Goal: Task Accomplishment & Management: Use online tool/utility

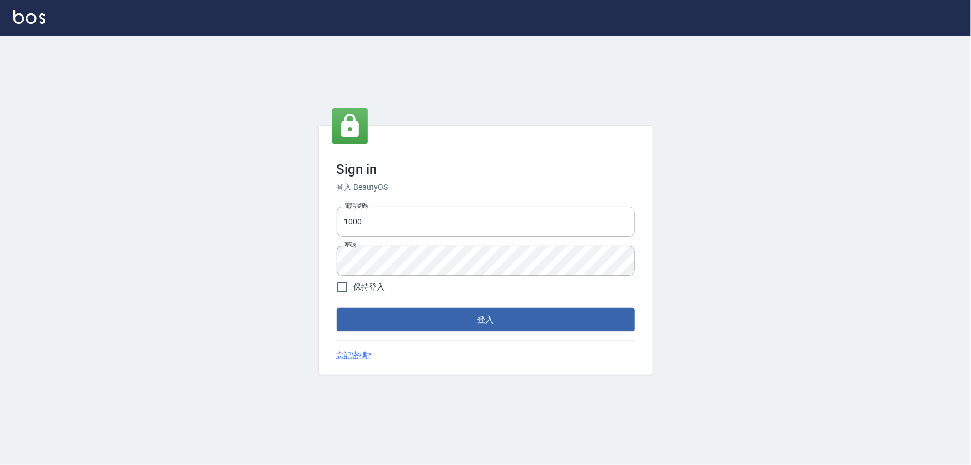
click at [376, 206] on div "電話號碼 1000 電話號碼 密碼 密碼" at bounding box center [485, 241] width 307 height 78
click at [376, 209] on input "1000" at bounding box center [486, 221] width 298 height 30
click at [375, 215] on input "1000" at bounding box center [486, 221] width 298 height 30
type input "0966106859"
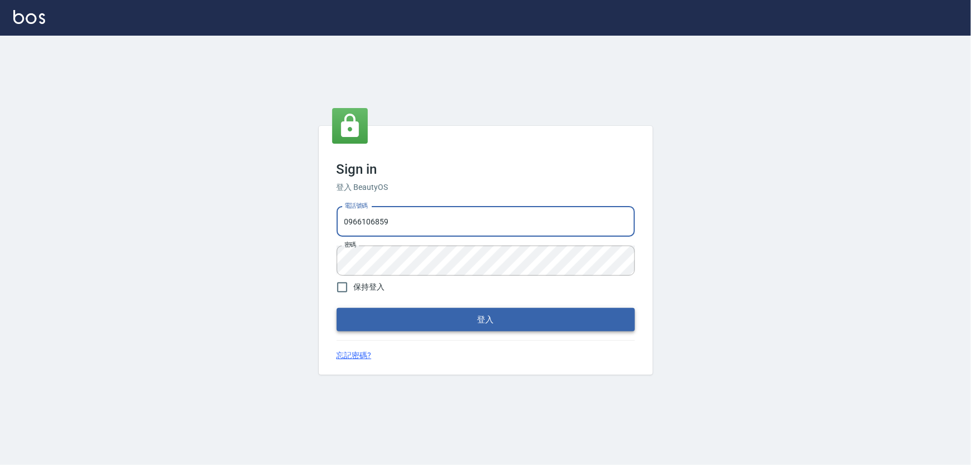
click at [407, 322] on button "登入" at bounding box center [486, 319] width 298 height 23
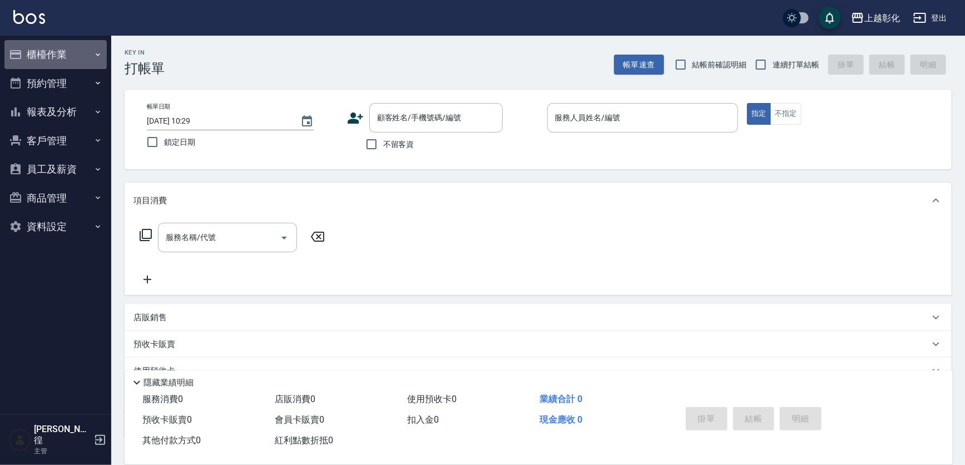
click at [48, 60] on button "櫃檯作業" at bounding box center [55, 54] width 102 height 29
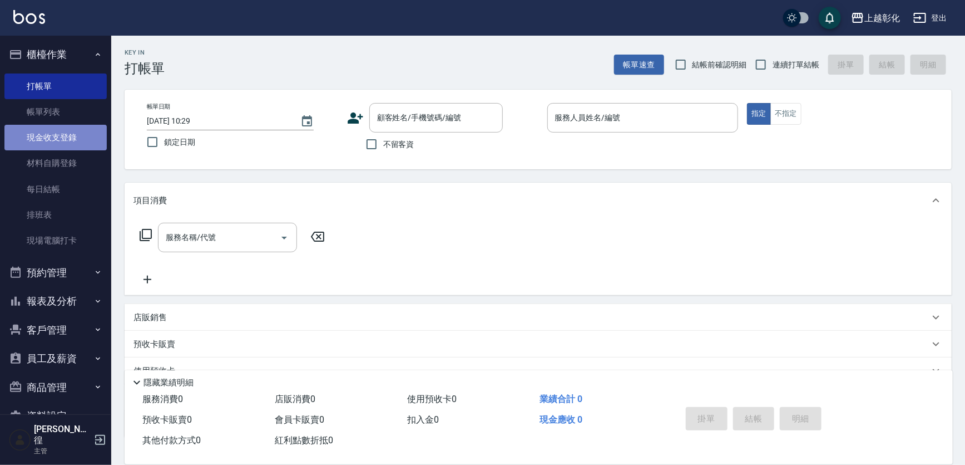
click at [61, 127] on link "現金收支登錄" at bounding box center [55, 138] width 102 height 26
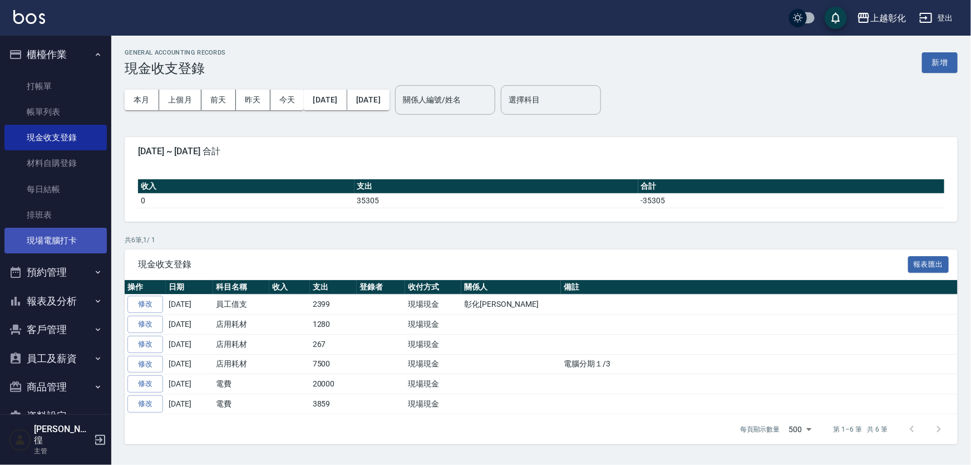
click at [69, 228] on link "現場電腦打卡" at bounding box center [55, 241] width 102 height 26
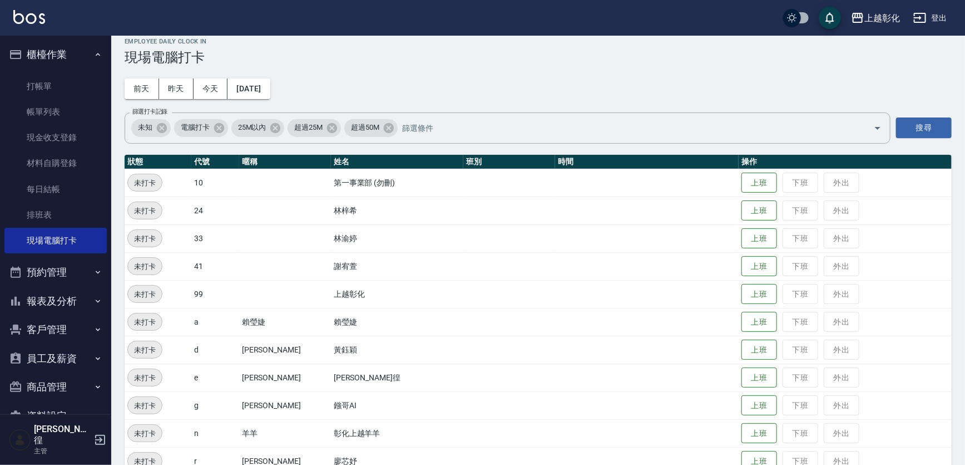
scroll to position [50, 0]
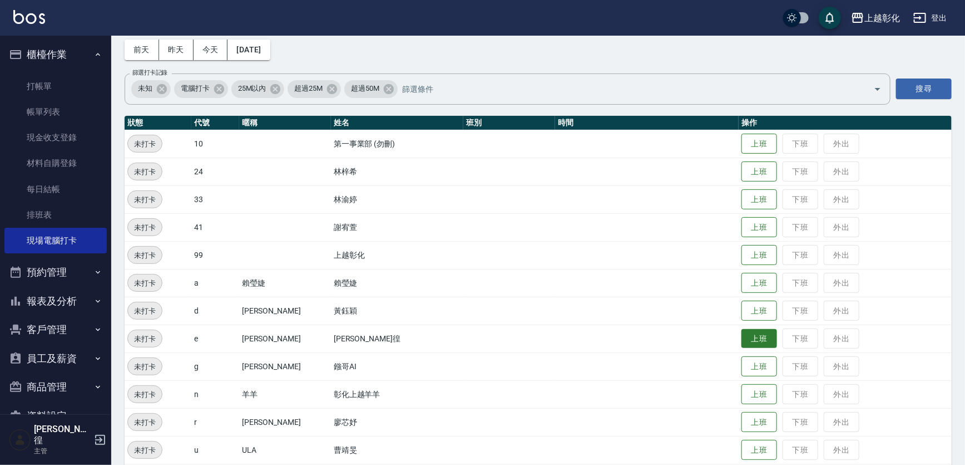
click at [742, 338] on button "上班" at bounding box center [760, 338] width 36 height 19
click at [747, 315] on button "上班" at bounding box center [760, 310] width 36 height 19
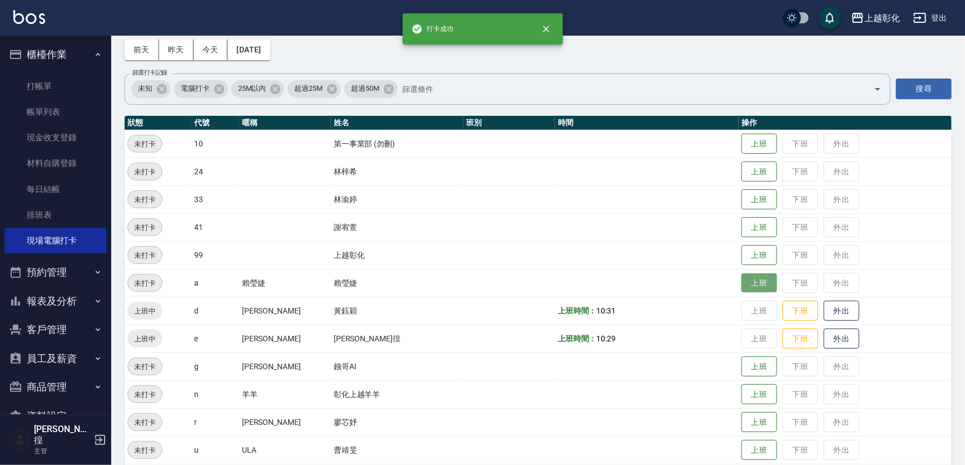
click at [742, 281] on button "上班" at bounding box center [760, 282] width 36 height 19
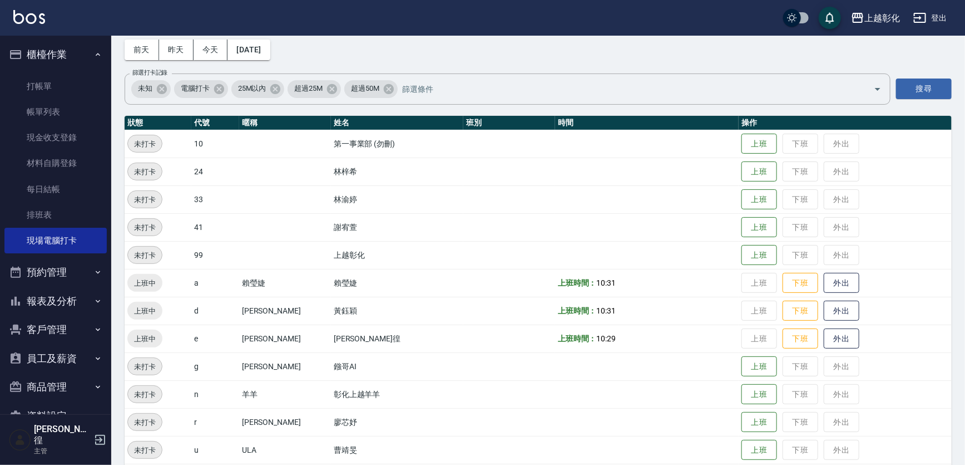
scroll to position [117, 0]
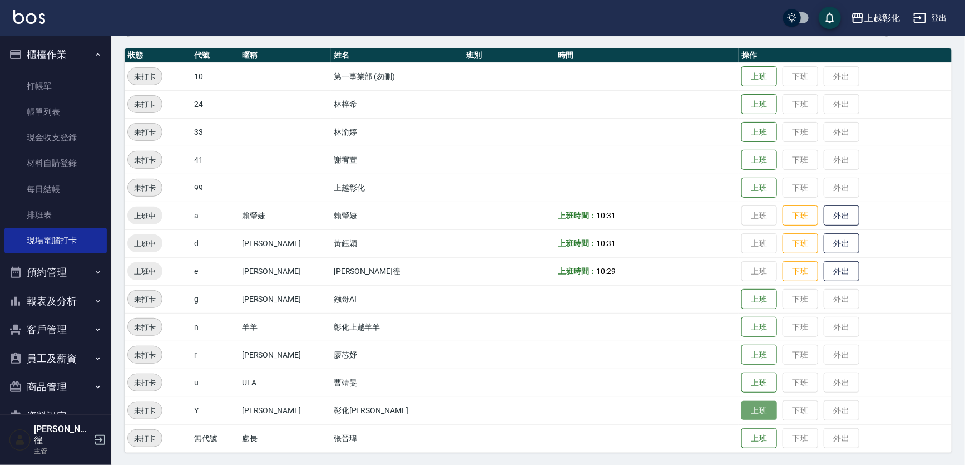
click at [742, 409] on button "上班" at bounding box center [760, 410] width 36 height 19
click at [742, 328] on button "上班" at bounding box center [760, 326] width 36 height 19
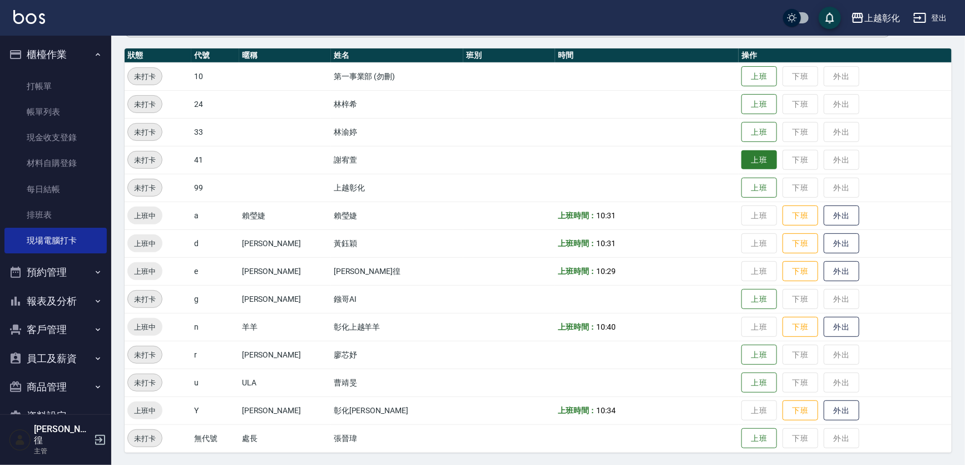
click at [742, 161] on button "上班" at bounding box center [760, 159] width 36 height 19
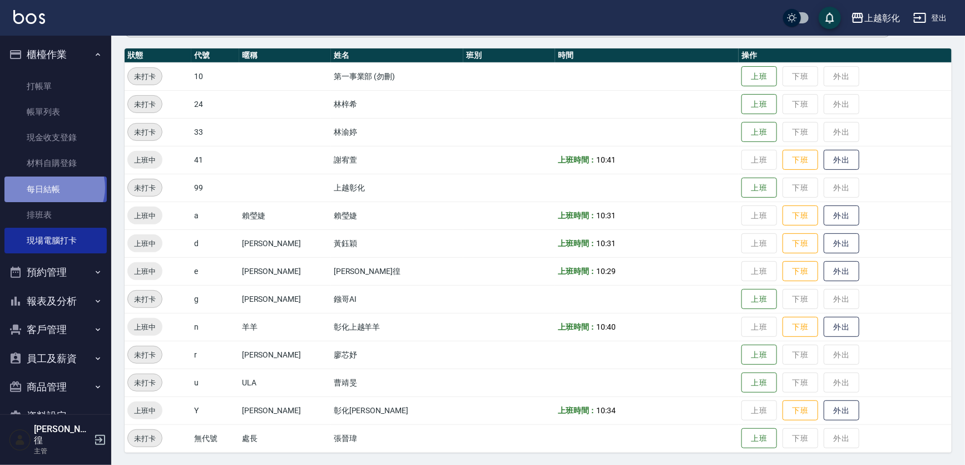
click at [53, 186] on link "每日結帳" at bounding box center [55, 189] width 102 height 26
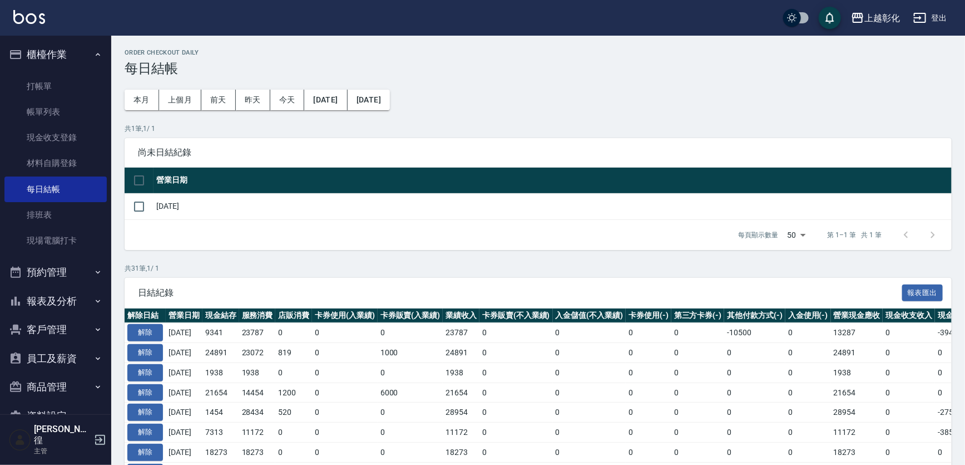
click at [58, 295] on button "報表及分析" at bounding box center [55, 301] width 102 height 29
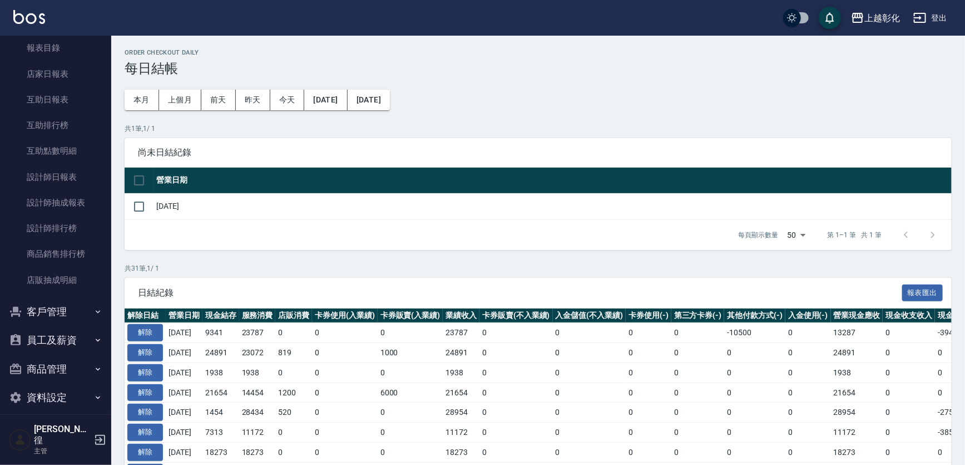
click at [52, 329] on button "員工及薪資" at bounding box center [55, 339] width 102 height 29
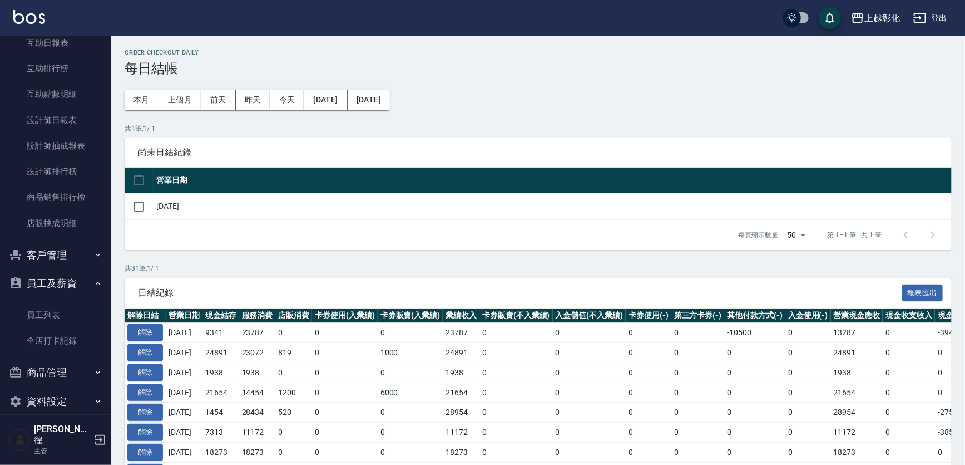
scroll to position [345, 0]
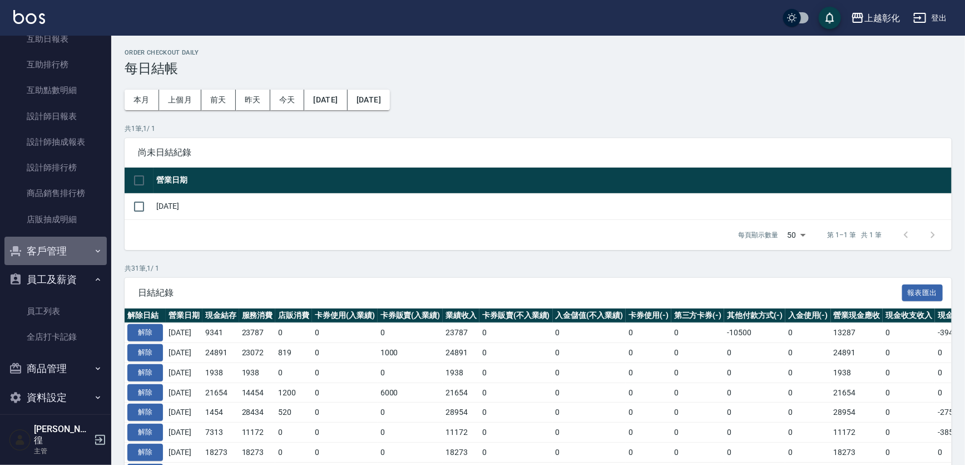
click at [61, 256] on button "客戶管理" at bounding box center [55, 250] width 102 height 29
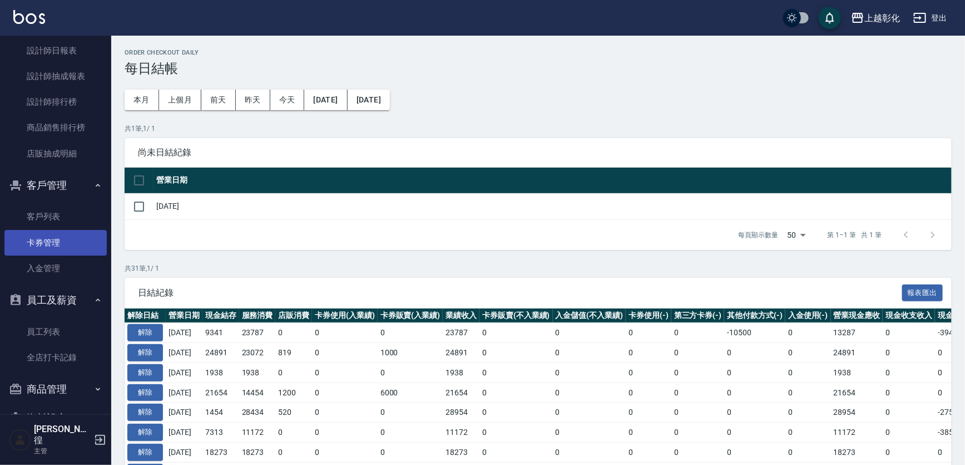
scroll to position [431, 0]
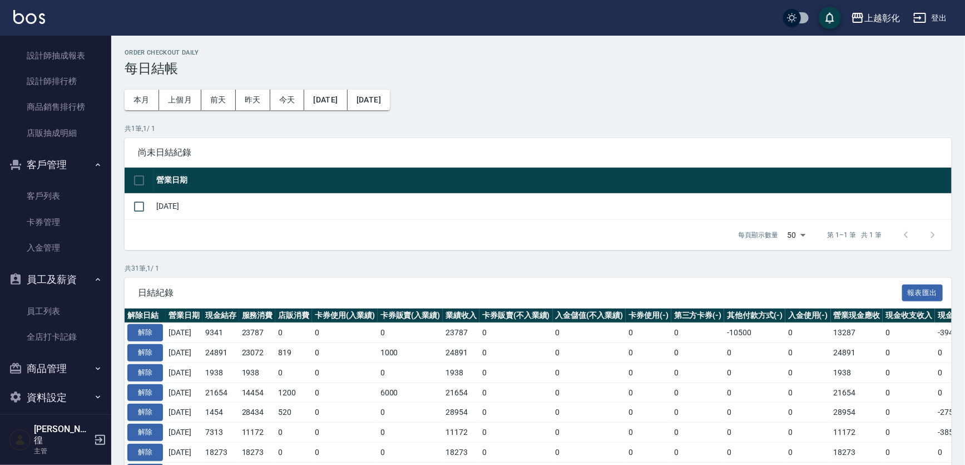
click at [64, 267] on button "員工及薪資" at bounding box center [55, 279] width 102 height 29
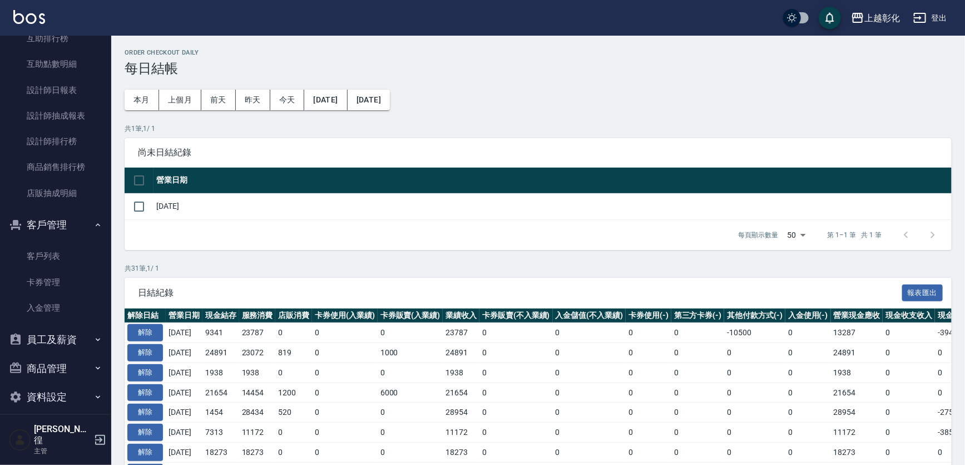
click at [58, 326] on button "員工及薪資" at bounding box center [55, 339] width 102 height 29
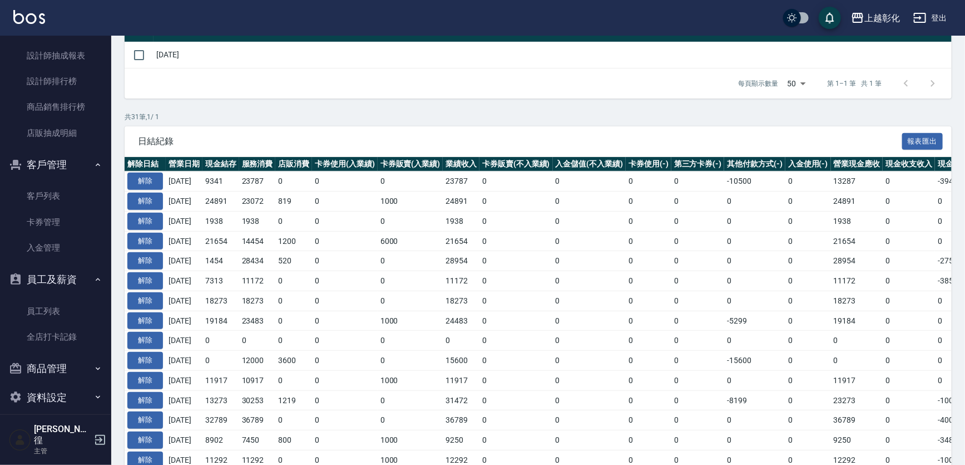
click at [59, 393] on button "資料設定" at bounding box center [55, 397] width 102 height 29
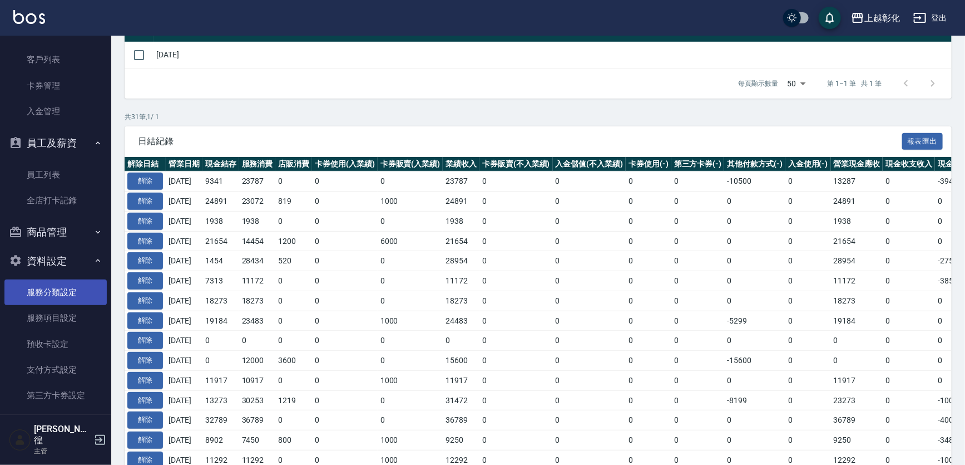
scroll to position [569, 0]
click at [929, 21] on button "登出" at bounding box center [930, 18] width 43 height 21
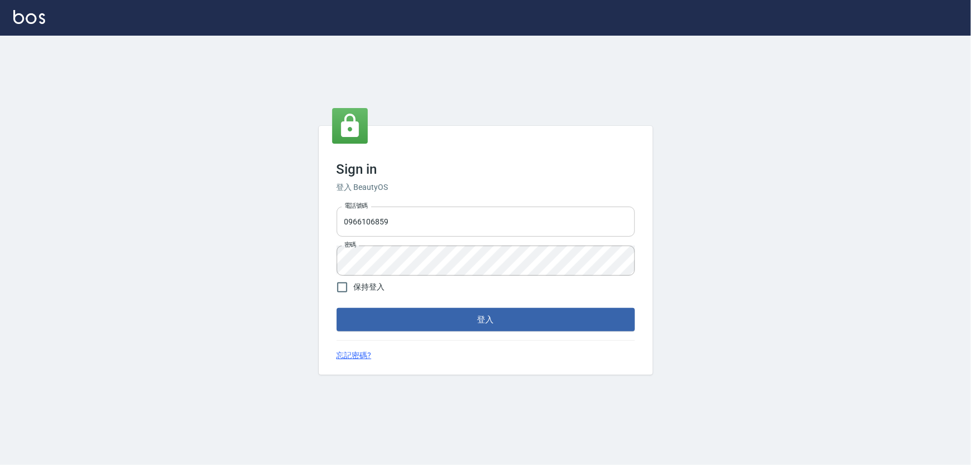
click at [426, 224] on input "0966106859" at bounding box center [486, 221] width 298 height 30
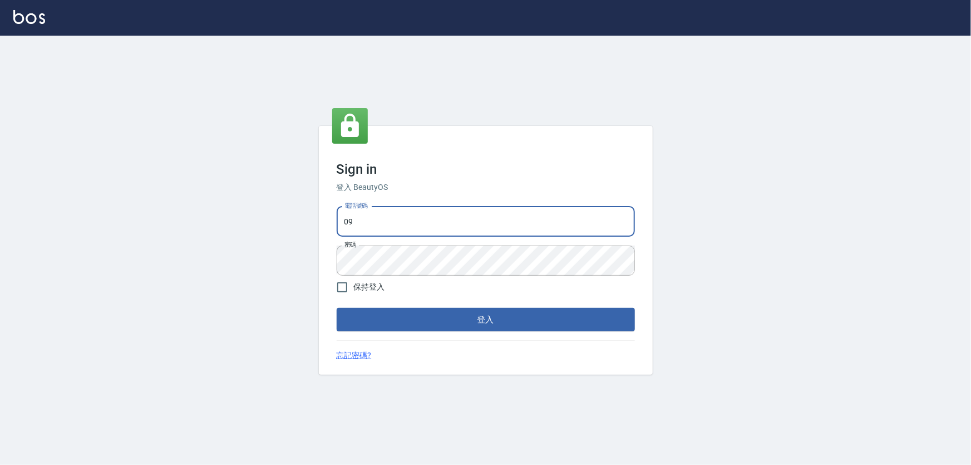
type input "0"
type input "0987925494"
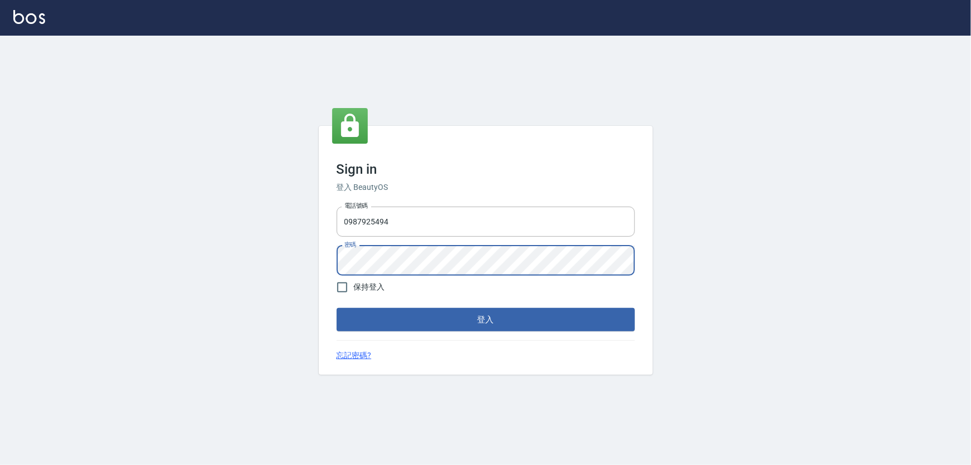
click at [337, 308] on button "登入" at bounding box center [486, 319] width 298 height 23
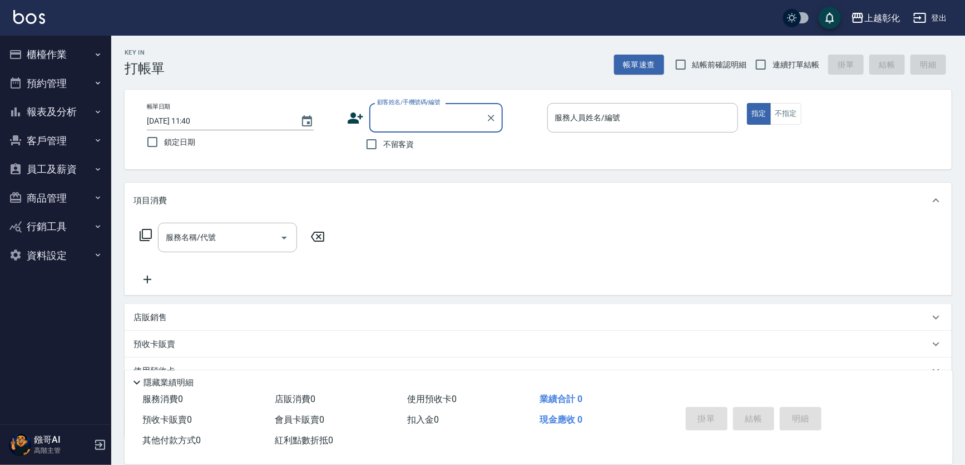
click at [826, 133] on div "帳單日期 2025/10/10 11:40 鎖定日期 顧客姓名/手機號碼/編號 顧客姓名/手機號碼/編號 不留客資 服務人員姓名/編號 服務人員姓名/編號 指…" at bounding box center [538, 129] width 801 height 53
click at [85, 169] on button "員工及薪資" at bounding box center [55, 169] width 102 height 29
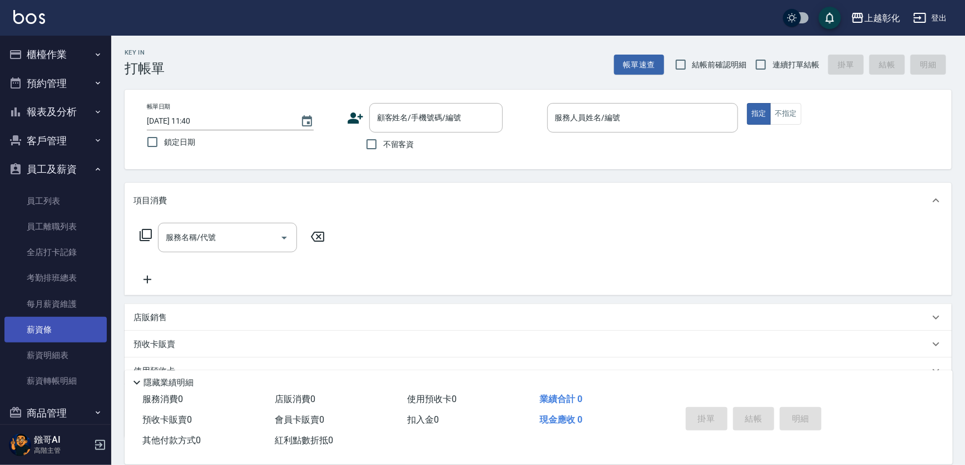
click at [57, 327] on link "薪資條" at bounding box center [55, 330] width 102 height 26
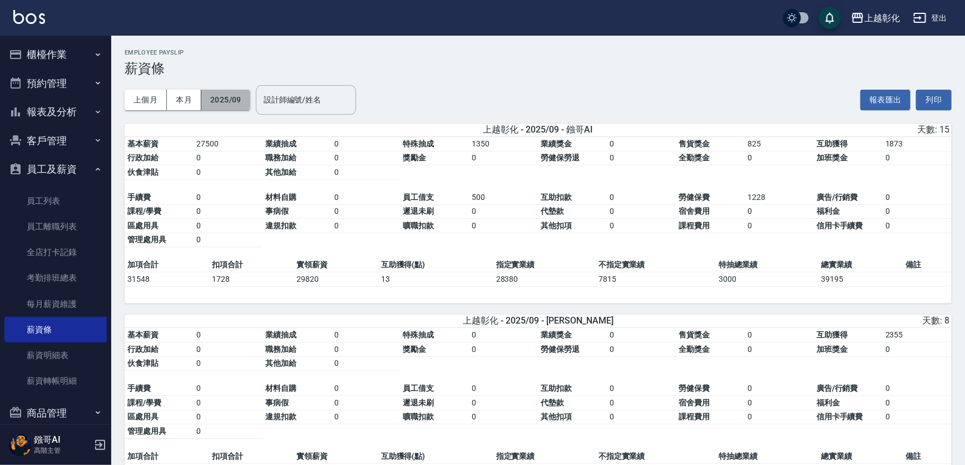
click at [221, 95] on button "2025/09" at bounding box center [225, 100] width 49 height 21
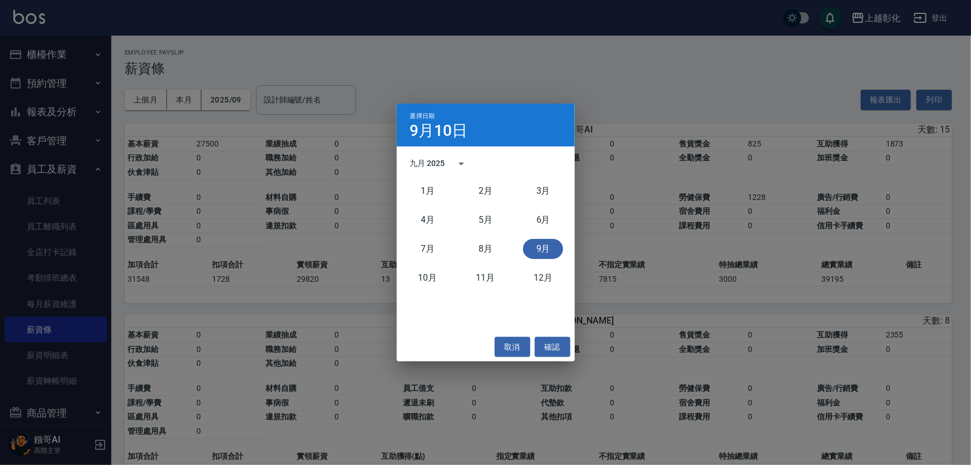
click at [649, 61] on div "選擇日期 9月10日 九月 2025 1月 2月 3月 4月 5月 6月 7月 8月 9月 10月 11月 12月 取消 確認" at bounding box center [485, 232] width 971 height 465
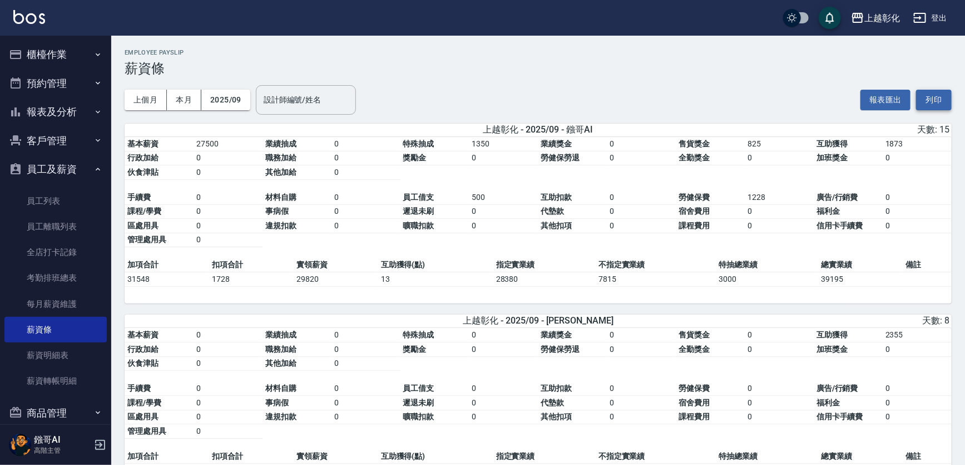
click at [936, 105] on button "列印" at bounding box center [934, 100] width 36 height 21
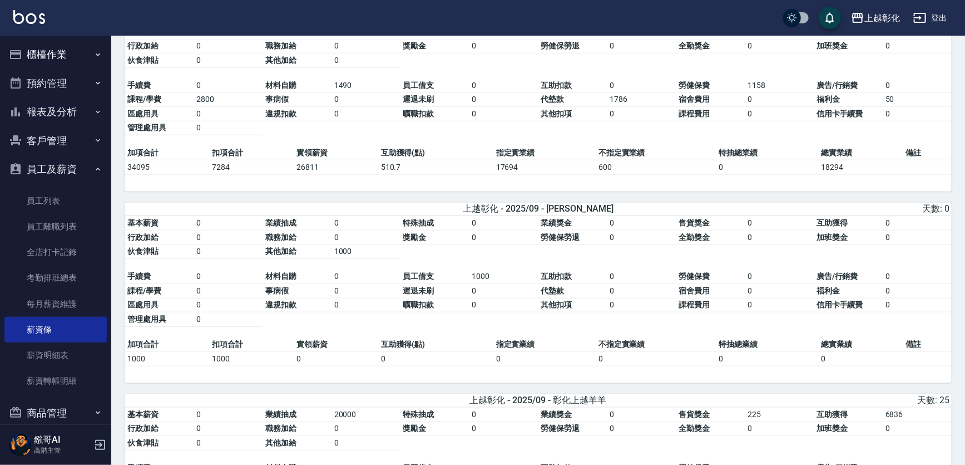
scroll to position [606, 0]
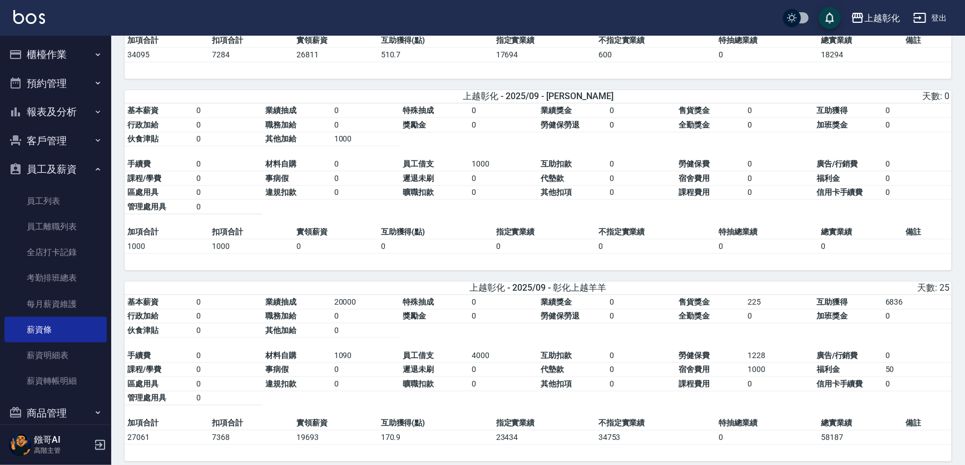
click at [678, 278] on div "上越彰化 - 2025/09 - 鏹哥AI 天數: 15 基本薪資 27500 業績抽成 0 特殊抽成 1350 業績獎金 0 售貨獎金 825 互助獲得 1…" at bounding box center [538, 472] width 827 height 1911
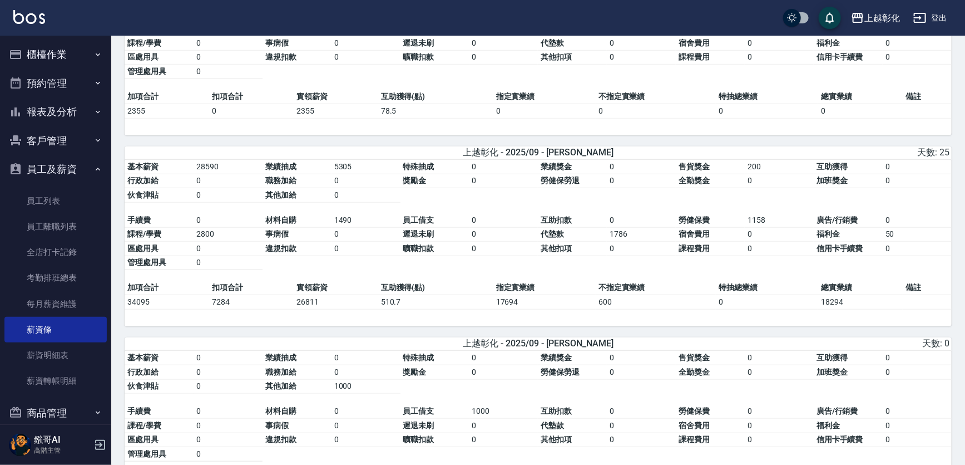
scroll to position [354, 0]
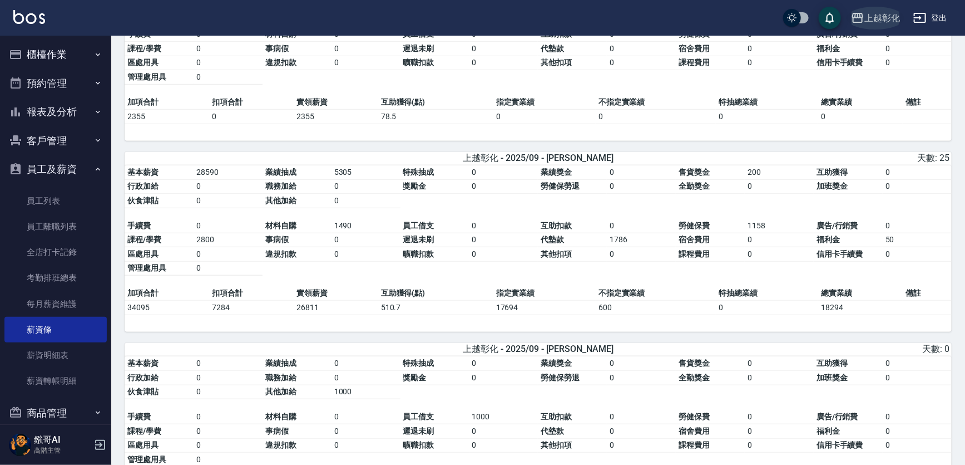
click at [871, 24] on div "上越彰化" at bounding box center [883, 18] width 36 height 14
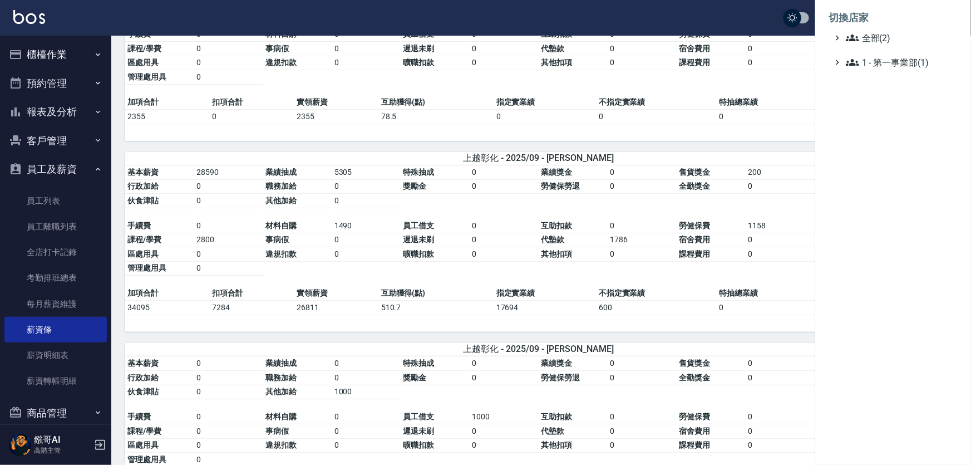
click at [711, 22] on div at bounding box center [485, 232] width 971 height 465
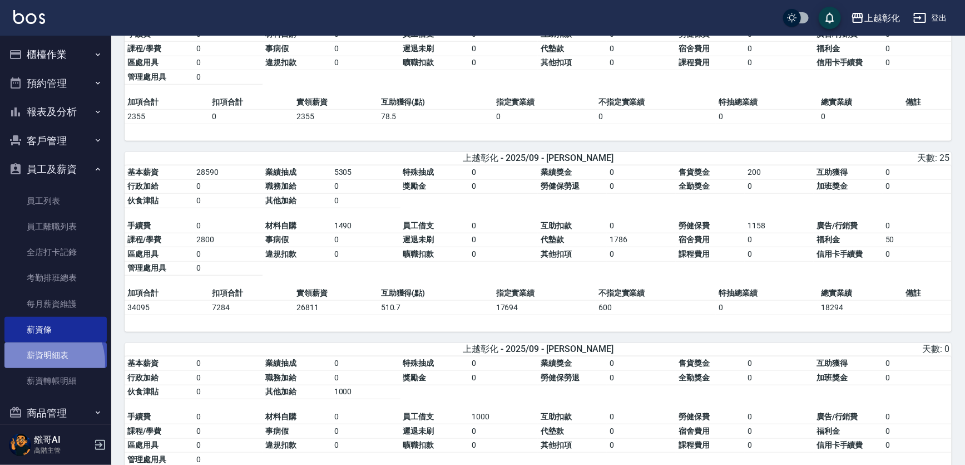
click at [43, 362] on link "薪資明細表" at bounding box center [55, 355] width 102 height 26
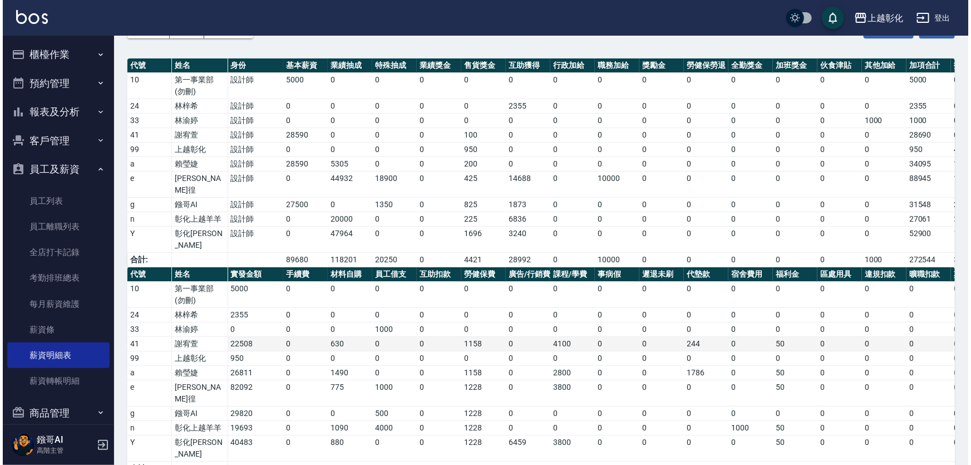
scroll to position [86, 0]
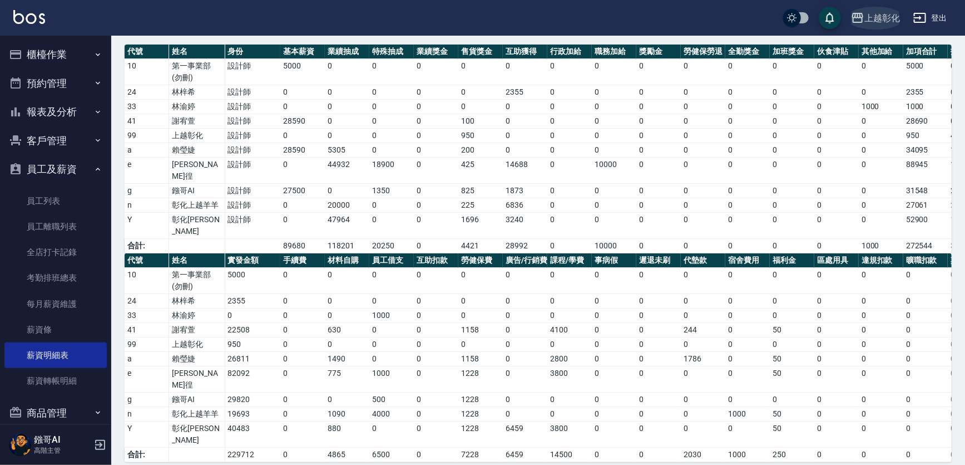
click at [885, 16] on div "上越彰化" at bounding box center [883, 18] width 36 height 14
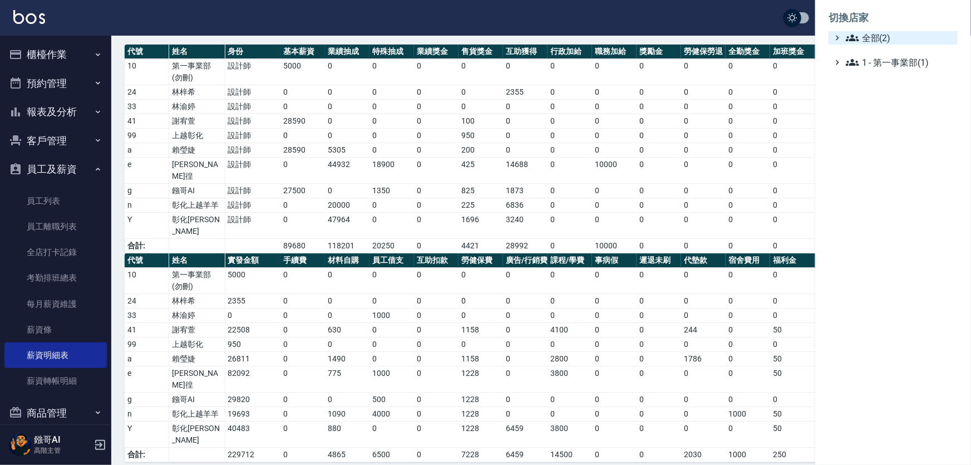
click at [861, 38] on span "全部(2)" at bounding box center [899, 37] width 107 height 13
click at [869, 46] on span "AT11" at bounding box center [898, 51] width 109 height 13
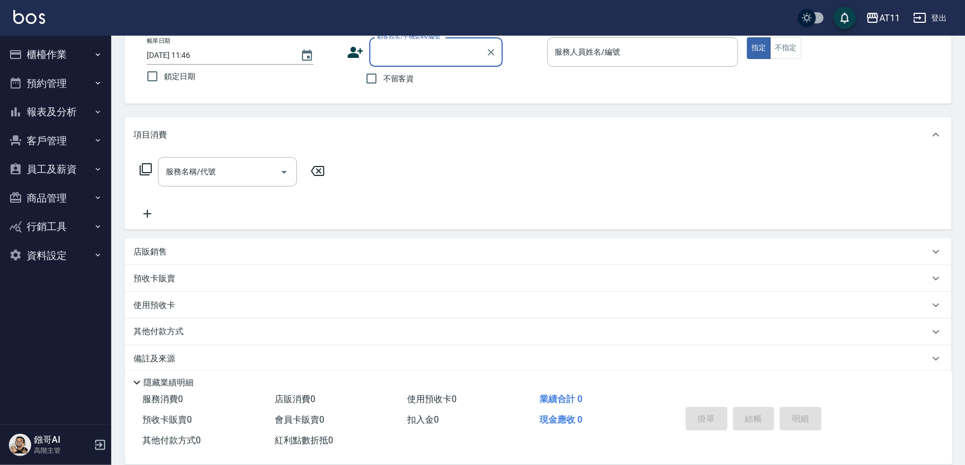
scroll to position [77, 0]
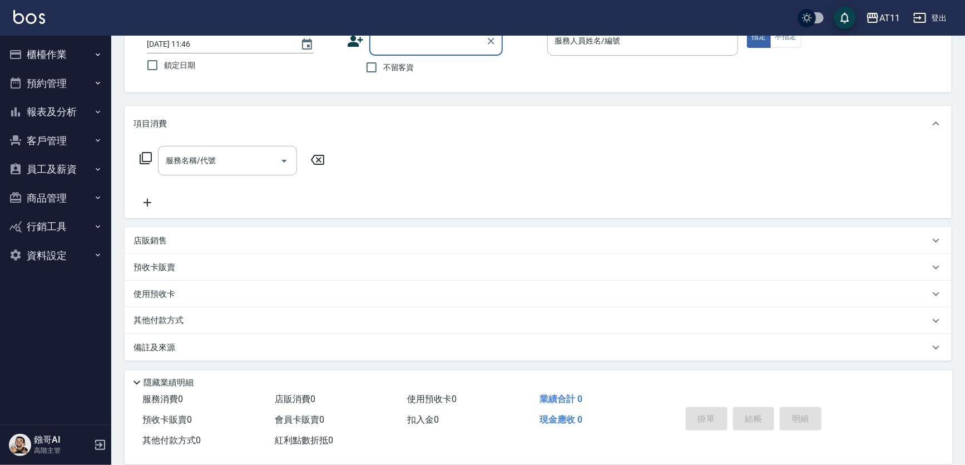
click at [82, 161] on button "員工及薪資" at bounding box center [55, 169] width 102 height 29
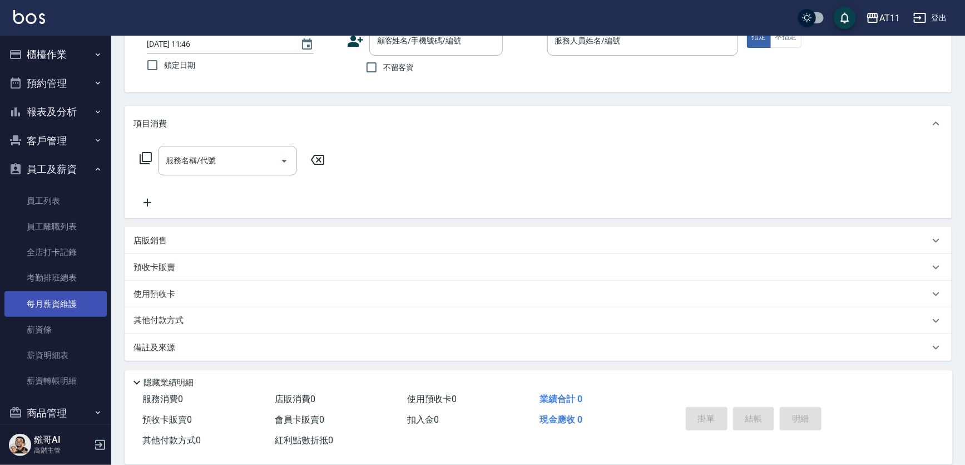
click at [77, 305] on link "每月薪資維護" at bounding box center [55, 304] width 102 height 26
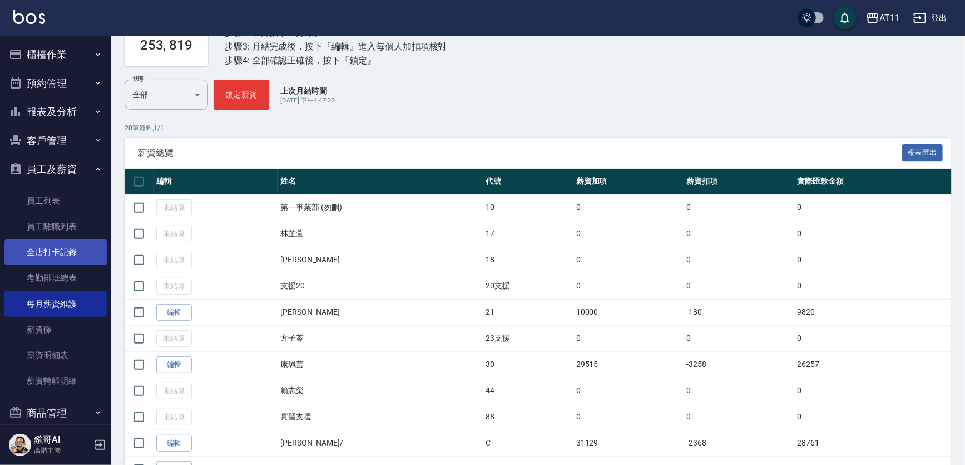
scroll to position [253, 0]
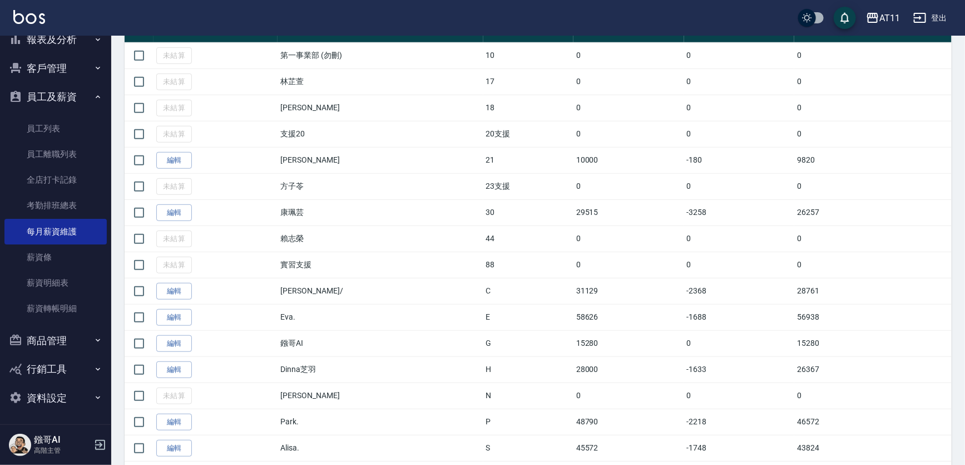
click at [85, 340] on button "商品管理" at bounding box center [55, 340] width 102 height 29
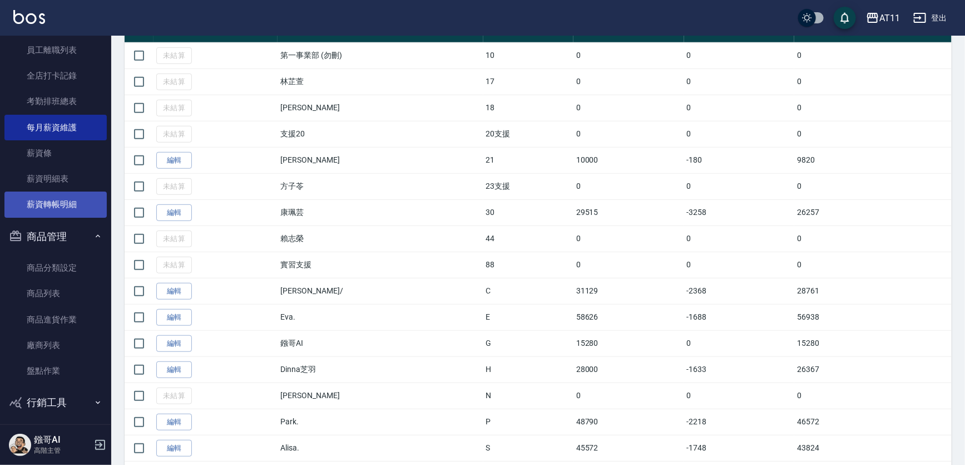
scroll to position [160, 0]
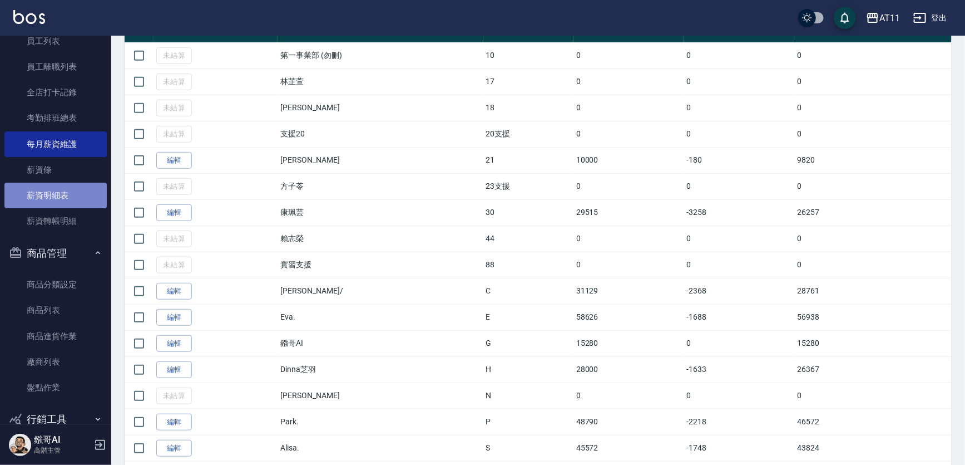
click at [66, 188] on link "薪資明細表" at bounding box center [55, 195] width 102 height 26
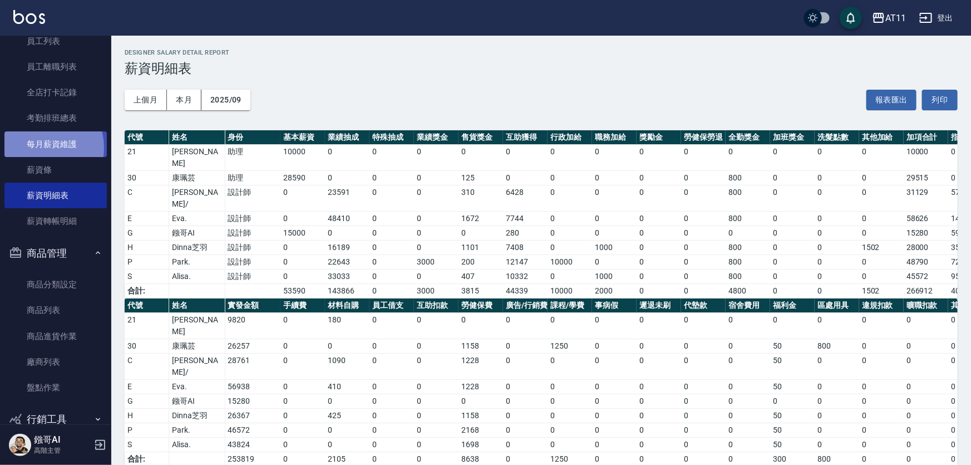
click at [40, 147] on link "每月薪資維護" at bounding box center [55, 144] width 102 height 26
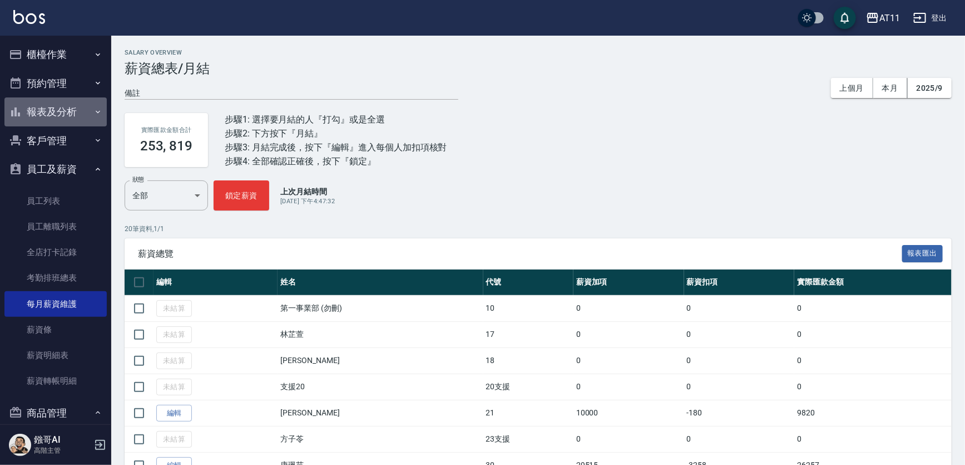
click at [61, 111] on button "報表及分析" at bounding box center [55, 111] width 102 height 29
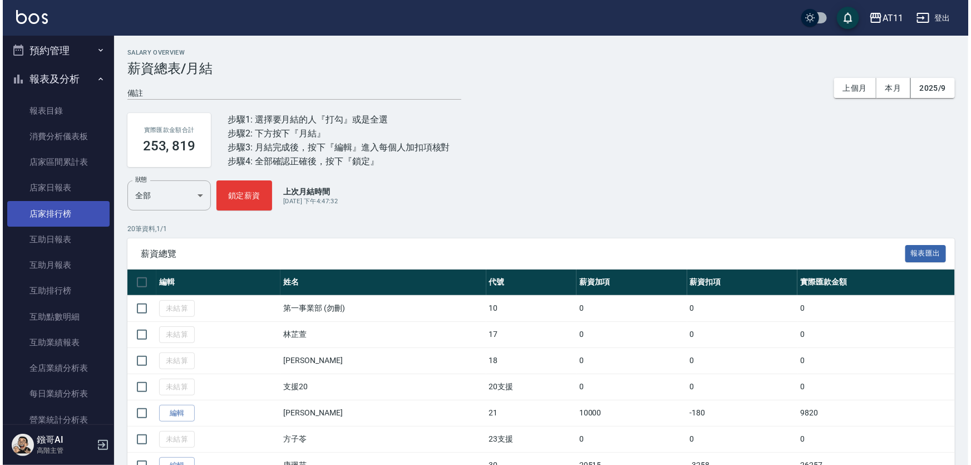
scroll to position [50, 0]
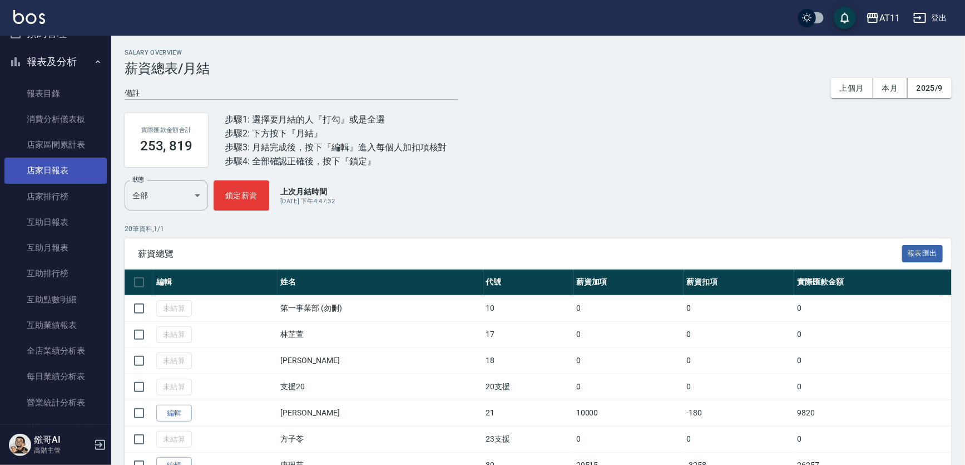
click at [67, 166] on link "店家日報表" at bounding box center [55, 170] width 102 height 26
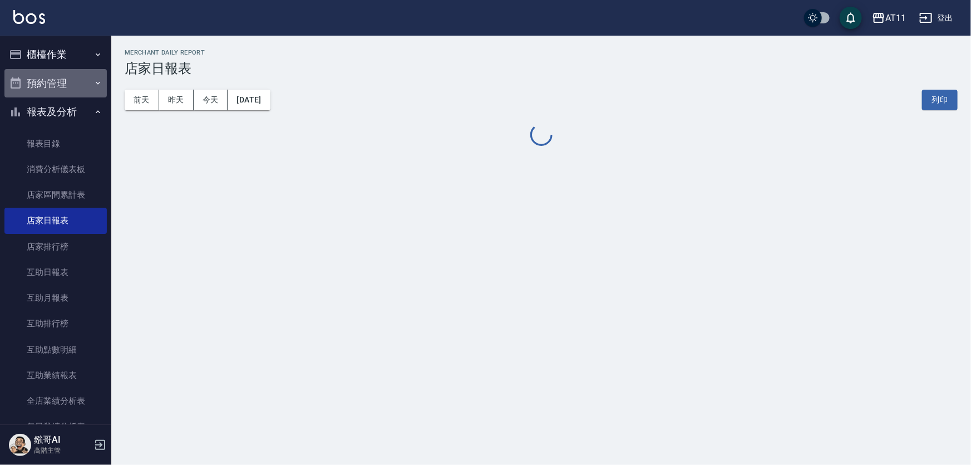
click at [75, 76] on button "預約管理" at bounding box center [55, 83] width 102 height 29
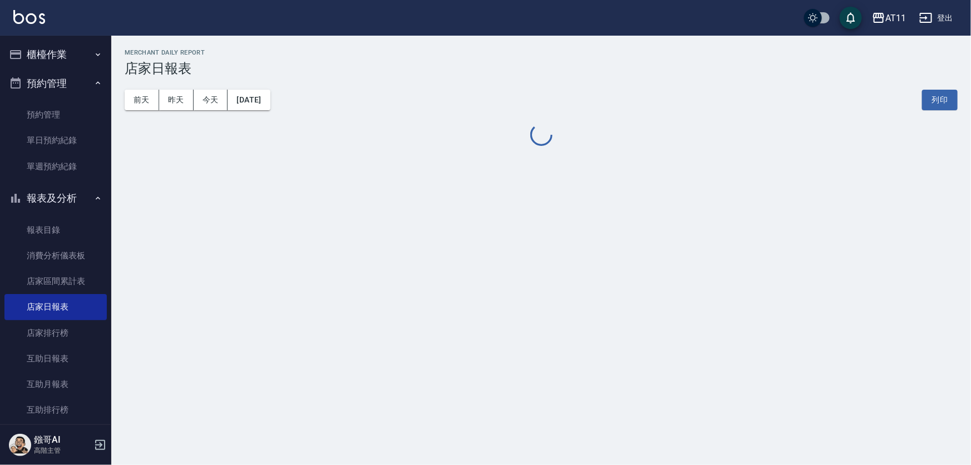
click at [76, 66] on button "櫃檯作業" at bounding box center [55, 54] width 102 height 29
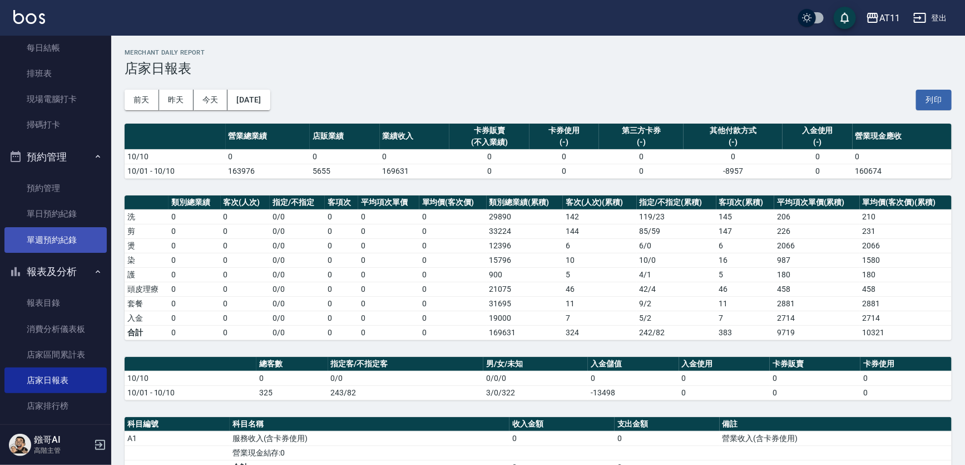
scroll to position [151, 0]
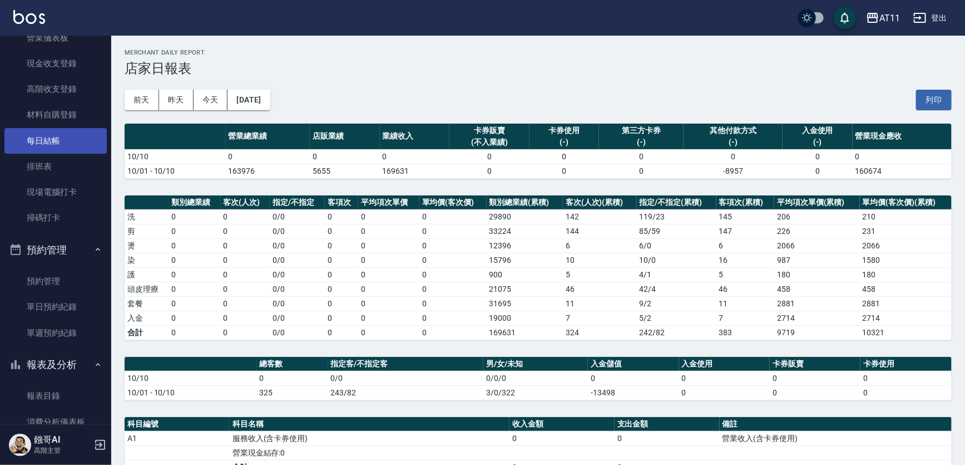
click at [61, 150] on link "每日結帳" at bounding box center [55, 141] width 102 height 26
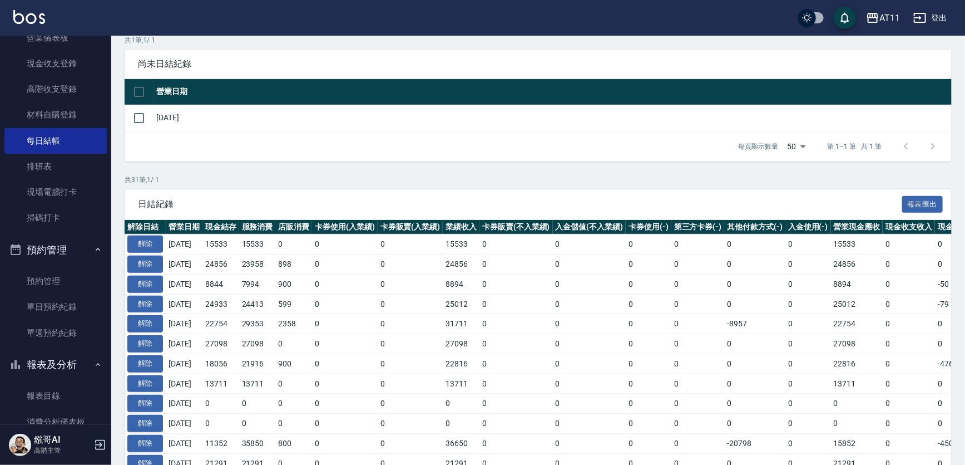
scroll to position [101, 0]
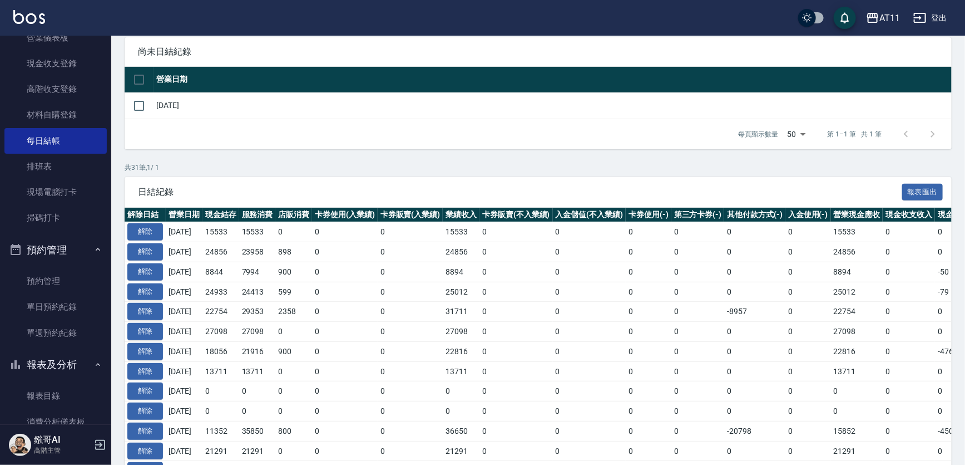
drag, startPoint x: 244, startPoint y: 353, endPoint x: 210, endPoint y: 345, distance: 34.8
click at [210, 345] on tr "解除 2025/10/03 18056 21916 900 0 0 22816 0 0 0 0 0 0 22816 0 -4760 0 2025/10/04" at bounding box center [627, 351] width 1005 height 20
drag, startPoint x: 213, startPoint y: 363, endPoint x: 245, endPoint y: 363, distance: 31.7
click at [239, 363] on td "13711" at bounding box center [221, 371] width 37 height 20
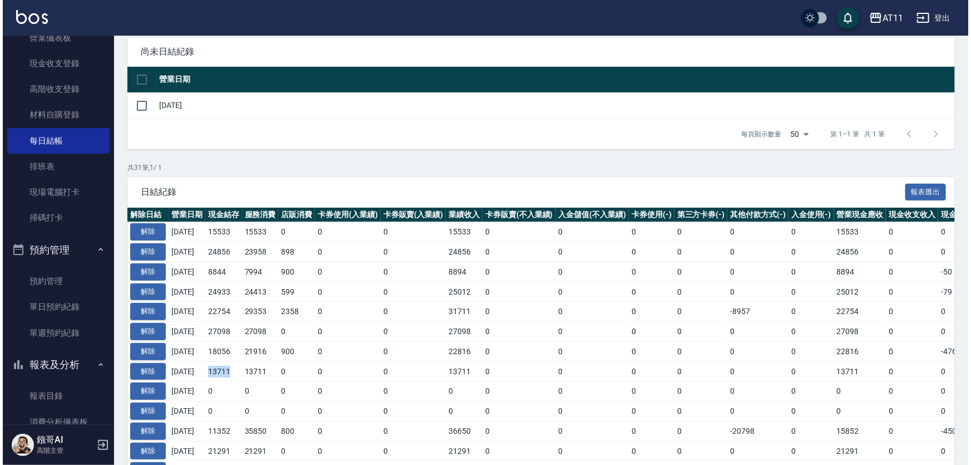
scroll to position [50, 0]
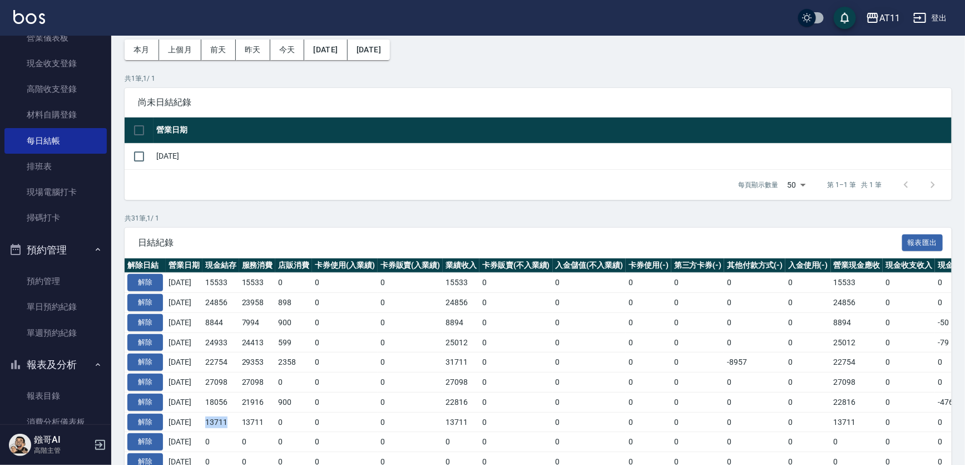
click at [875, 16] on icon "button" at bounding box center [872, 18] width 11 height 10
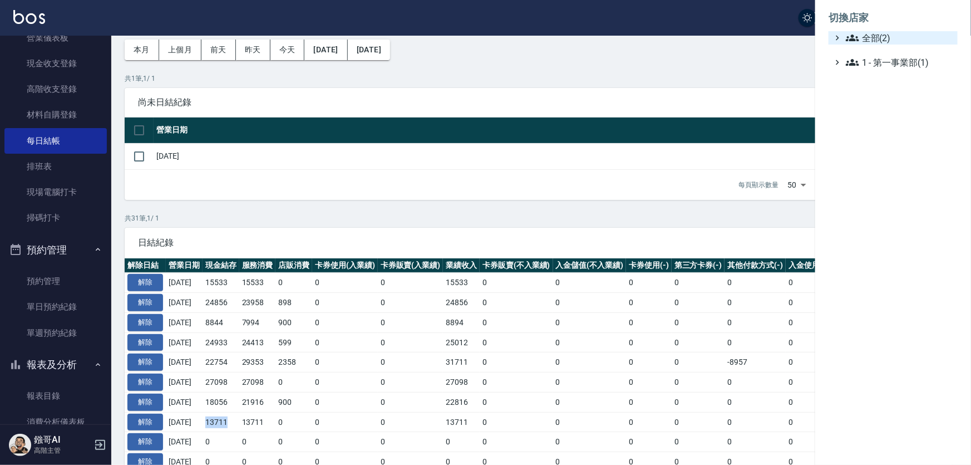
click at [877, 39] on span "全部(2)" at bounding box center [899, 37] width 107 height 13
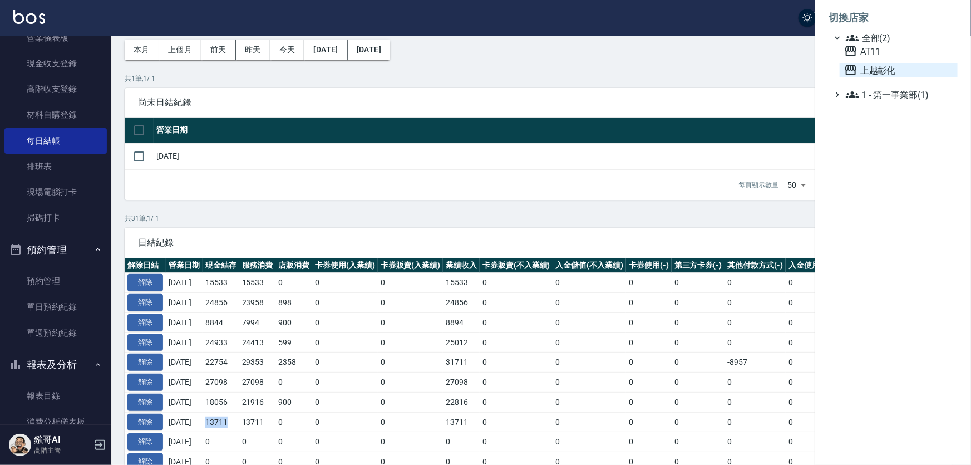
click at [884, 67] on span "上越彰化" at bounding box center [898, 69] width 109 height 13
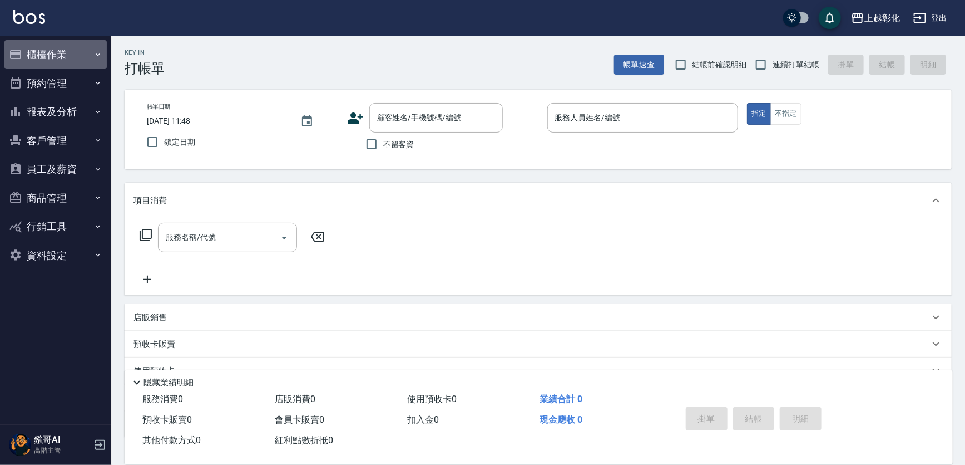
click at [76, 55] on button "櫃檯作業" at bounding box center [55, 54] width 102 height 29
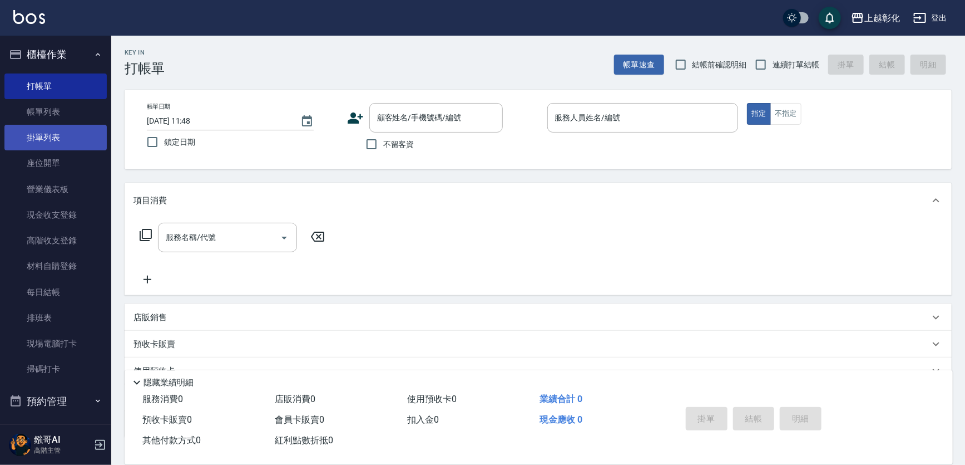
click at [66, 137] on link "掛單列表" at bounding box center [55, 138] width 102 height 26
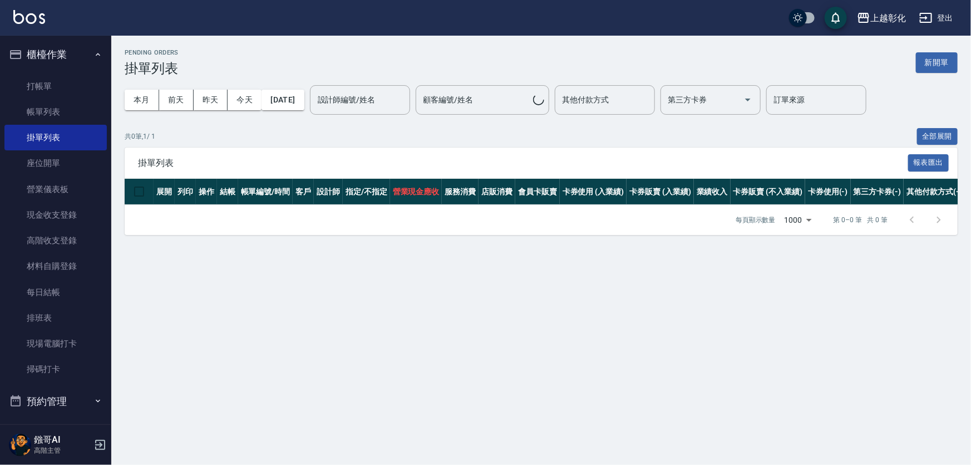
click at [72, 56] on button "櫃檯作業" at bounding box center [55, 54] width 102 height 29
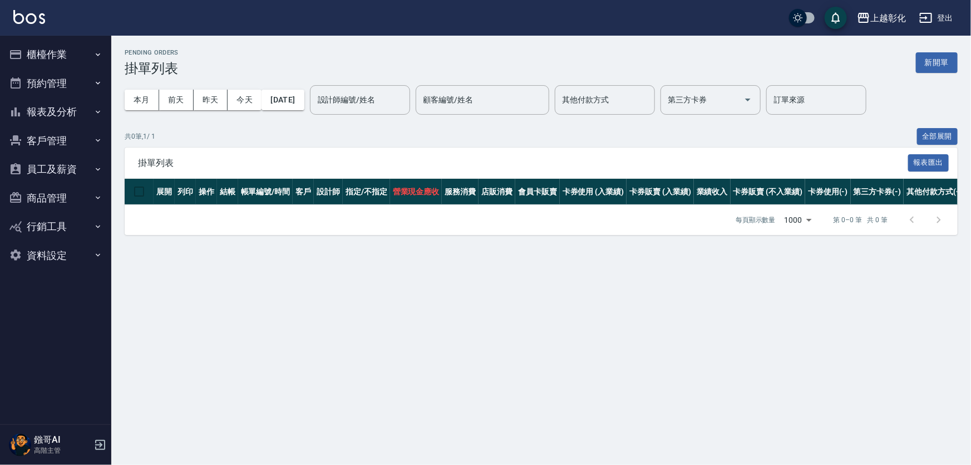
click at [78, 82] on button "預約管理" at bounding box center [55, 83] width 102 height 29
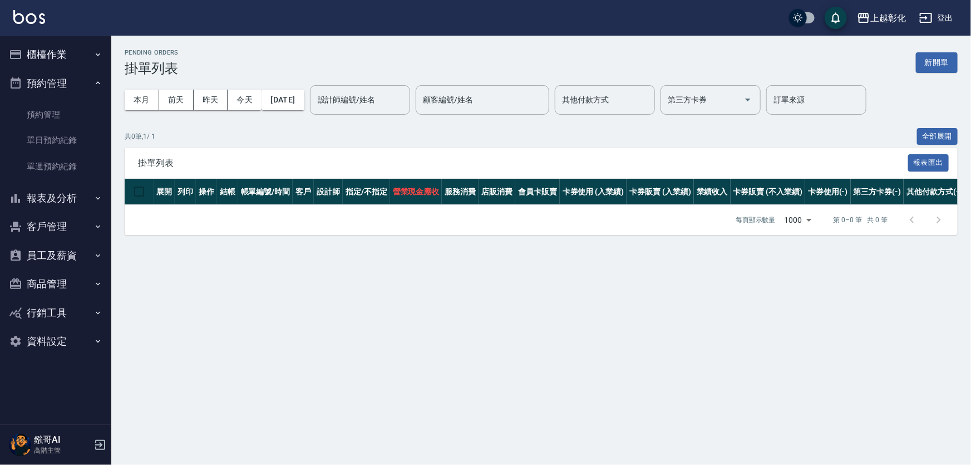
click at [84, 53] on button "櫃檯作業" at bounding box center [55, 54] width 102 height 29
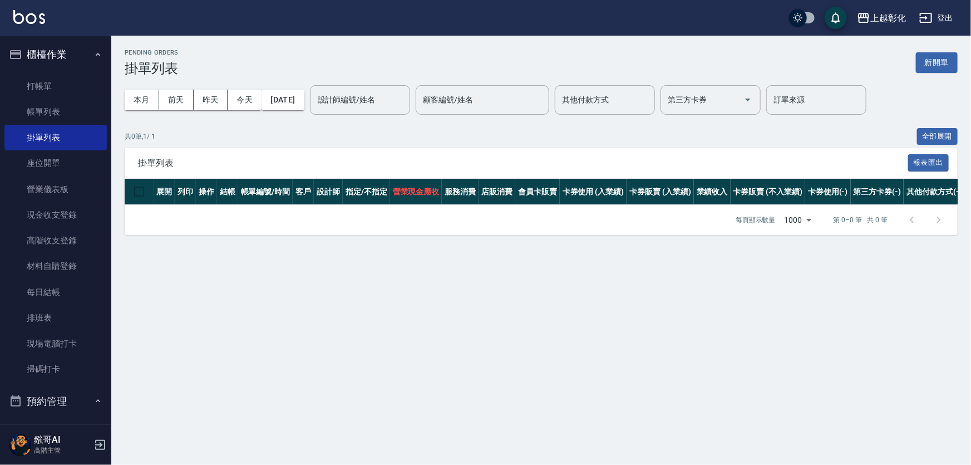
click at [84, 53] on button "櫃檯作業" at bounding box center [55, 54] width 102 height 29
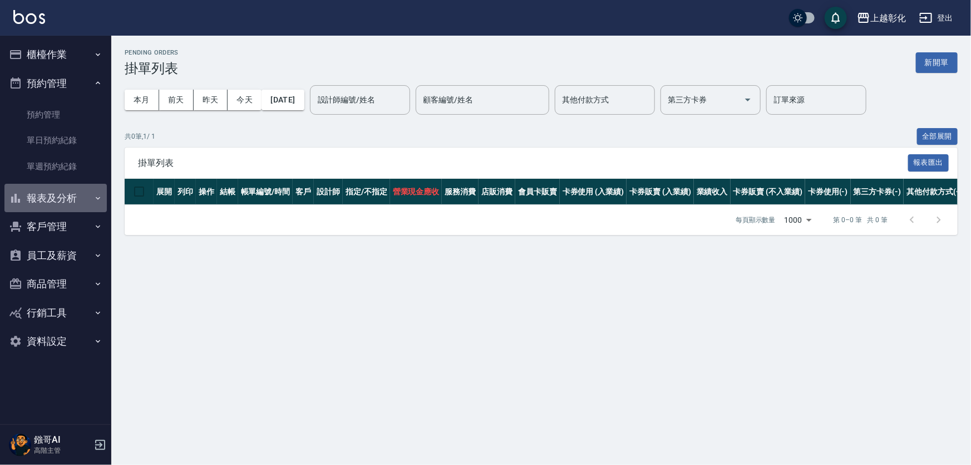
click at [69, 197] on button "報表及分析" at bounding box center [55, 198] width 102 height 29
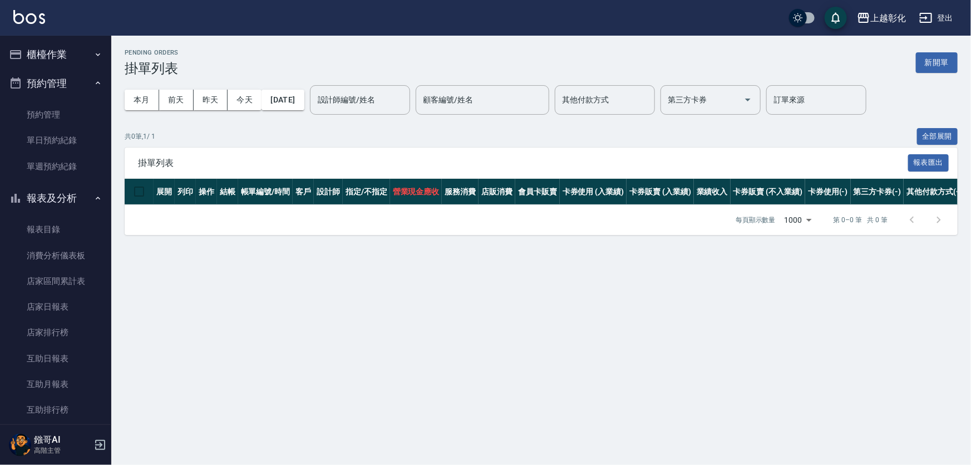
click at [78, 56] on button "櫃檯作業" at bounding box center [55, 54] width 102 height 29
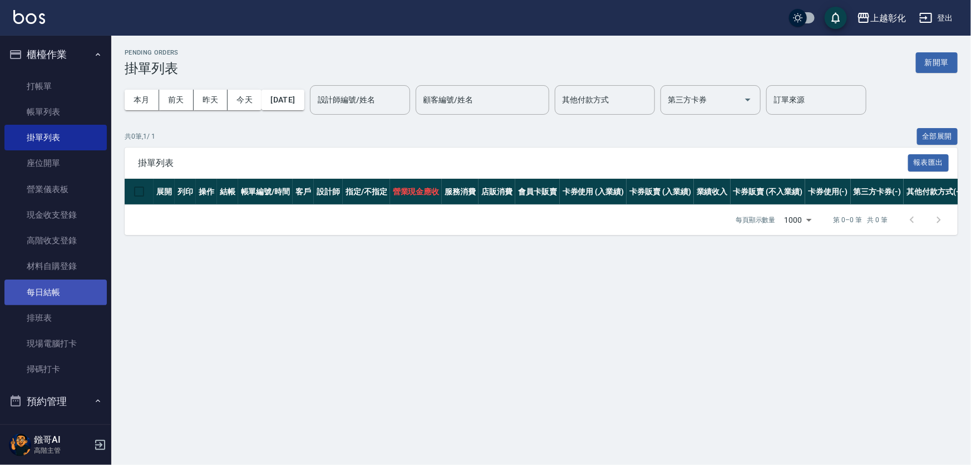
click at [62, 292] on link "每日結帳" at bounding box center [55, 292] width 102 height 26
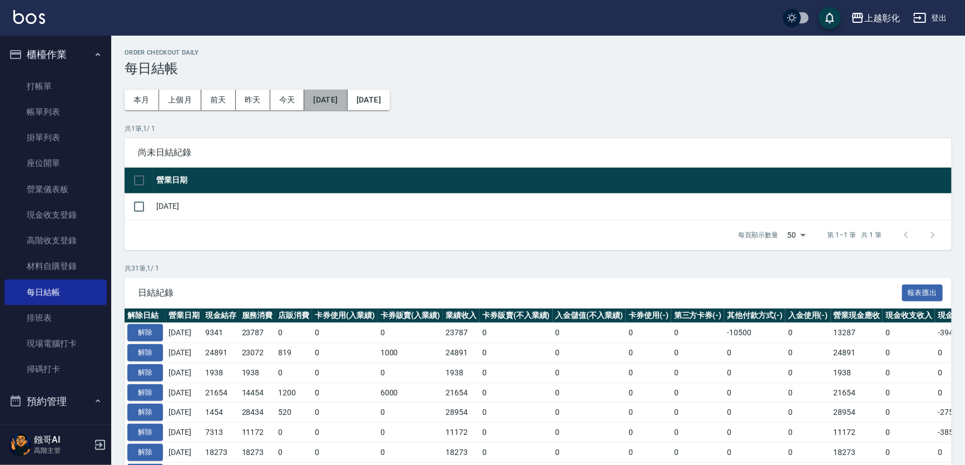
click at [318, 99] on button "[DATE]" at bounding box center [325, 100] width 43 height 21
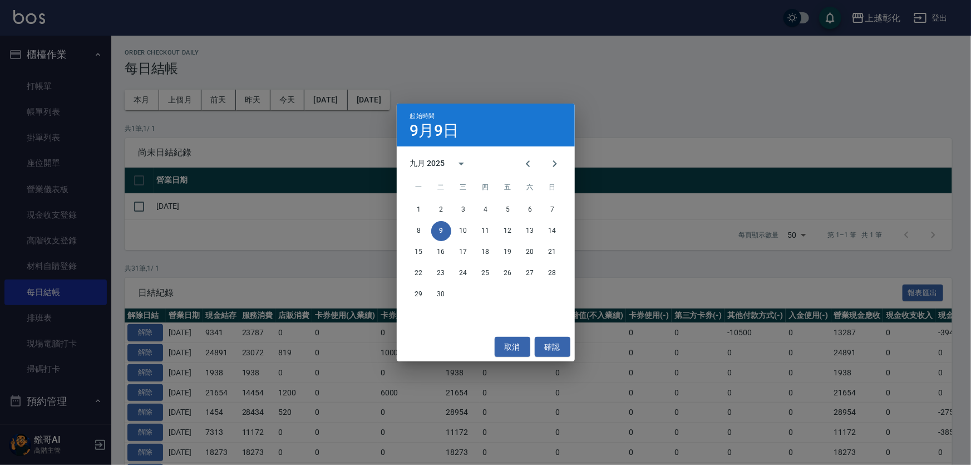
click at [452, 208] on div "1 2 3 4 5 6 7" at bounding box center [486, 210] width 178 height 20
click at [447, 211] on button "2" at bounding box center [441, 210] width 20 height 20
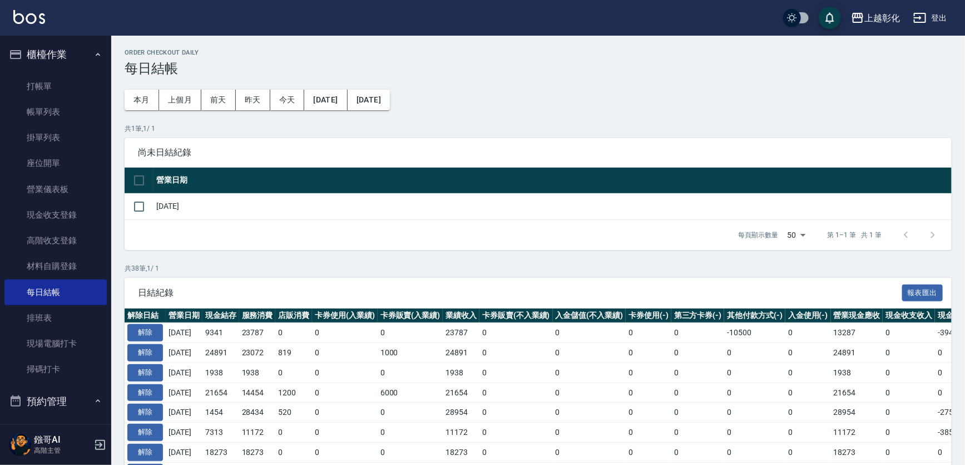
click at [339, 103] on button "2025/09/02" at bounding box center [325, 100] width 43 height 21
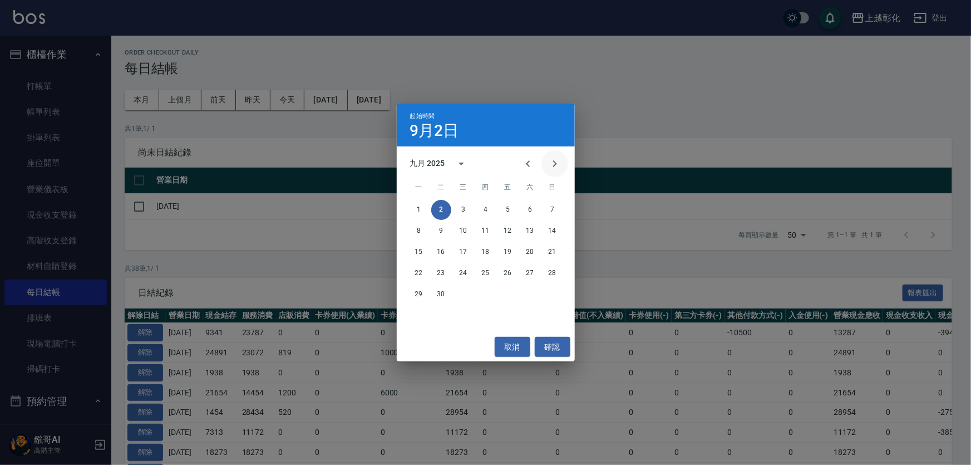
click at [558, 166] on icon "Next month" at bounding box center [554, 163] width 13 height 13
click at [484, 212] on button "2" at bounding box center [486, 210] width 20 height 20
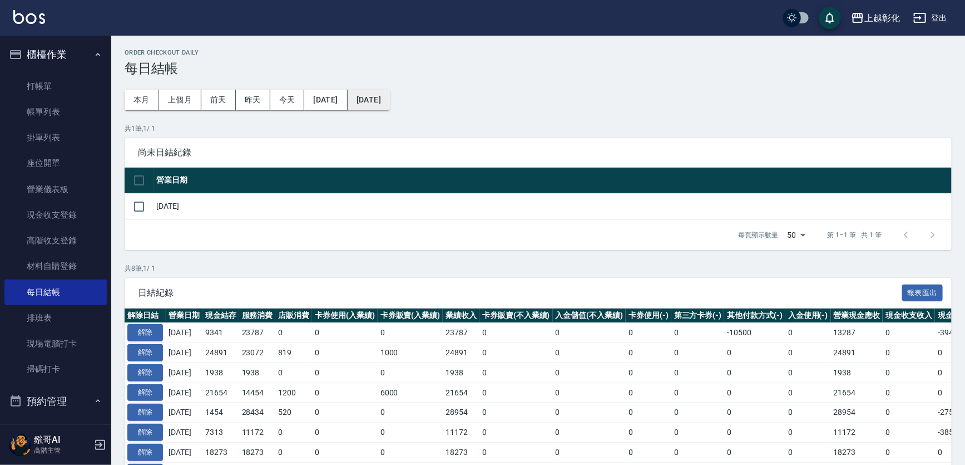
click at [390, 96] on button "[DATE]" at bounding box center [369, 100] width 42 height 21
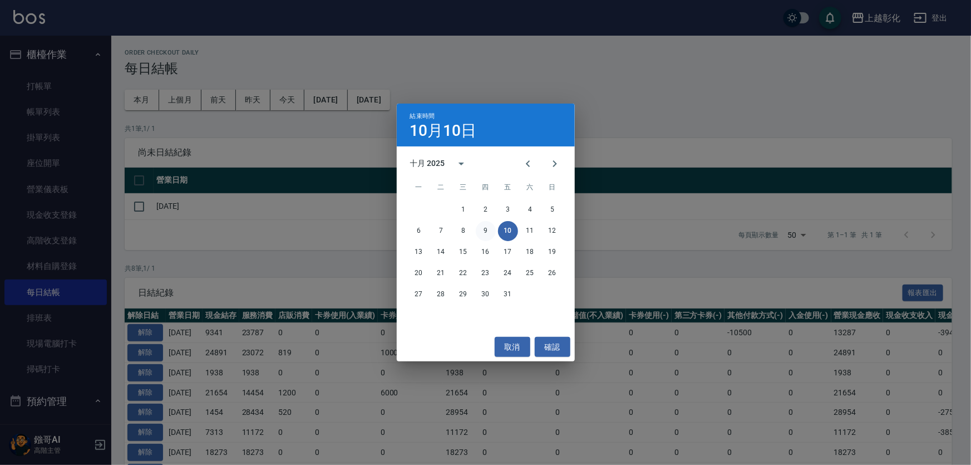
click at [488, 238] on button "9" at bounding box center [486, 231] width 20 height 20
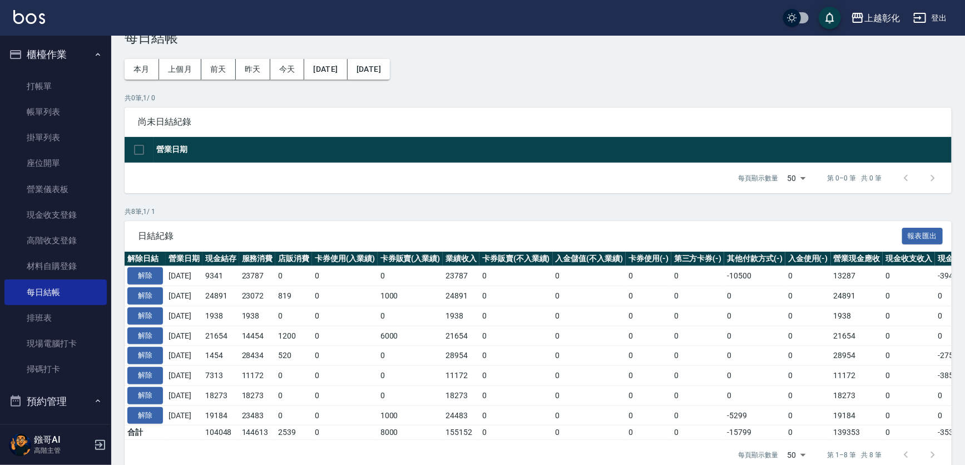
scroll to position [56, 0]
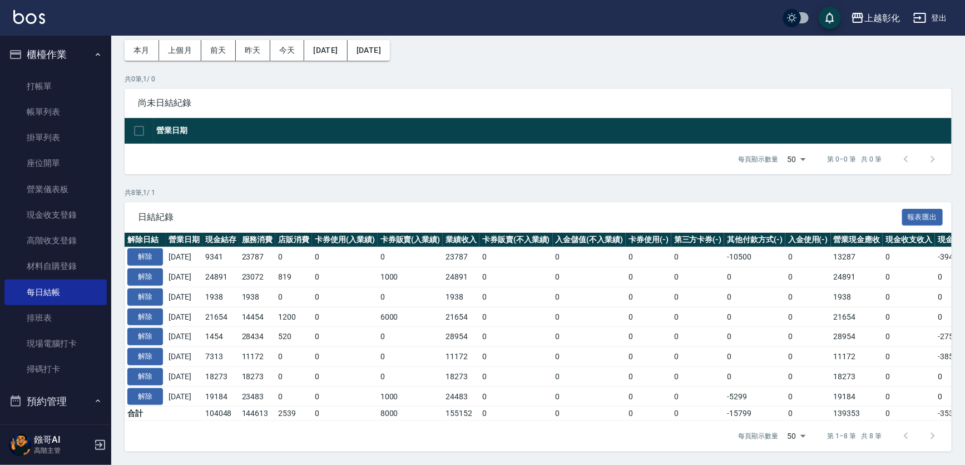
drag, startPoint x: 240, startPoint y: 404, endPoint x: 197, endPoint y: 381, distance: 48.5
click at [197, 388] on tbody "解除 2025/10/09 9341 23787 0 0 0 23787 0 0 0 0 -10500 0 13287 0 -3946 0 2025/10/0…" at bounding box center [627, 334] width 1005 height 174
click at [236, 287] on td "1938" at bounding box center [221, 297] width 37 height 20
drag, startPoint x: 769, startPoint y: 388, endPoint x: 724, endPoint y: 388, distance: 45.1
click at [726, 388] on tr "解除 2025/10/02 19184 23483 0 0 1000 24483 0 0 0 0 -5299 0 19184 0 0 0 2025/10/02" at bounding box center [627, 396] width 1005 height 20
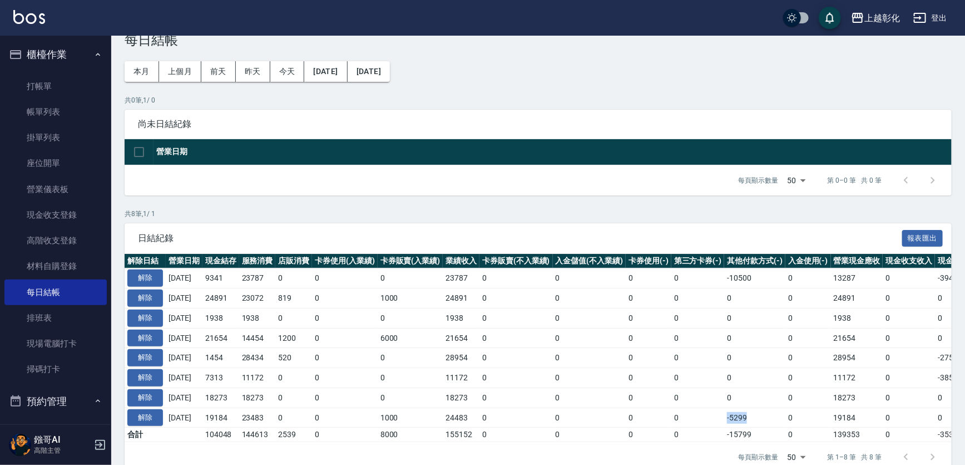
scroll to position [5, 0]
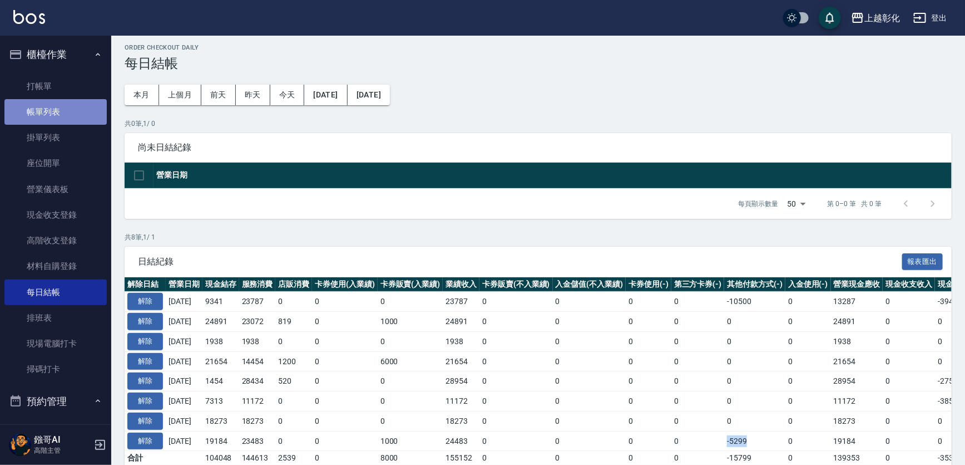
click at [64, 120] on link "帳單列表" at bounding box center [55, 112] width 102 height 26
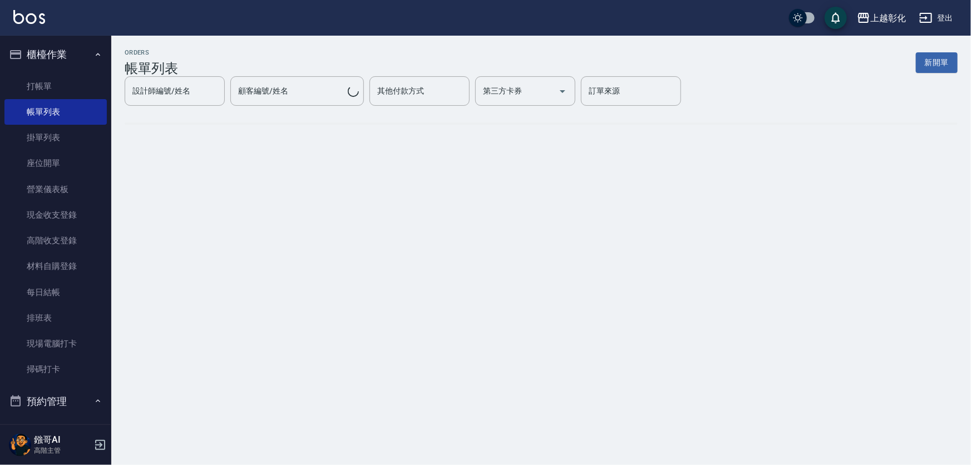
click at [127, 198] on div "ORDERS 帳單列表 新開單 設計師編號/姓名 設計師編號/姓名 顧客編號/姓名 顧客編號/姓名 其他付款方式 其他付款方式 第三方卡券 第三方卡券 訂單來…" at bounding box center [485, 232] width 971 height 465
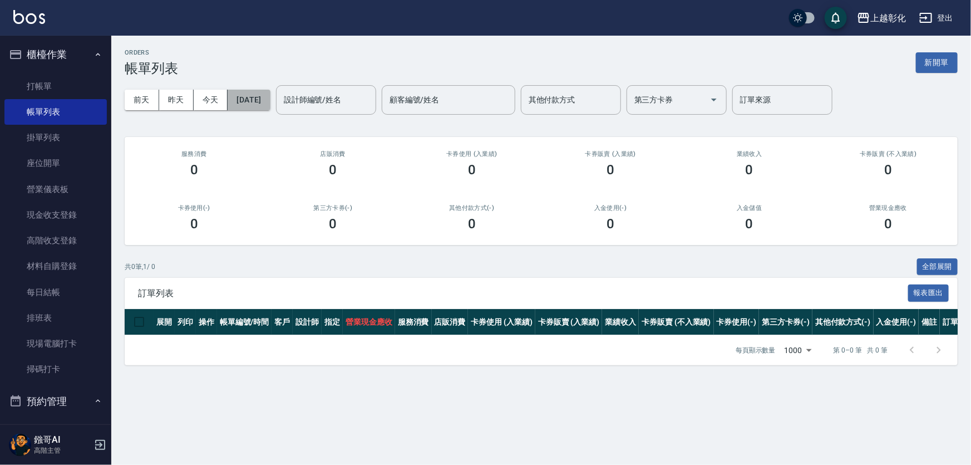
drag, startPoint x: 127, startPoint y: 198, endPoint x: 262, endPoint y: 106, distance: 163.0
click at [262, 106] on button "[DATE]" at bounding box center [249, 100] width 42 height 21
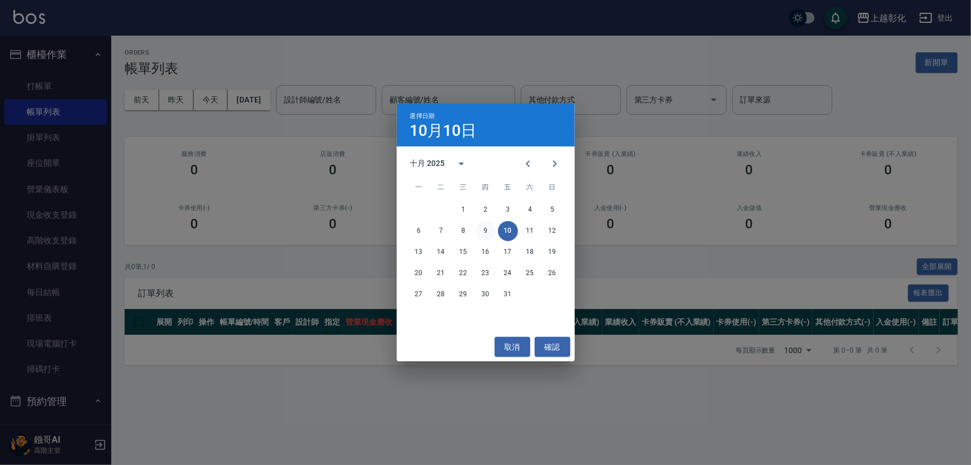
click at [481, 233] on button "9" at bounding box center [486, 231] width 20 height 20
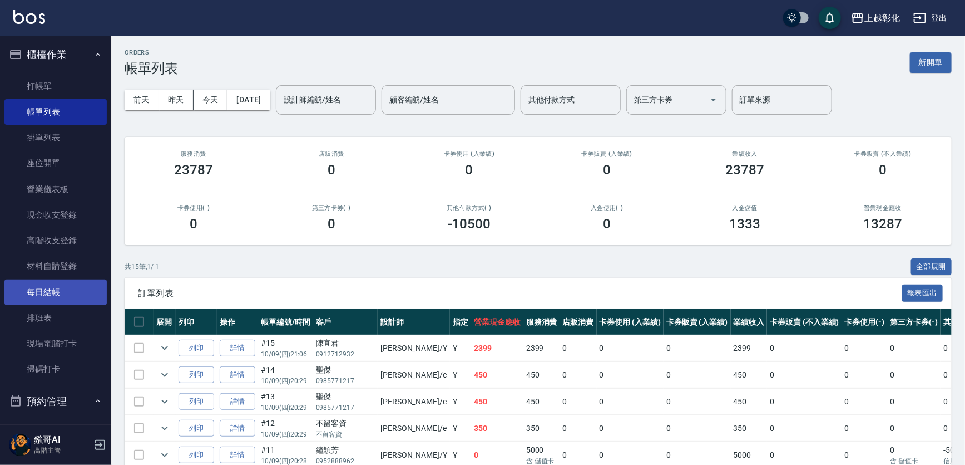
drag, startPoint x: 50, startPoint y: 286, endPoint x: 66, endPoint y: 279, distance: 17.2
click at [51, 286] on link "每日結帳" at bounding box center [55, 292] width 102 height 26
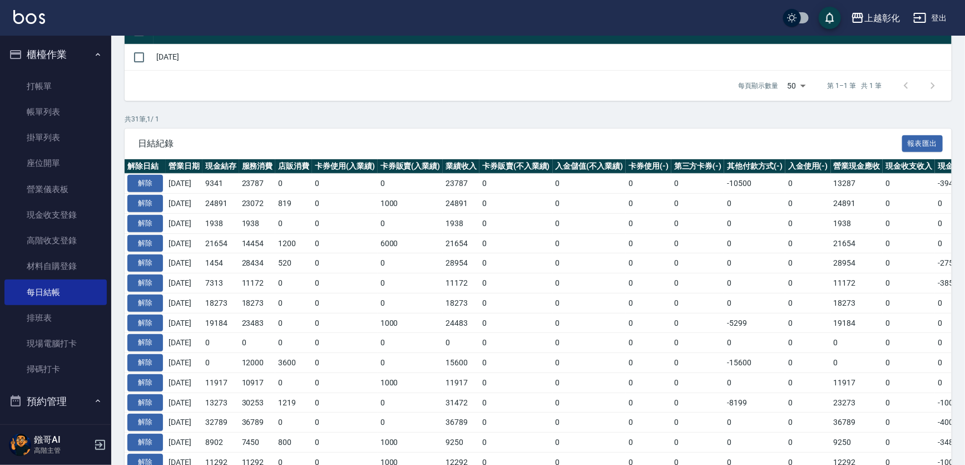
scroll to position [151, 0]
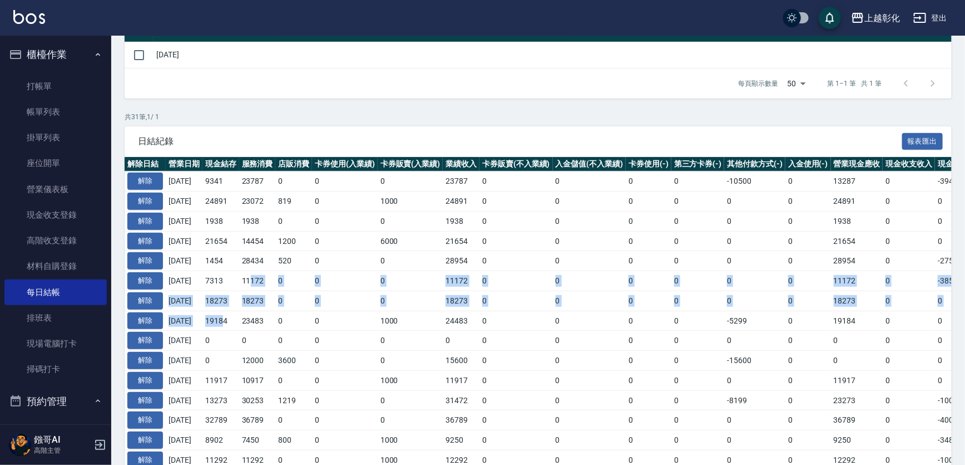
drag, startPoint x: 234, startPoint y: 312, endPoint x: 259, endPoint y: 284, distance: 37.0
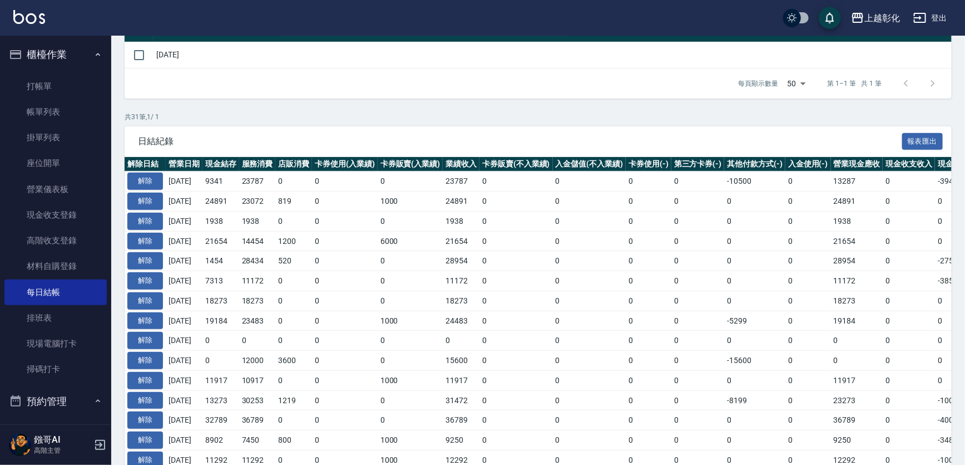
click at [276, 245] on td "14454" at bounding box center [257, 241] width 37 height 20
click at [293, 182] on td "0" at bounding box center [293, 181] width 37 height 20
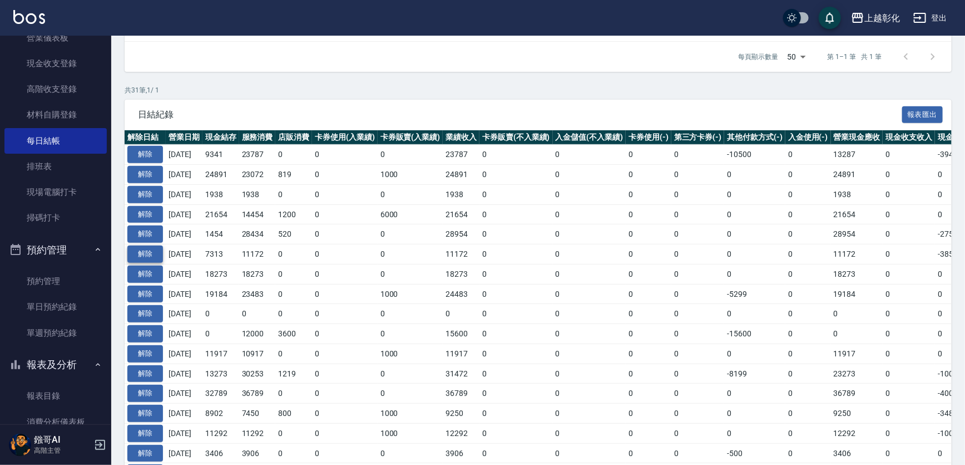
scroll to position [202, 0]
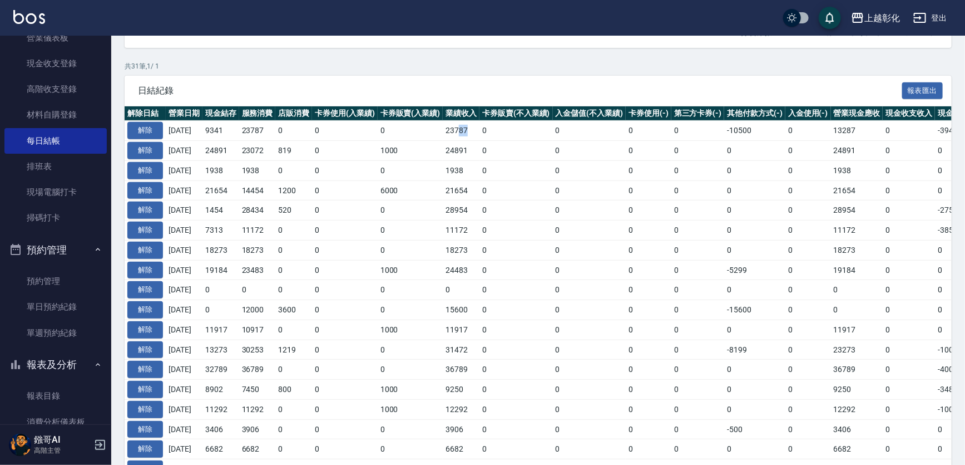
drag, startPoint x: 467, startPoint y: 124, endPoint x: 486, endPoint y: 122, distance: 18.4
click at [480, 122] on td "23787" at bounding box center [461, 131] width 37 height 20
click at [519, 134] on td "0" at bounding box center [516, 131] width 73 height 20
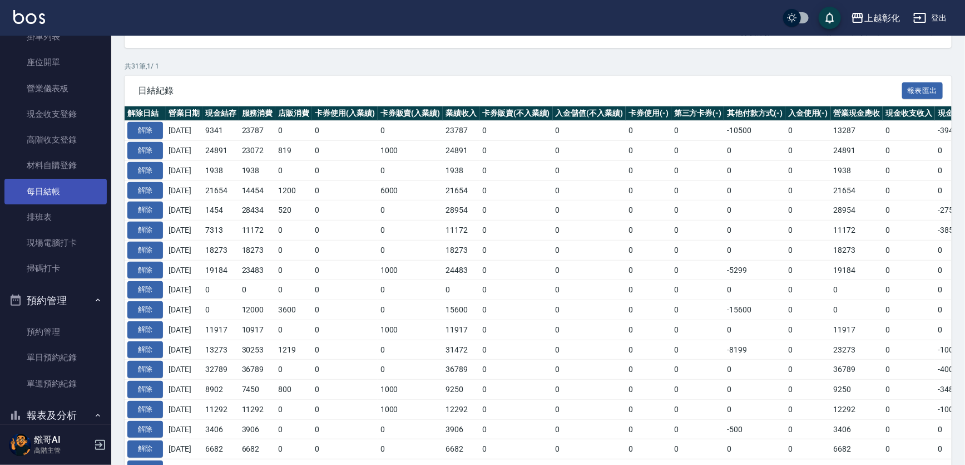
click at [66, 194] on link "每日結帳" at bounding box center [55, 192] width 102 height 26
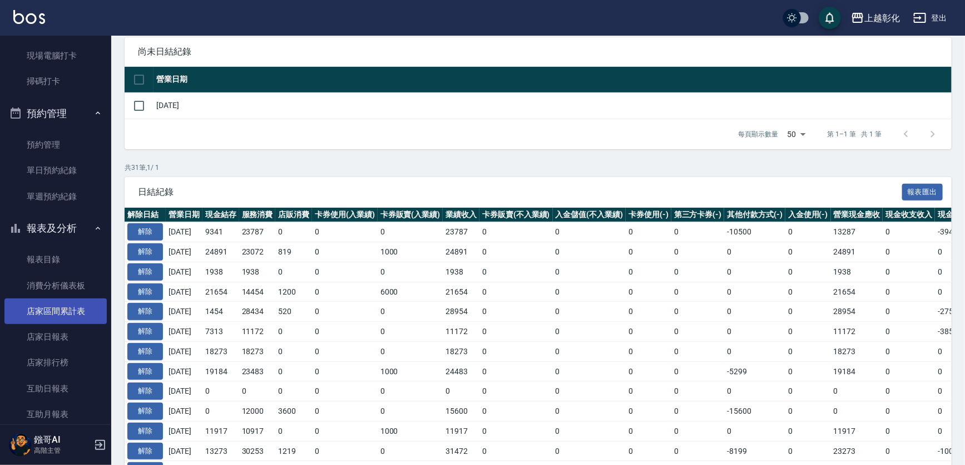
scroll to position [303, 0]
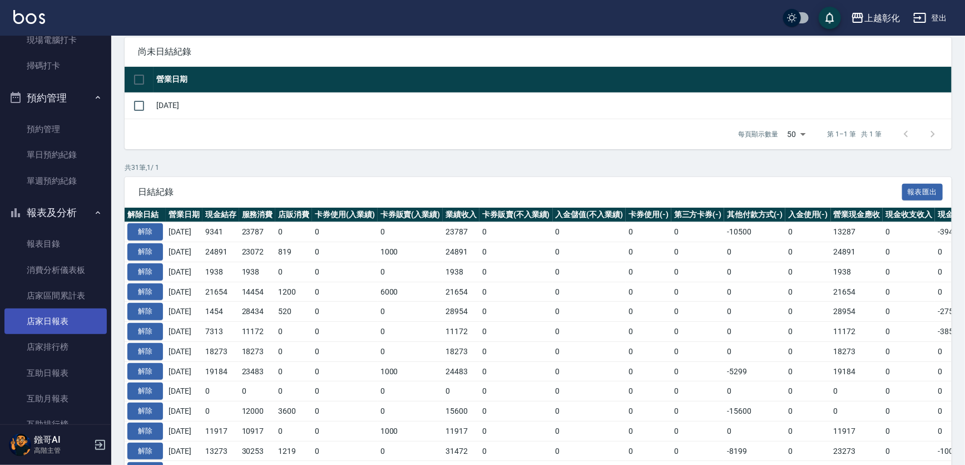
click at [68, 312] on link "店家日報表" at bounding box center [55, 321] width 102 height 26
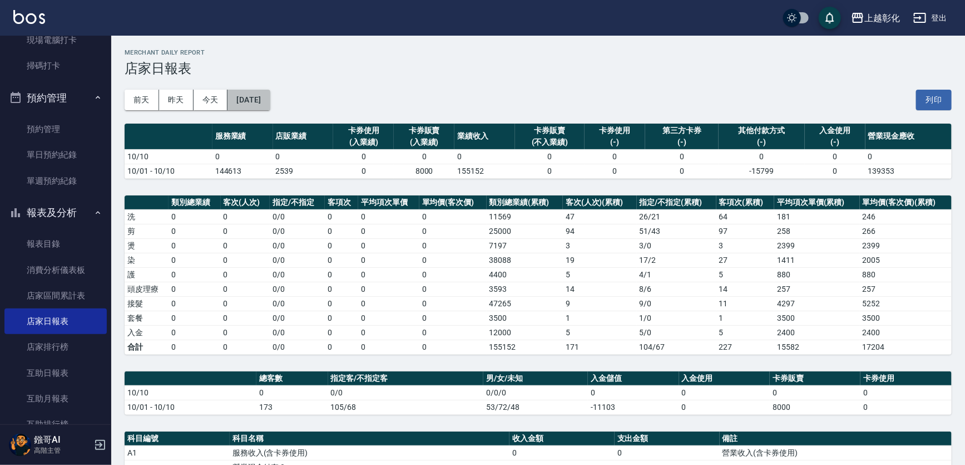
click at [270, 95] on button "[DATE]" at bounding box center [249, 100] width 42 height 21
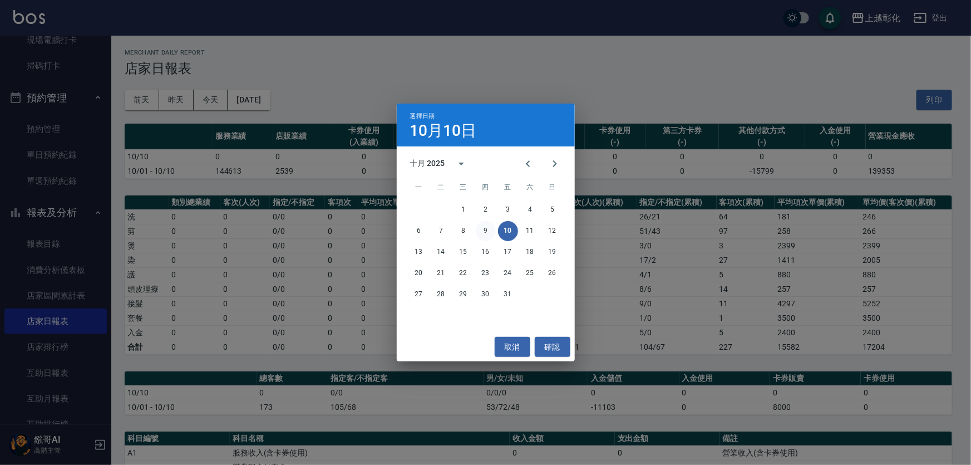
click at [487, 234] on button "9" at bounding box center [486, 231] width 20 height 20
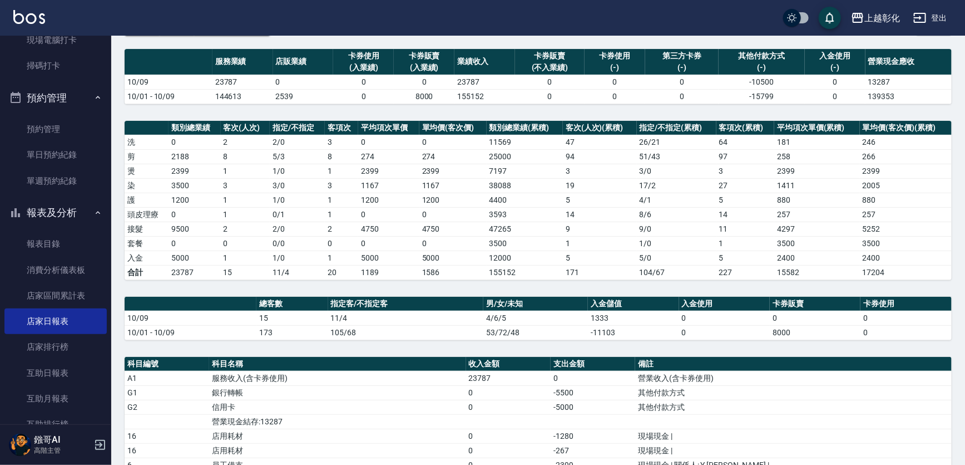
scroll to position [101, 0]
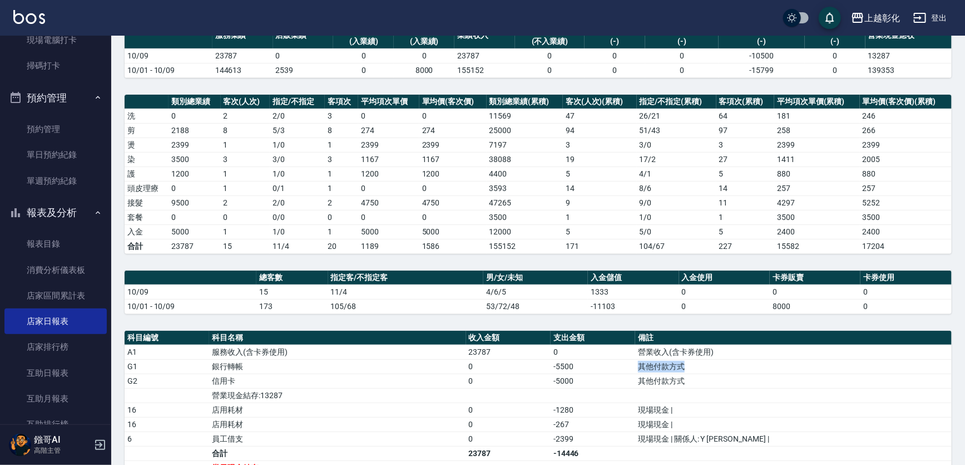
drag, startPoint x: 660, startPoint y: 366, endPoint x: 752, endPoint y: 368, distance: 92.4
click at [752, 368] on tr "G1 銀行轉帳 0 -5500 其他付款方式" at bounding box center [538, 366] width 827 height 14
drag, startPoint x: 693, startPoint y: 382, endPoint x: 762, endPoint y: 382, distance: 69.5
click at [762, 382] on tr "G2 信用卡 0 -5000 其他付款方式" at bounding box center [538, 380] width 827 height 14
click at [762, 382] on td "其他付款方式" at bounding box center [793, 380] width 317 height 14
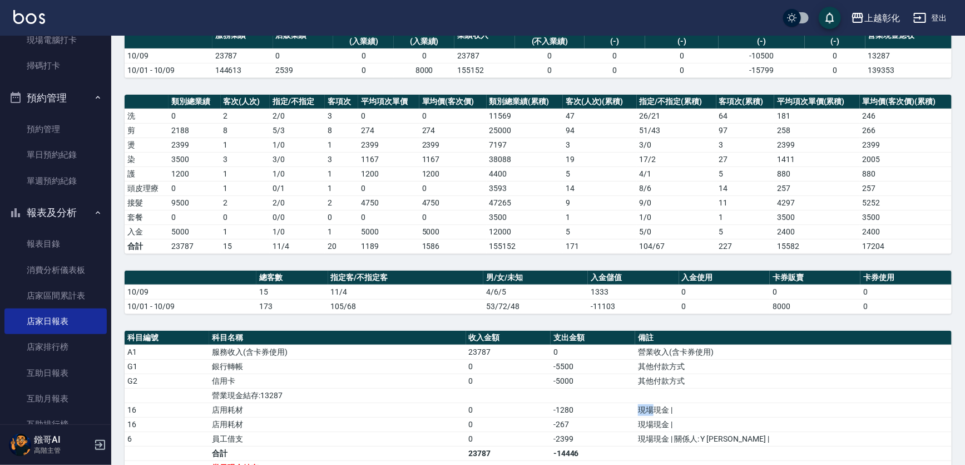
drag, startPoint x: 714, startPoint y: 410, endPoint x: 688, endPoint y: 410, distance: 26.2
click at [688, 410] on tr "16 店用耗材 0 -1280 現場現金 |" at bounding box center [538, 409] width 827 height 14
click at [635, 410] on td "-1280" at bounding box center [593, 409] width 85 height 14
drag, startPoint x: 688, startPoint y: 408, endPoint x: 776, endPoint y: 402, distance: 88.1
click at [776, 402] on tr "16 店用耗材 0 -1280 現場現金 |" at bounding box center [538, 409] width 827 height 14
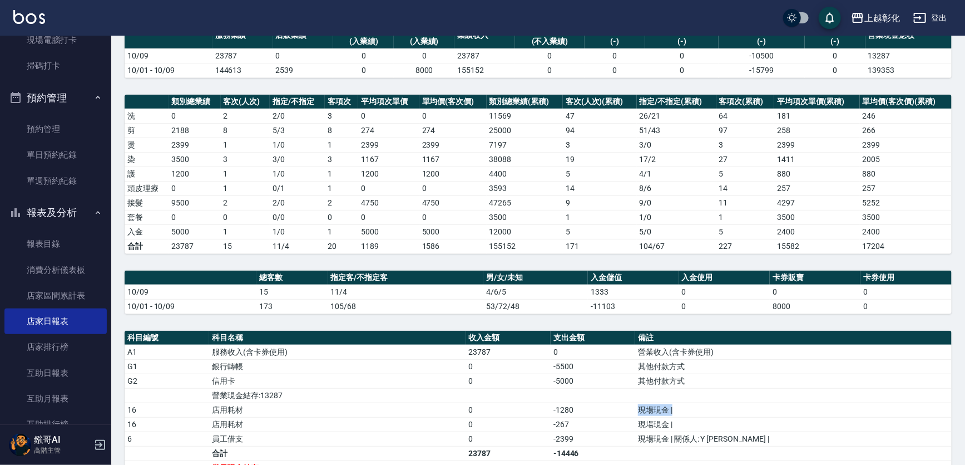
click at [778, 402] on td "現場現金 |" at bounding box center [793, 409] width 317 height 14
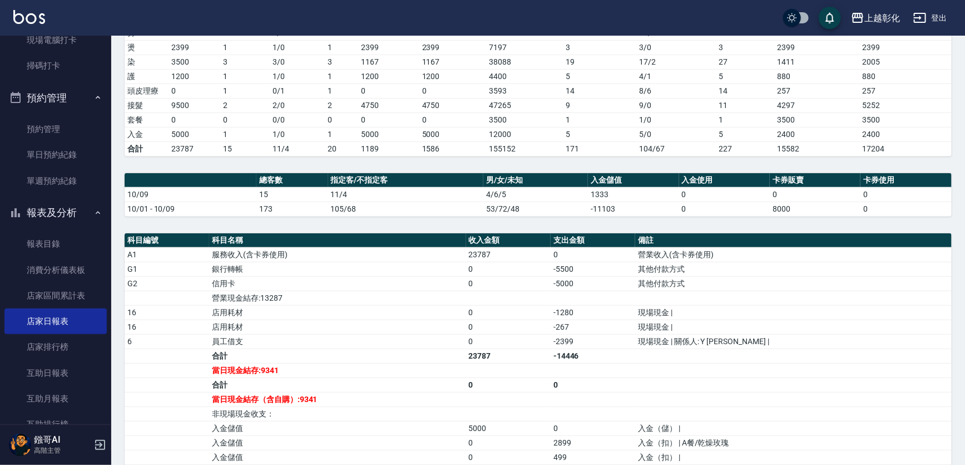
scroll to position [202, 0]
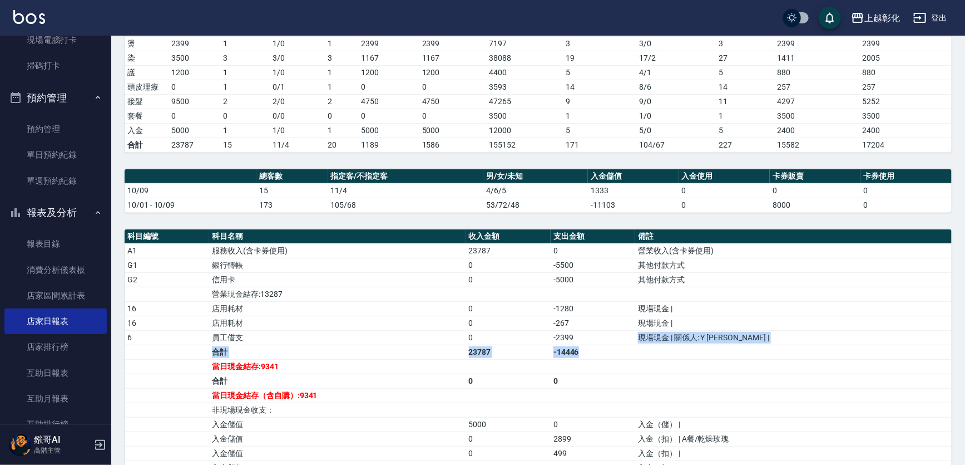
drag, startPoint x: 642, startPoint y: 341, endPoint x: 682, endPoint y: 341, distance: 39.5
click at [682, 341] on tbody "A1 服務收入(含卡券使用) 23787 0 營業收入(含卡券使用) G1 銀行轉帳 0 -5500 其他付款方式 G2 信用卡 0 -5000 其他付款方式…" at bounding box center [538, 358] width 827 height 231
click at [635, 341] on td "-2399" at bounding box center [593, 337] width 85 height 14
drag, startPoint x: 632, startPoint y: 320, endPoint x: 606, endPoint y: 317, distance: 25.3
click at [606, 317] on td "-267" at bounding box center [593, 322] width 85 height 14
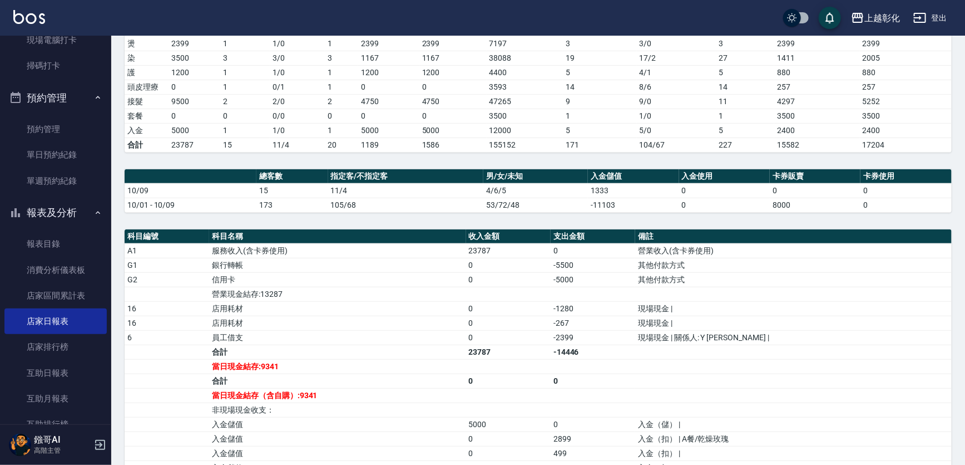
click at [605, 303] on td "-1280" at bounding box center [593, 308] width 85 height 14
drag, startPoint x: 605, startPoint y: 303, endPoint x: 637, endPoint y: 303, distance: 31.7
click at [635, 303] on td "-1280" at bounding box center [593, 308] width 85 height 14
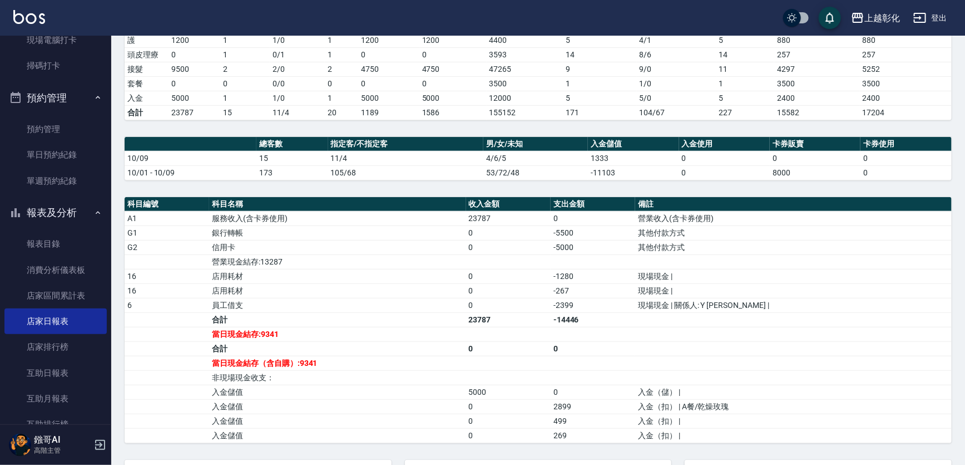
scroll to position [253, 0]
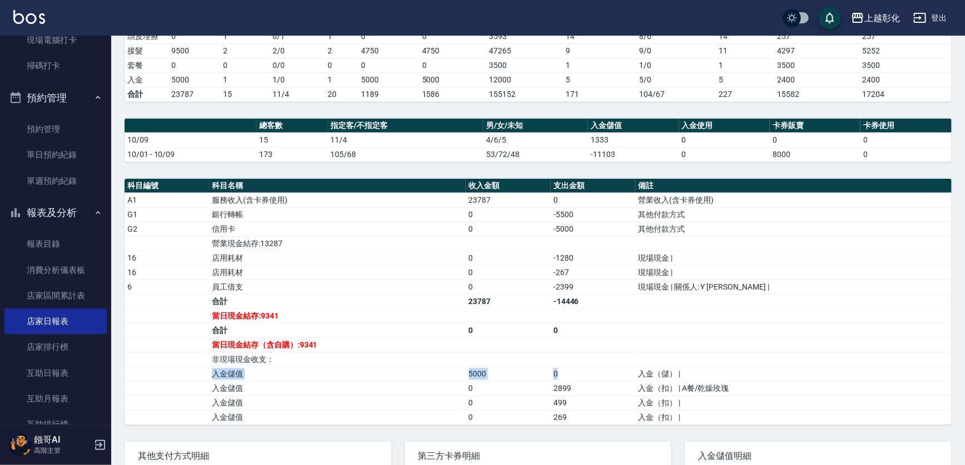
drag, startPoint x: 637, startPoint y: 367, endPoint x: 601, endPoint y: 362, distance: 36.4
click at [601, 362] on tbody "A1 服務收入(含卡券使用) 23787 0 營業收入(含卡券使用) G1 銀行轉帳 0 -5500 其他付款方式 G2 信用卡 0 -5000 其他付款方式…" at bounding box center [538, 308] width 827 height 231
click at [551, 354] on td "a dense table" at bounding box center [508, 359] width 85 height 14
drag, startPoint x: 540, startPoint y: 367, endPoint x: 510, endPoint y: 366, distance: 29.5
click at [510, 366] on td "5000" at bounding box center [508, 373] width 85 height 14
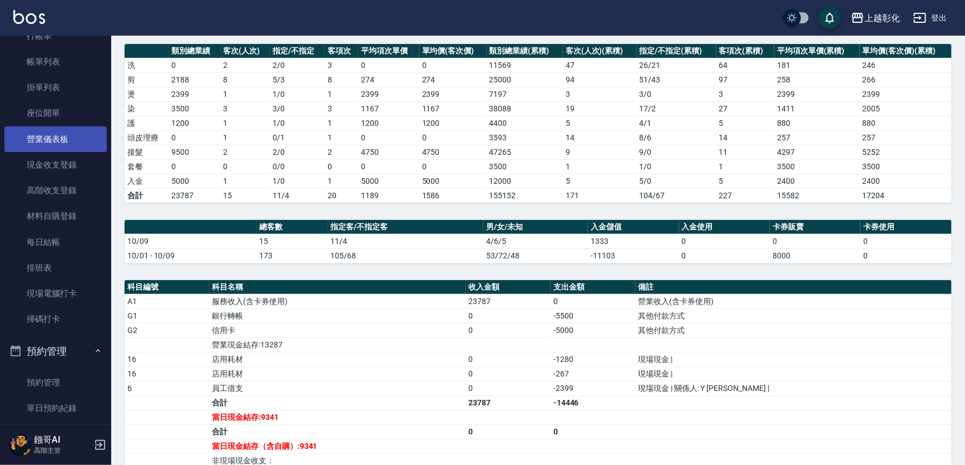
scroll to position [0, 0]
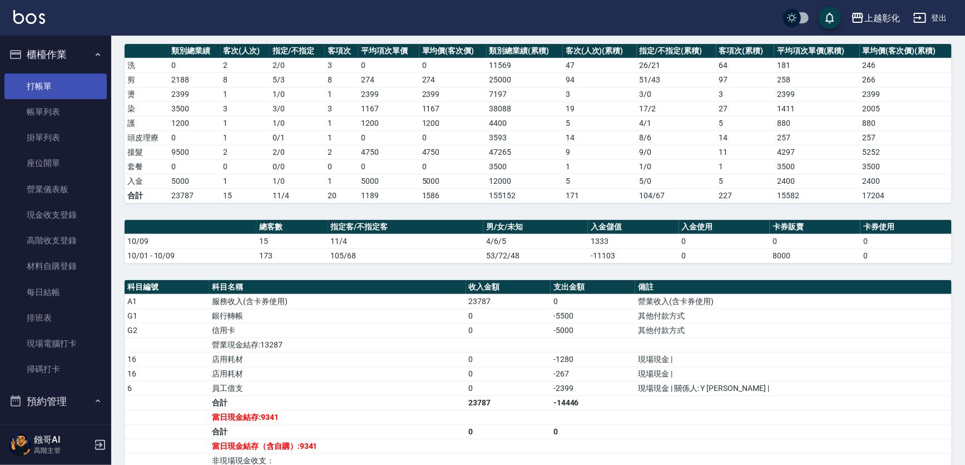
click at [77, 82] on link "打帳單" at bounding box center [55, 86] width 102 height 26
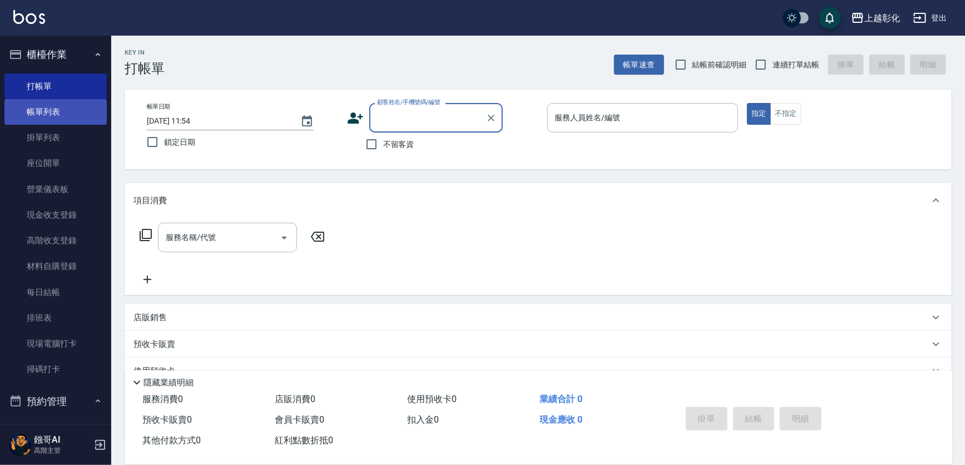
click at [72, 120] on link "帳單列表" at bounding box center [55, 112] width 102 height 26
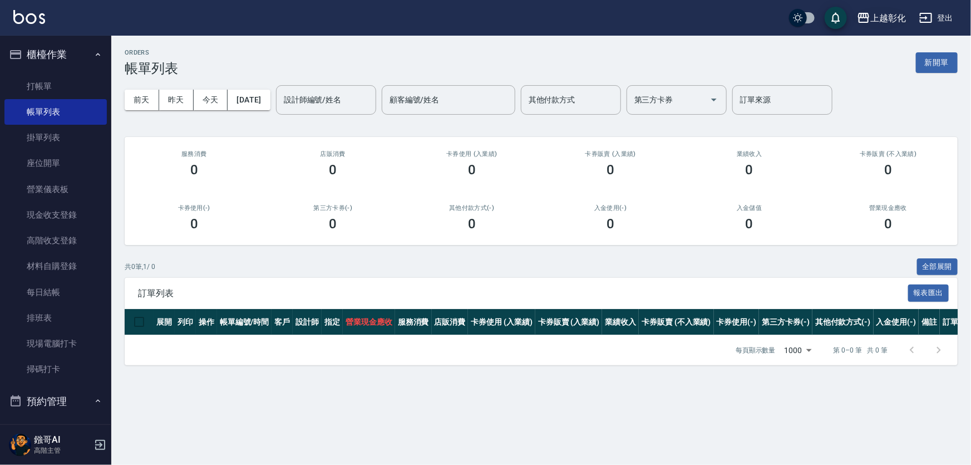
click at [891, 20] on div "上越彰化" at bounding box center [888, 18] width 36 height 14
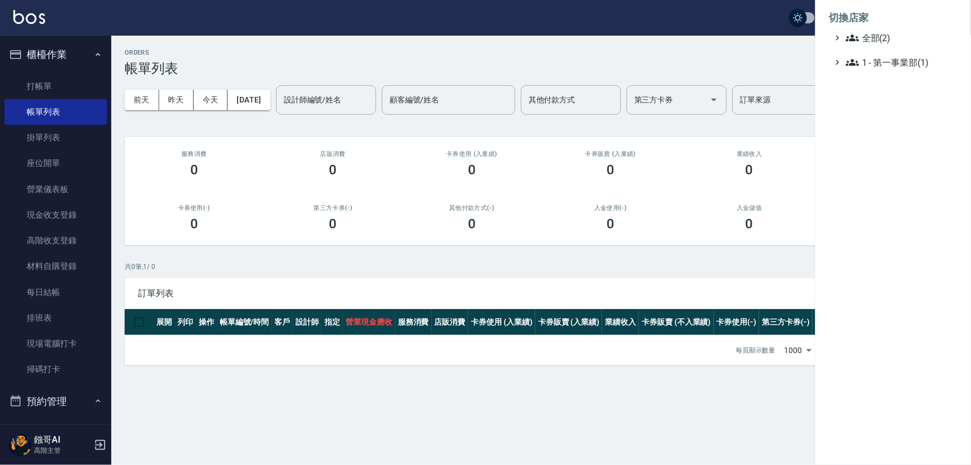
click at [885, 28] on li "切換店家" at bounding box center [892, 17] width 129 height 27
click at [887, 34] on span "全部(2)" at bounding box center [899, 37] width 107 height 13
click at [890, 63] on span "上越彰化" at bounding box center [898, 69] width 109 height 13
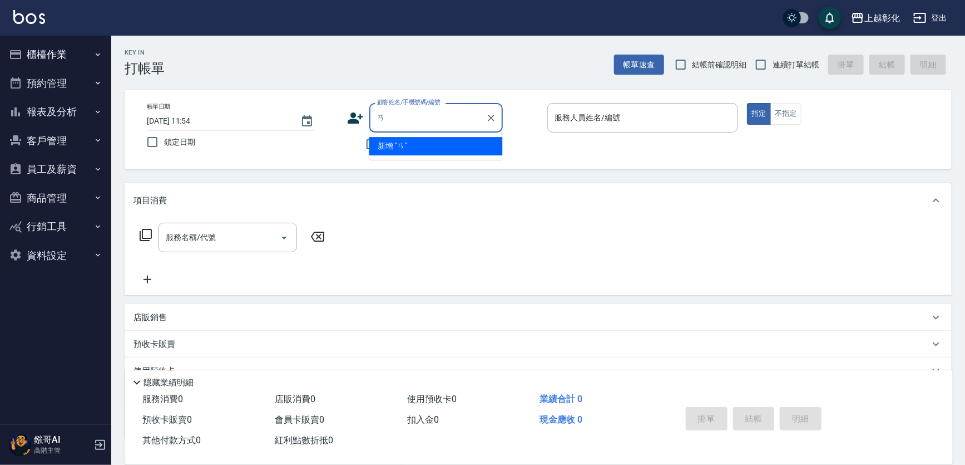
type input "ㄢ"
click at [66, 70] on button "預約管理" at bounding box center [55, 83] width 102 height 29
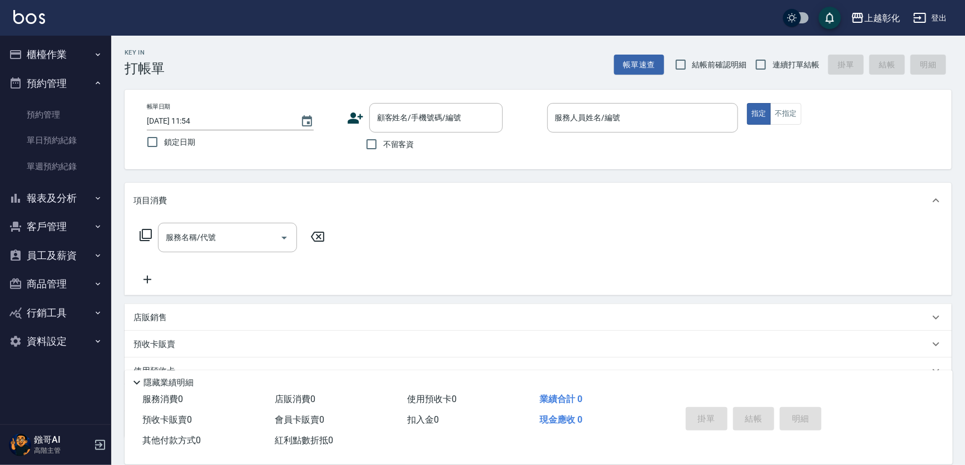
click at [71, 64] on button "櫃檯作業" at bounding box center [55, 54] width 102 height 29
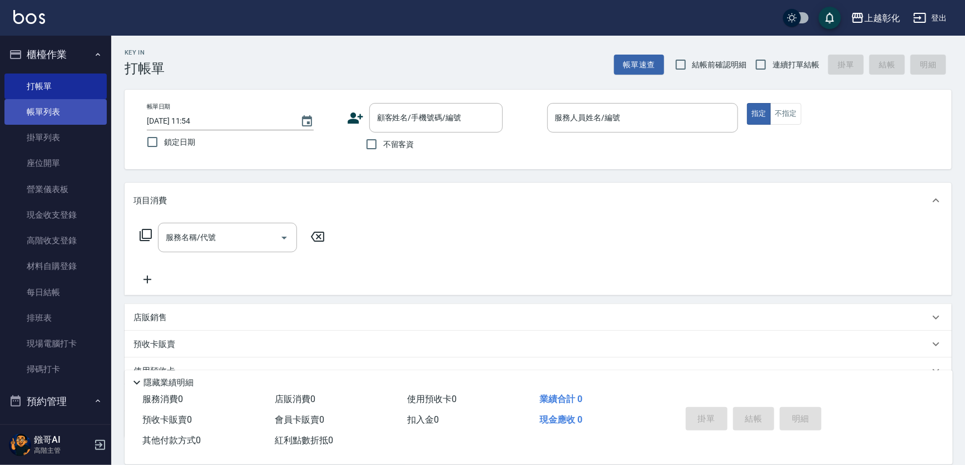
click at [71, 113] on link "帳單列表" at bounding box center [55, 112] width 102 height 26
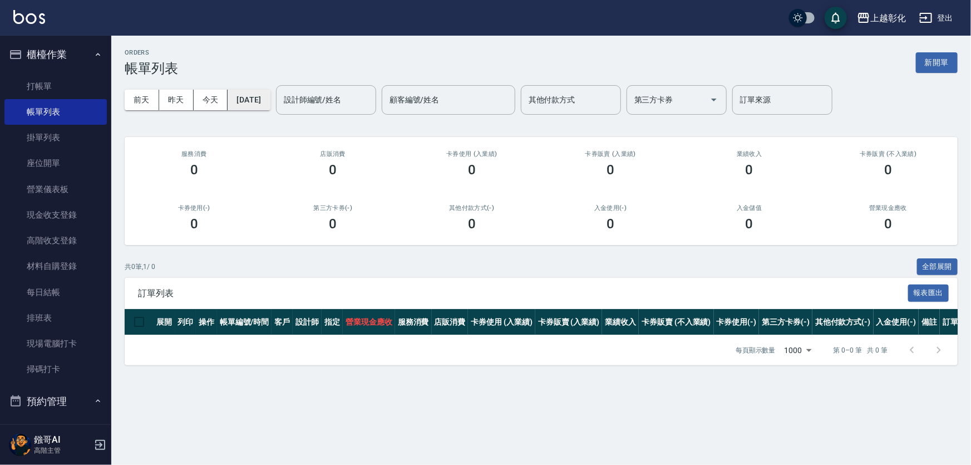
click at [270, 103] on button "2025/10/10" at bounding box center [249, 100] width 42 height 21
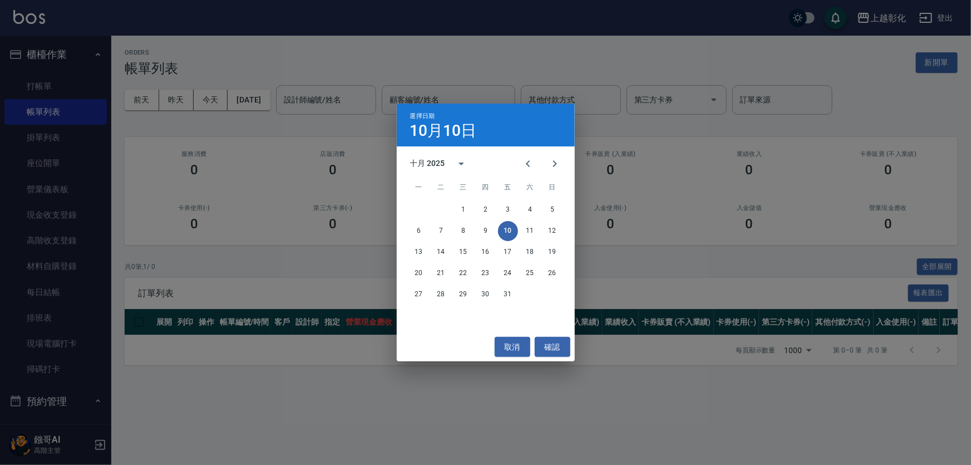
click at [554, 46] on div "選擇日期 10月10日 十月 2025 一 二 三 四 五 六 日 1 2 3 4 5 6 7 8 9 10 11 12 13 14 15 16 17 18 …" at bounding box center [485, 232] width 971 height 465
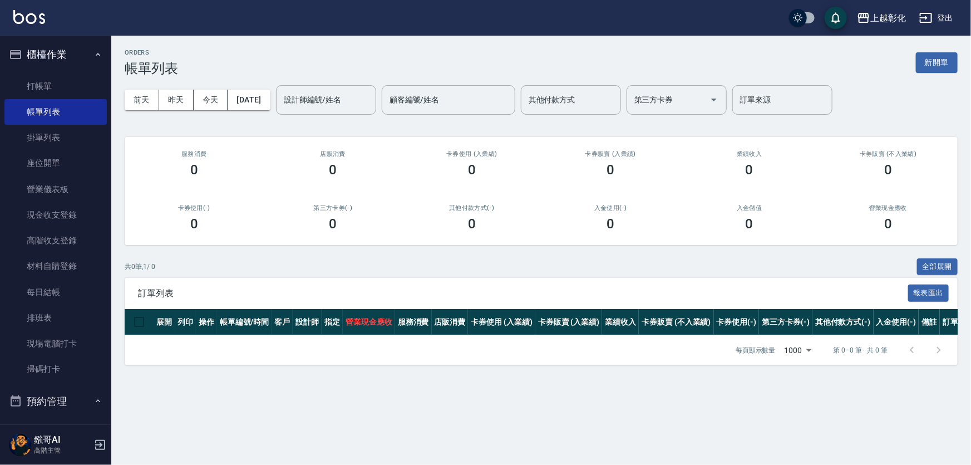
click at [560, 56] on div "ORDERS 帳單列表 新開單" at bounding box center [541, 62] width 833 height 27
click at [891, 19] on div "上越彰化" at bounding box center [888, 18] width 36 height 14
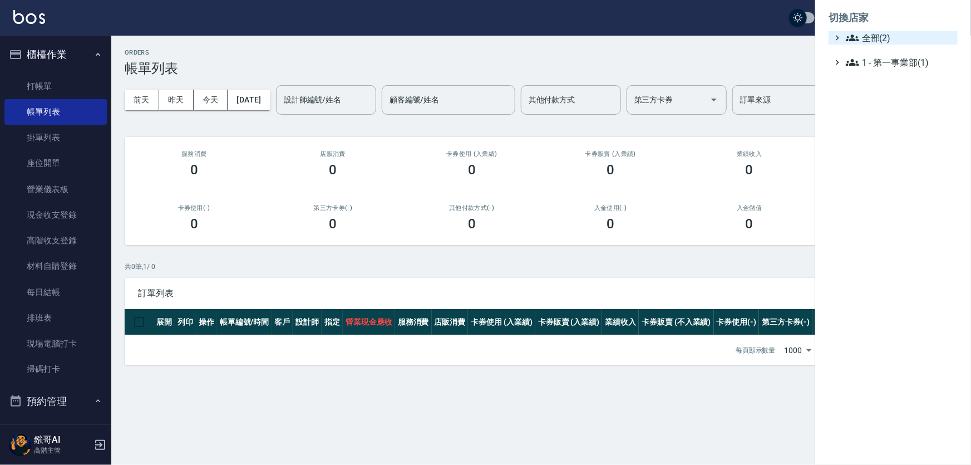
click at [871, 36] on span "全部(2)" at bounding box center [899, 37] width 107 height 13
click at [865, 56] on span "AT11" at bounding box center [898, 51] width 109 height 13
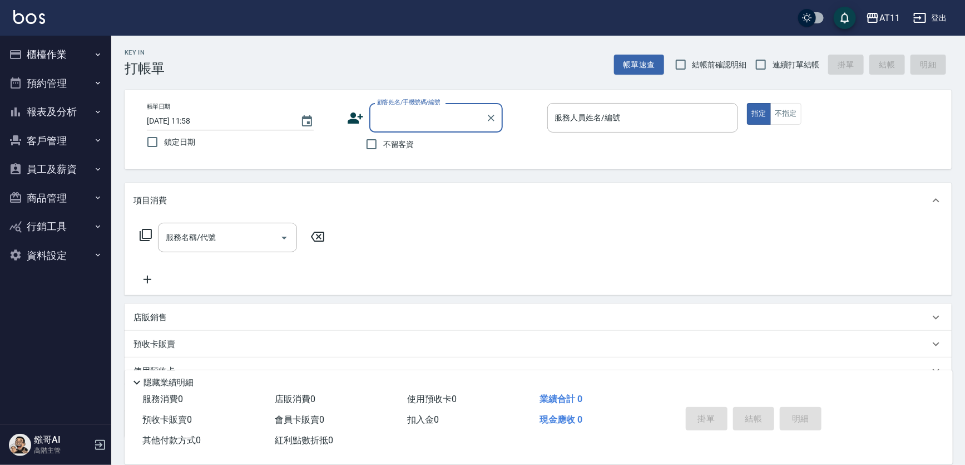
click at [100, 57] on icon "button" at bounding box center [97, 54] width 9 height 9
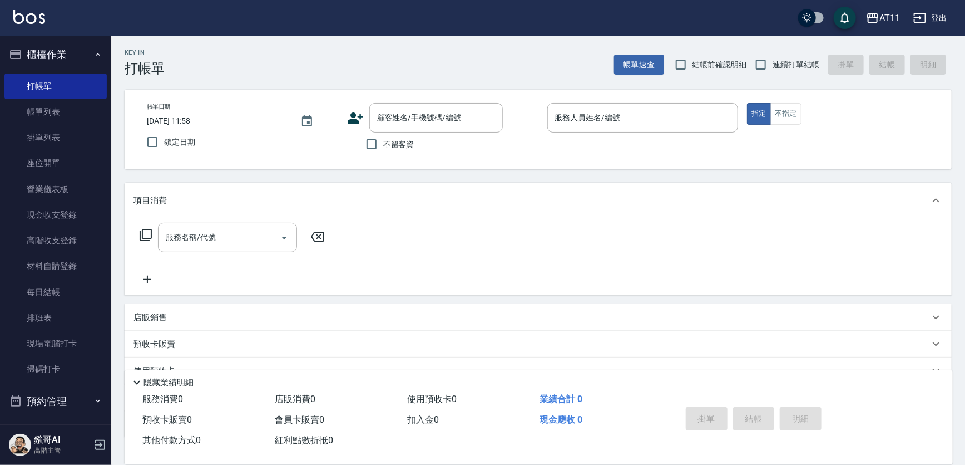
click at [264, 43] on div "Key In 打帳單 帳單速查 結帳前確認明細 連續打單結帳 掛單 結帳 明細" at bounding box center [531, 56] width 841 height 41
click at [884, 21] on div "AT11" at bounding box center [890, 18] width 21 height 14
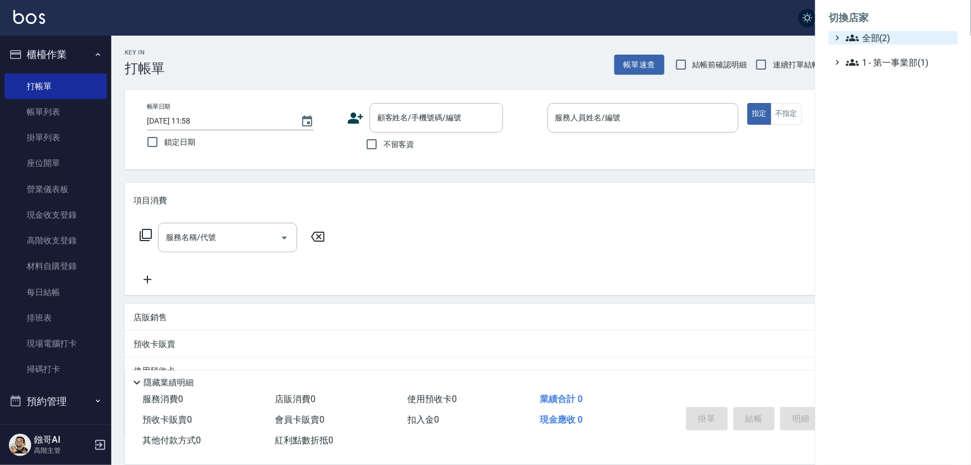
click at [885, 48] on ul "全部(2) 1 - 第一事業部(1)" at bounding box center [892, 50] width 129 height 38
click at [883, 38] on span "全部(2)" at bounding box center [899, 37] width 107 height 13
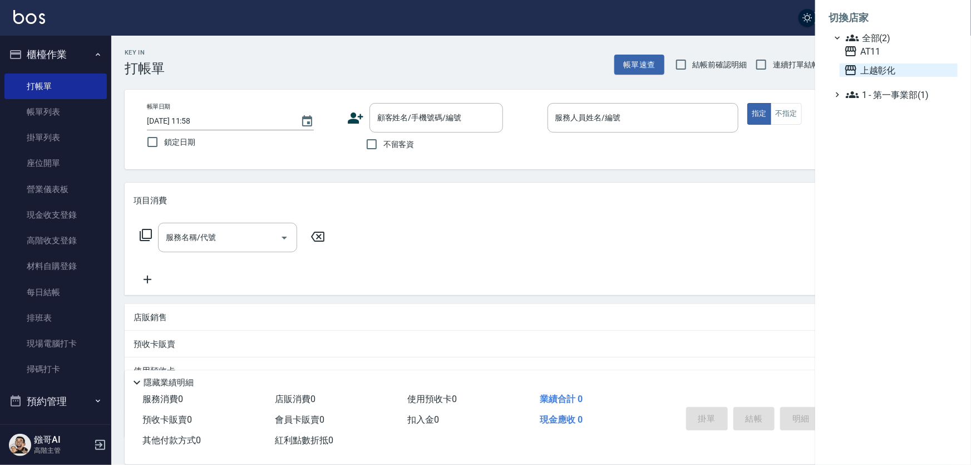
click at [879, 68] on span "上越彰化" at bounding box center [898, 69] width 109 height 13
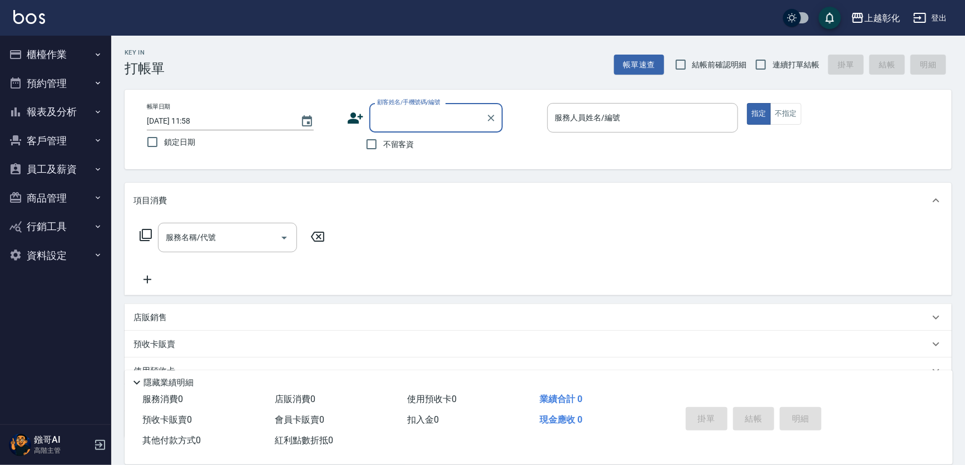
click at [53, 54] on button "櫃檯作業" at bounding box center [55, 54] width 102 height 29
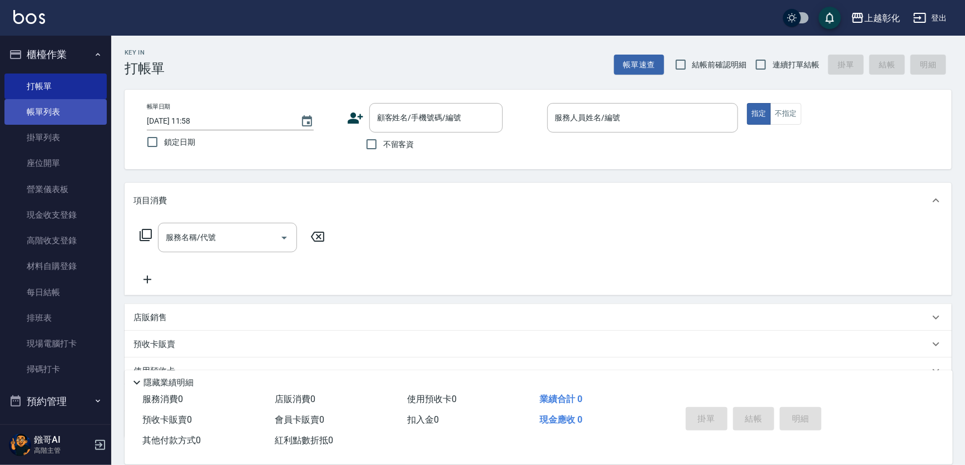
click at [72, 117] on link "帳單列表" at bounding box center [55, 112] width 102 height 26
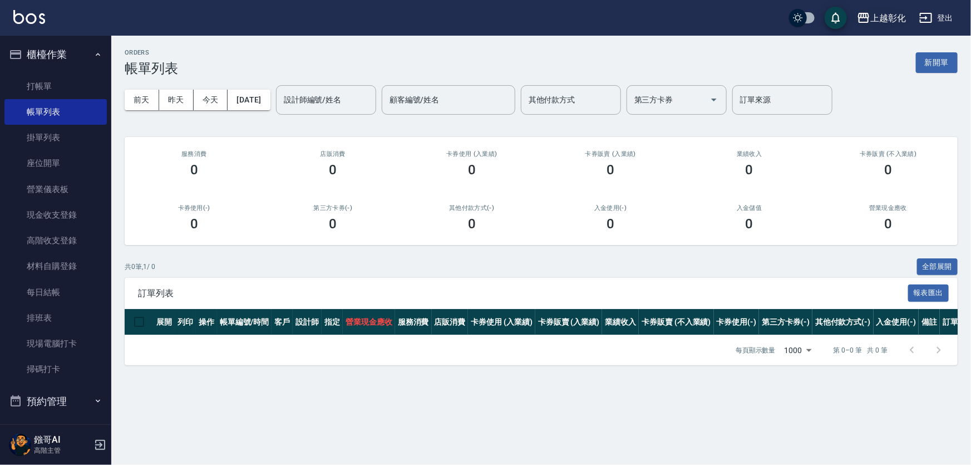
click at [884, 14] on div "上越彰化" at bounding box center [888, 18] width 36 height 14
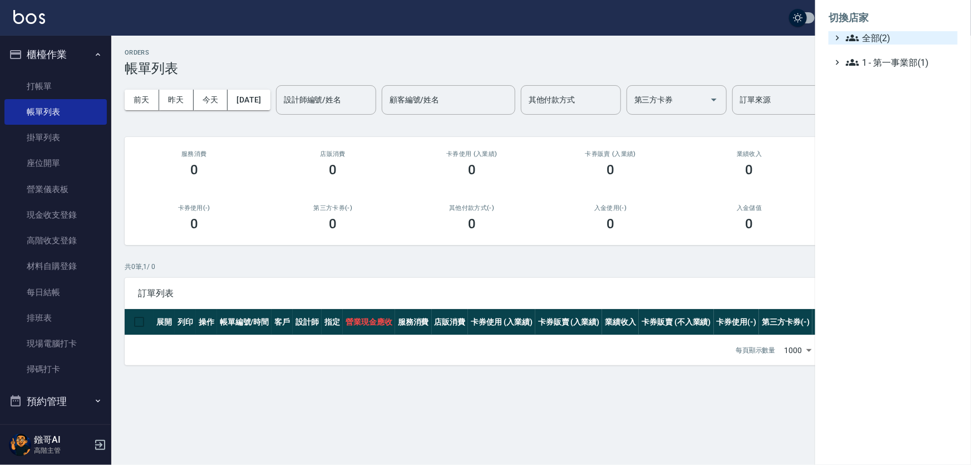
click at [891, 36] on span "全部(2)" at bounding box center [899, 37] width 107 height 13
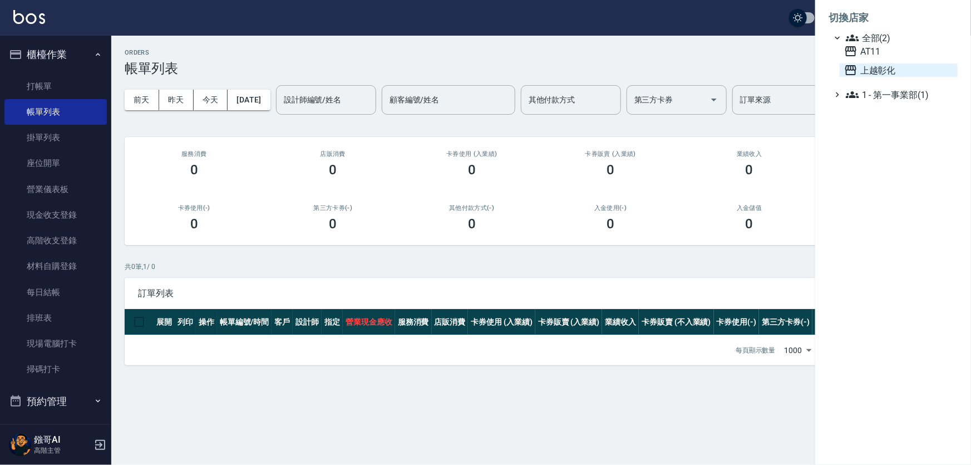
click at [882, 71] on span "上越彰化" at bounding box center [898, 69] width 109 height 13
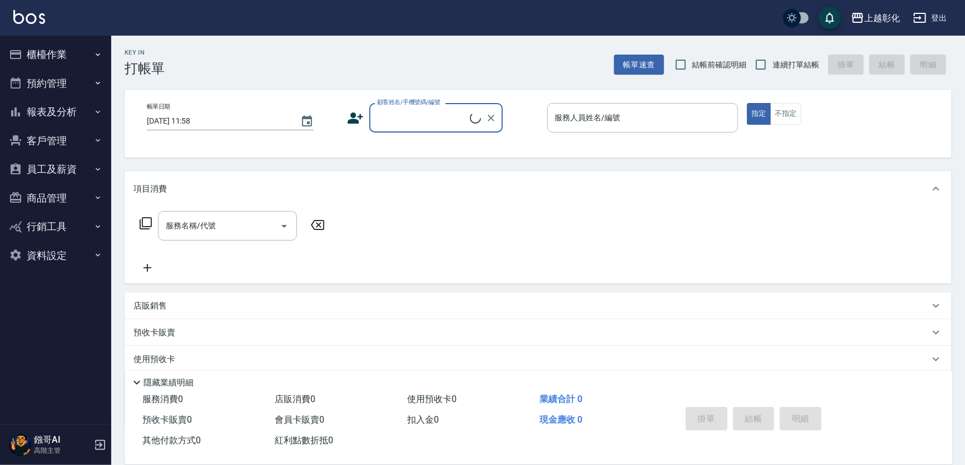
click at [85, 57] on button "櫃檯作業" at bounding box center [55, 54] width 102 height 29
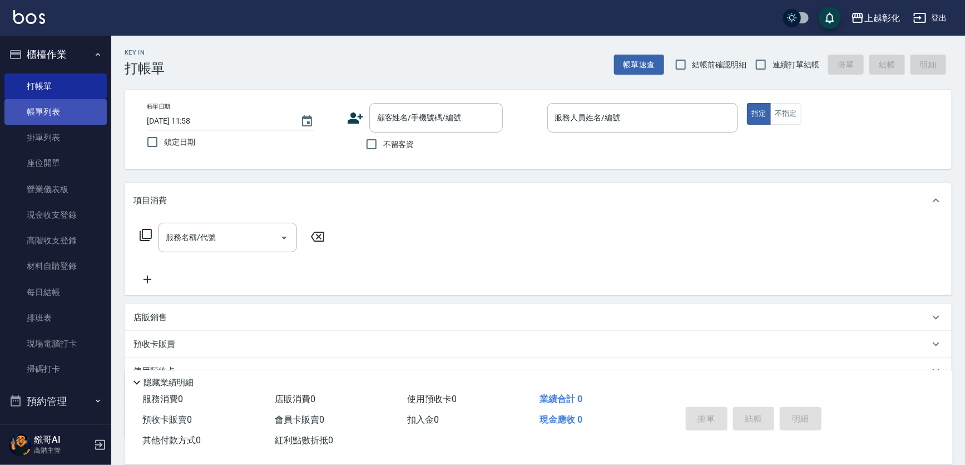
click at [78, 103] on link "帳單列表" at bounding box center [55, 112] width 102 height 26
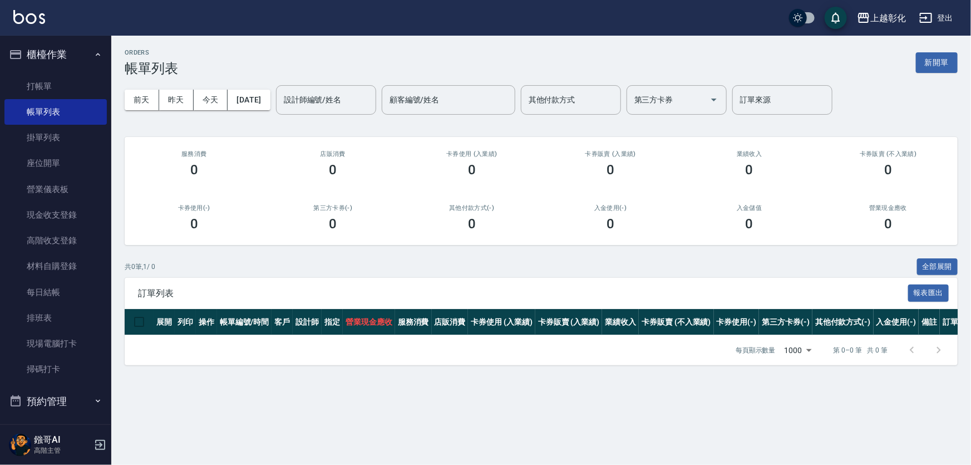
click at [264, 97] on button "2025/10/10" at bounding box center [249, 100] width 42 height 21
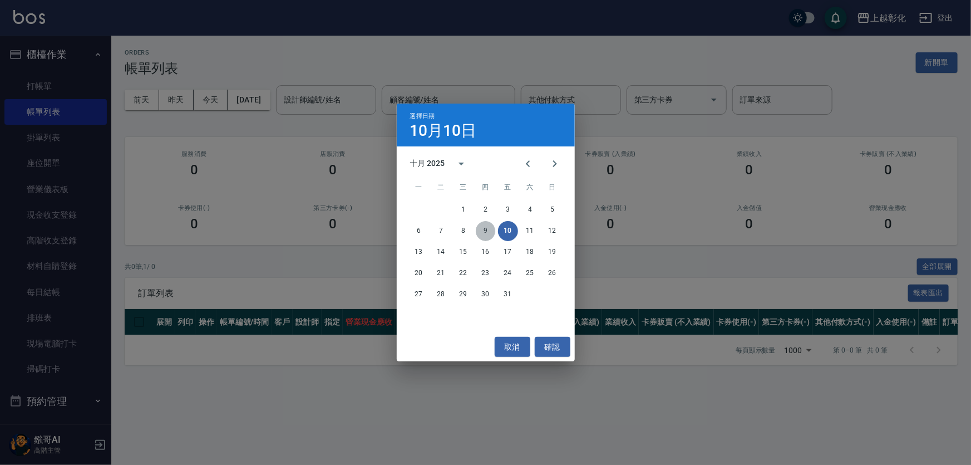
click at [486, 225] on button "9" at bounding box center [486, 231] width 20 height 20
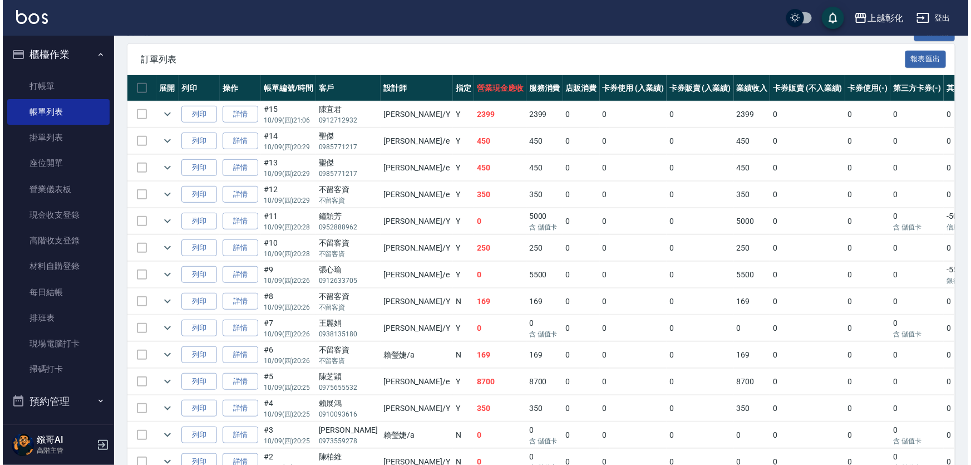
scroll to position [218, 0]
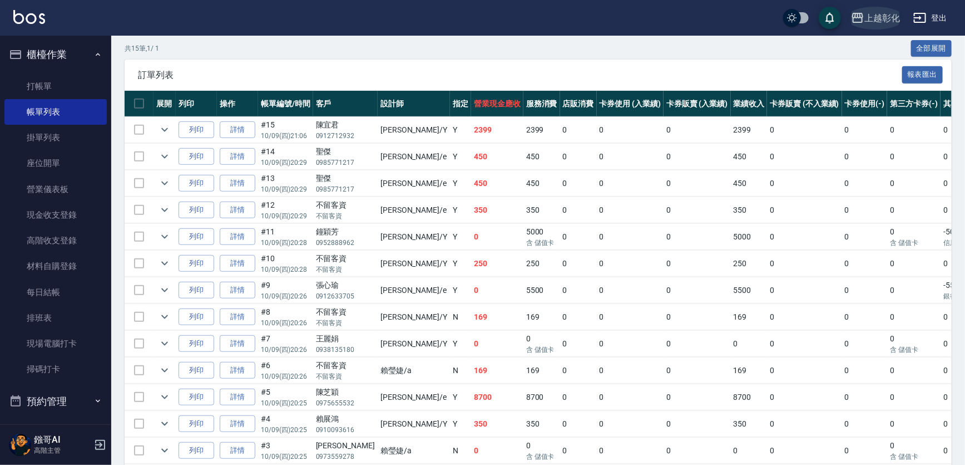
click at [863, 23] on icon "button" at bounding box center [857, 17] width 13 height 13
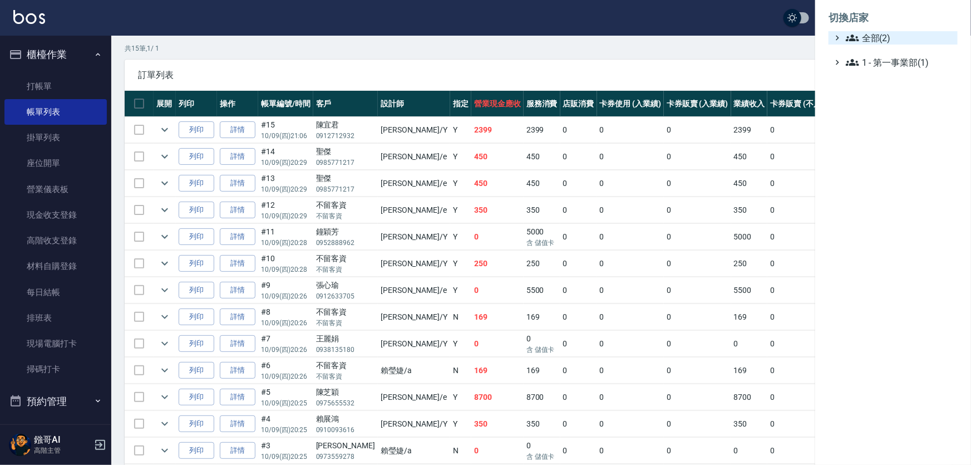
click at [867, 37] on span "全部(2)" at bounding box center [899, 37] width 107 height 13
click at [871, 49] on span "AT11" at bounding box center [898, 51] width 109 height 13
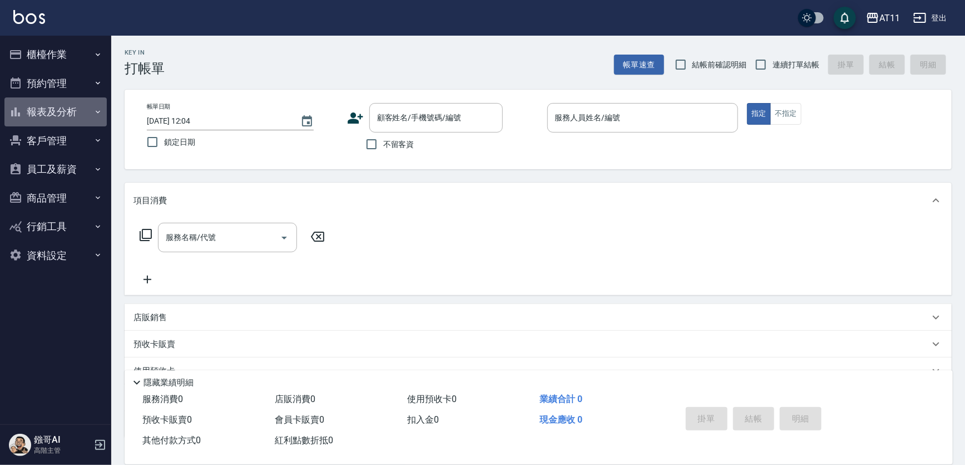
click at [78, 118] on button "報表及分析" at bounding box center [55, 111] width 102 height 29
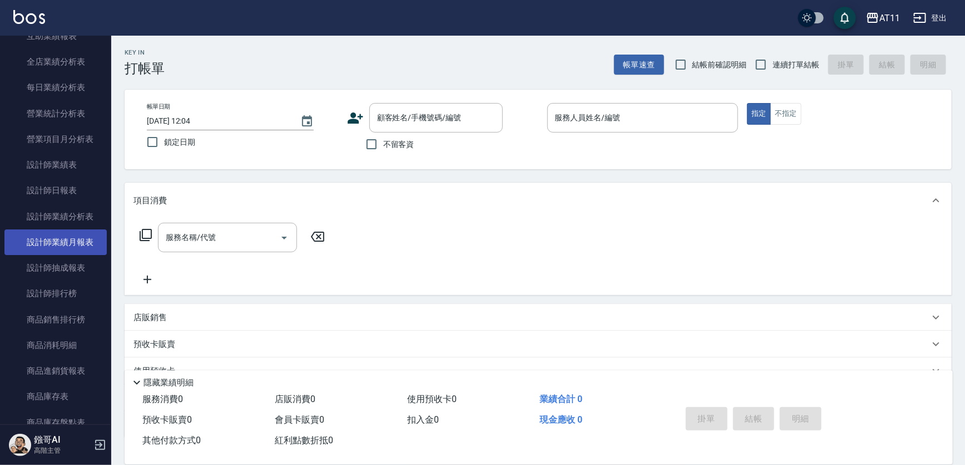
scroll to position [354, 0]
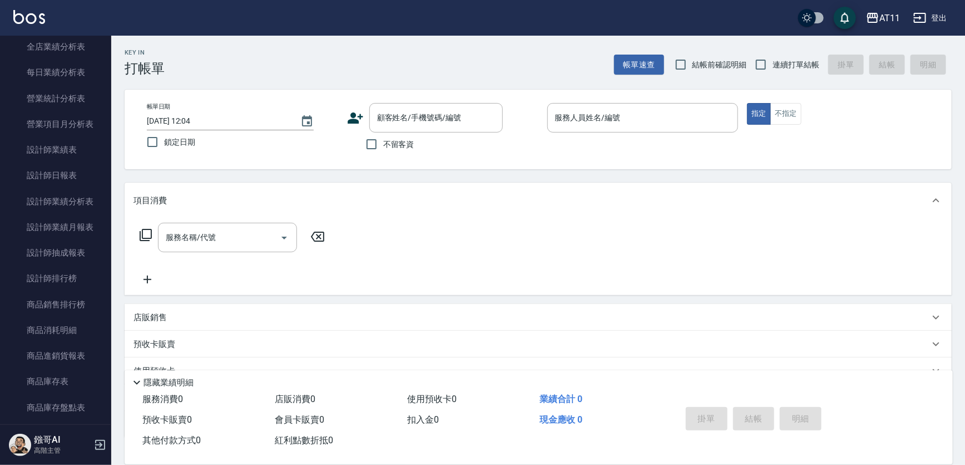
click at [460, 71] on div "Key In 打帳單 帳單速查 結帳前確認明細 連續打單結帳 掛單 結帳 明細" at bounding box center [531, 56] width 841 height 41
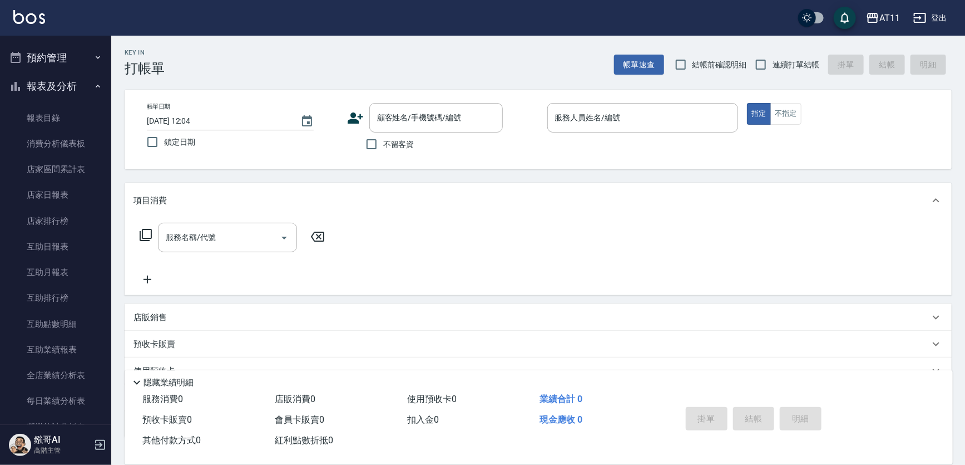
scroll to position [0, 0]
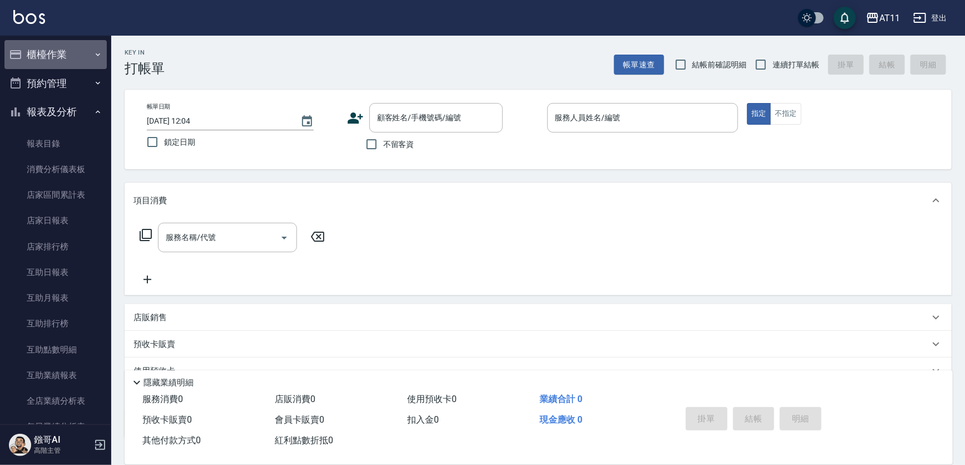
click at [80, 55] on button "櫃檯作業" at bounding box center [55, 54] width 102 height 29
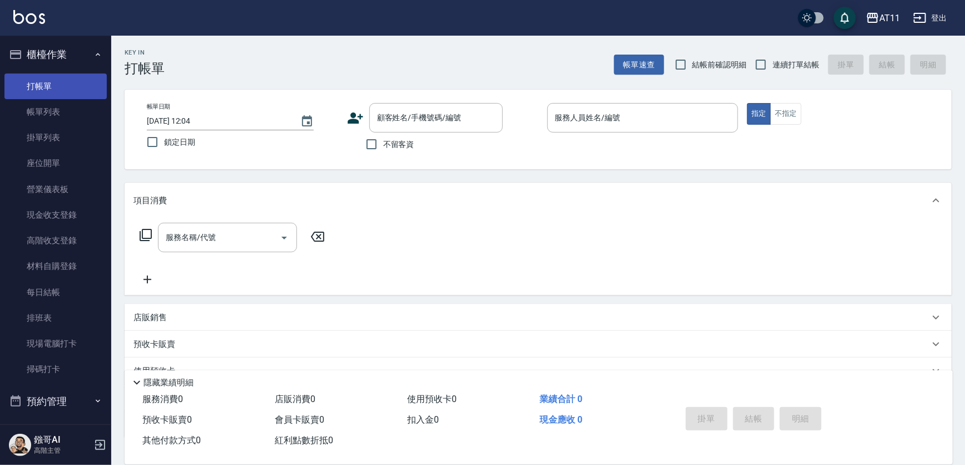
click at [67, 90] on link "打帳單" at bounding box center [55, 86] width 102 height 26
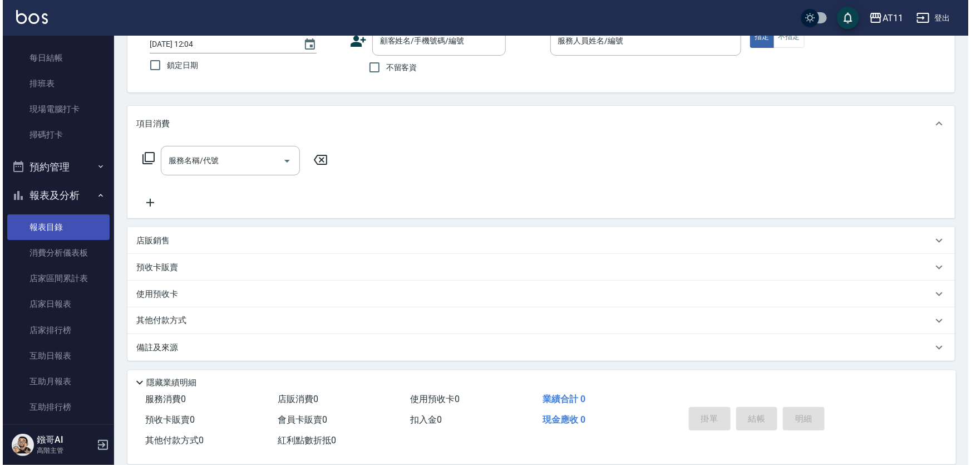
scroll to position [253, 0]
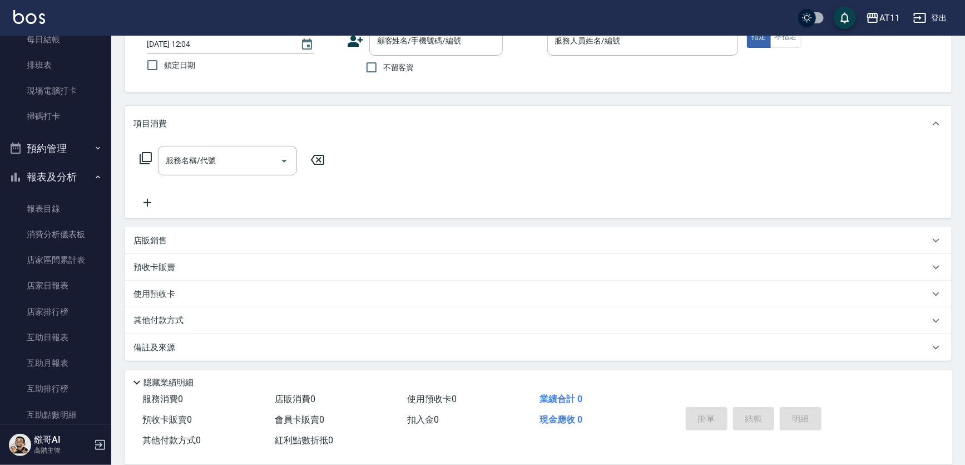
click at [894, 13] on div "AT11" at bounding box center [890, 18] width 21 height 14
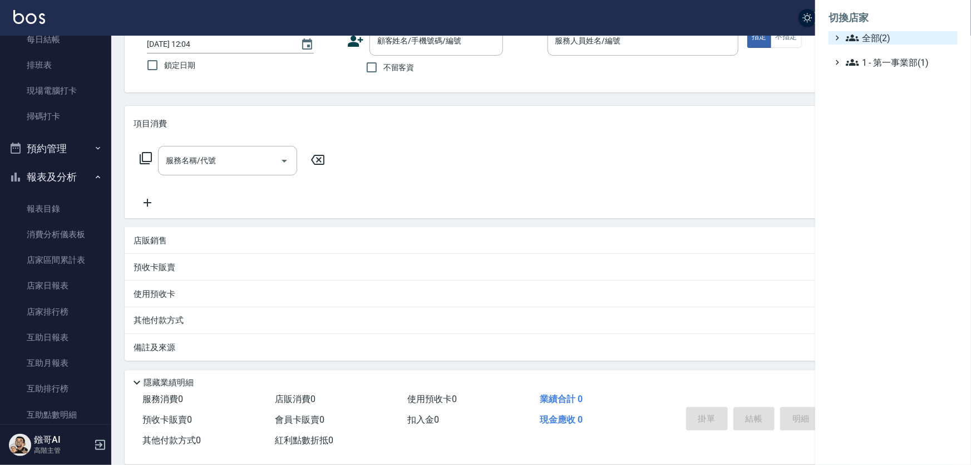
click at [867, 36] on span "全部(2)" at bounding box center [899, 37] width 107 height 13
click at [874, 48] on span "AT11" at bounding box center [898, 51] width 109 height 13
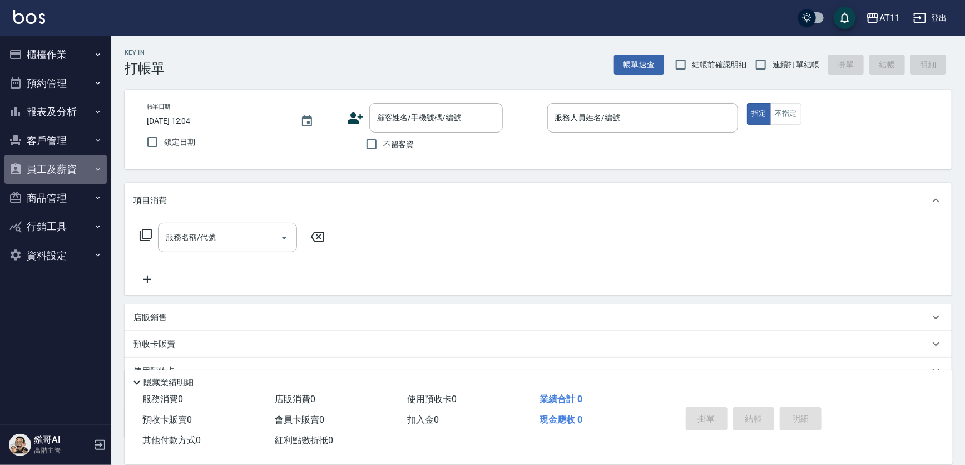
click at [83, 172] on button "員工及薪資" at bounding box center [55, 169] width 102 height 29
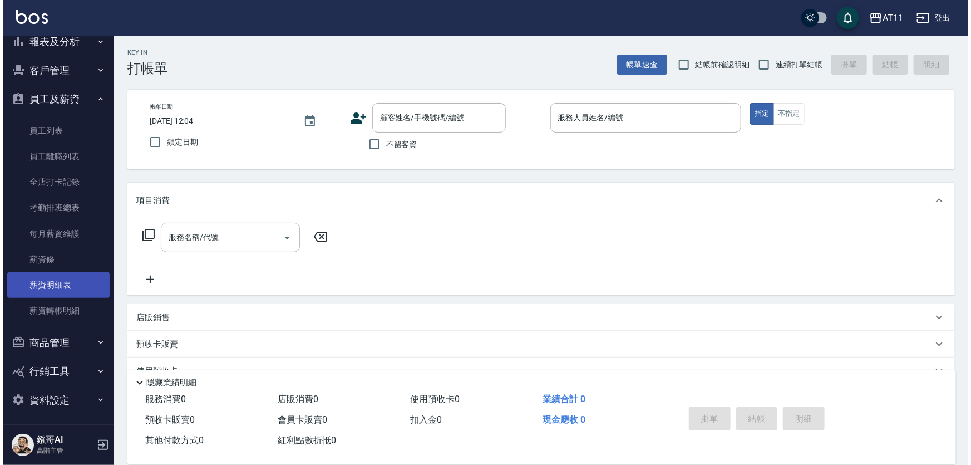
scroll to position [72, 0]
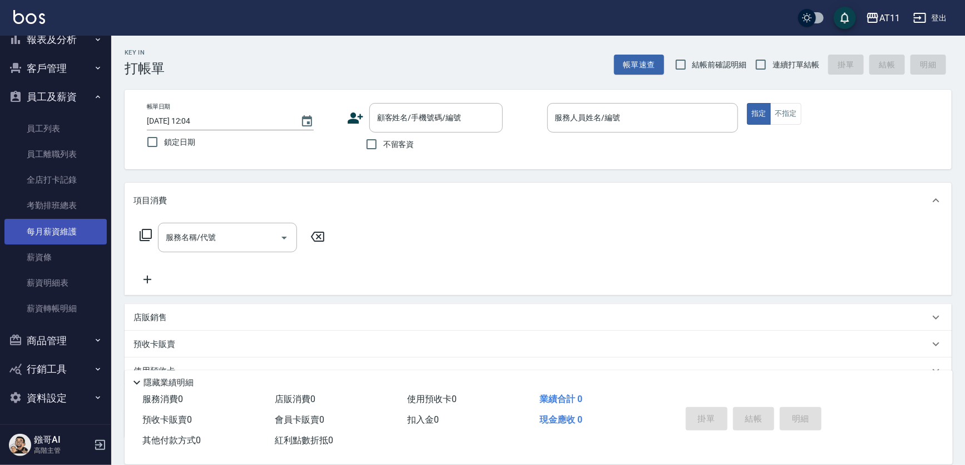
click at [78, 228] on link "每月薪資維護" at bounding box center [55, 232] width 102 height 26
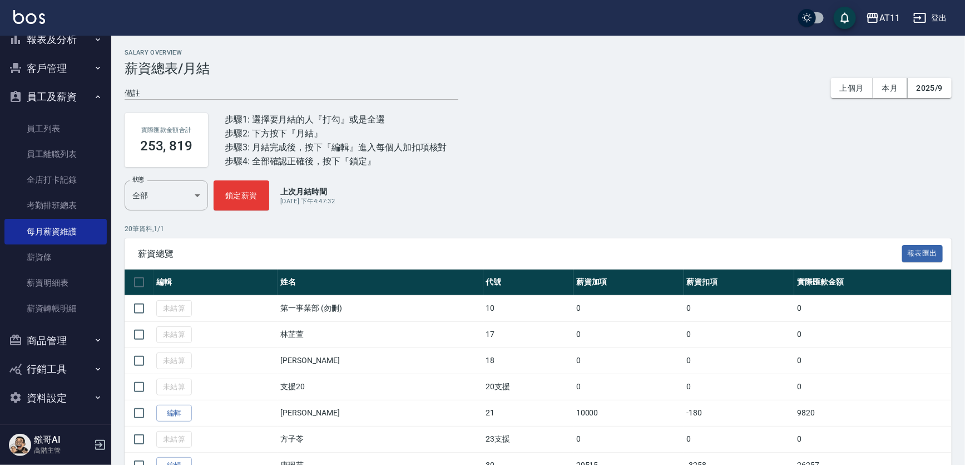
click at [184, 147] on h3 "253, 819" at bounding box center [166, 146] width 53 height 16
click at [255, 75] on h3 "薪資總表/月結" at bounding box center [538, 69] width 827 height 16
click at [945, 16] on button "登出" at bounding box center [930, 18] width 43 height 21
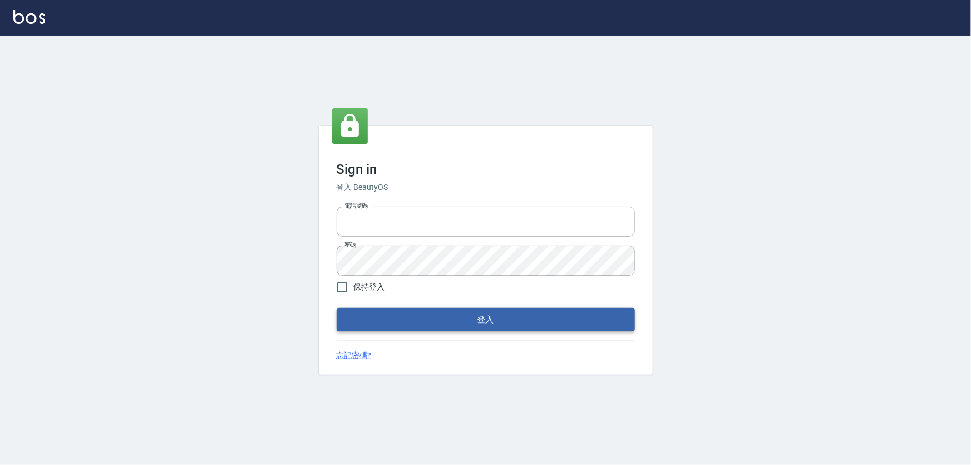
type input "0987925494"
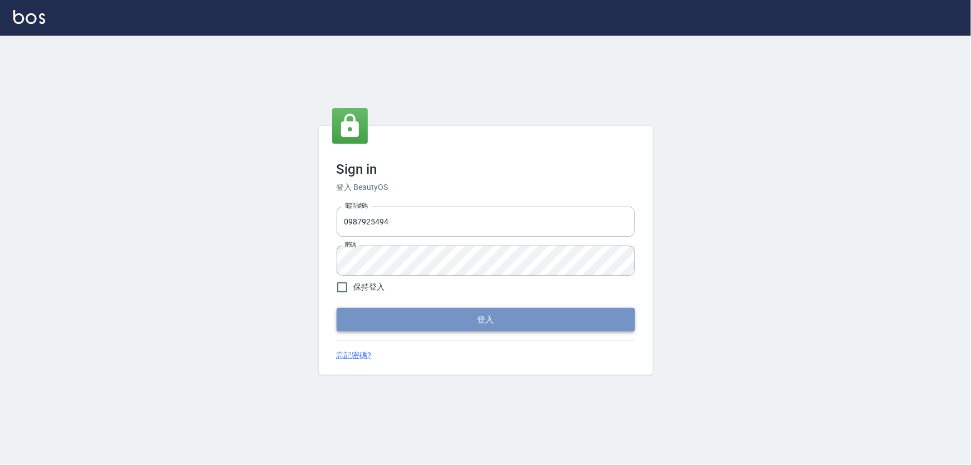
click at [488, 323] on button "登入" at bounding box center [486, 319] width 298 height 23
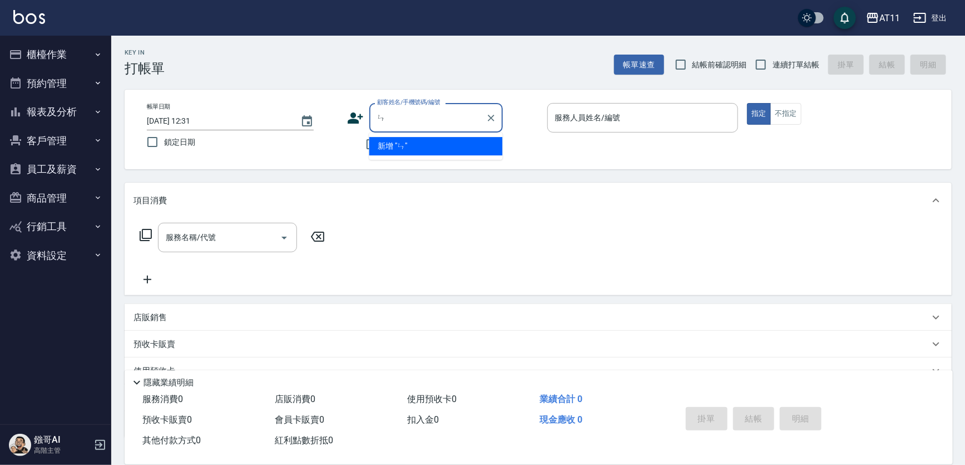
type input "ㄣˊ"
type input "x"
type input "林"
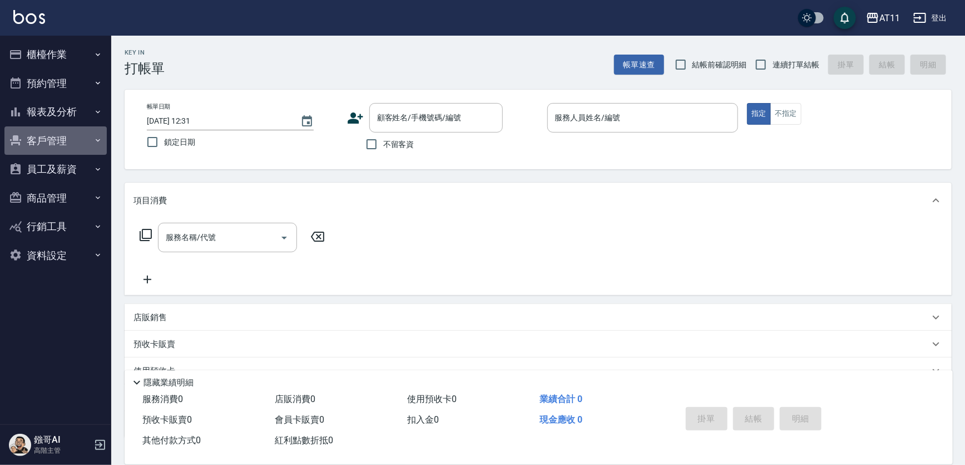
click at [53, 149] on button "客戶管理" at bounding box center [55, 140] width 102 height 29
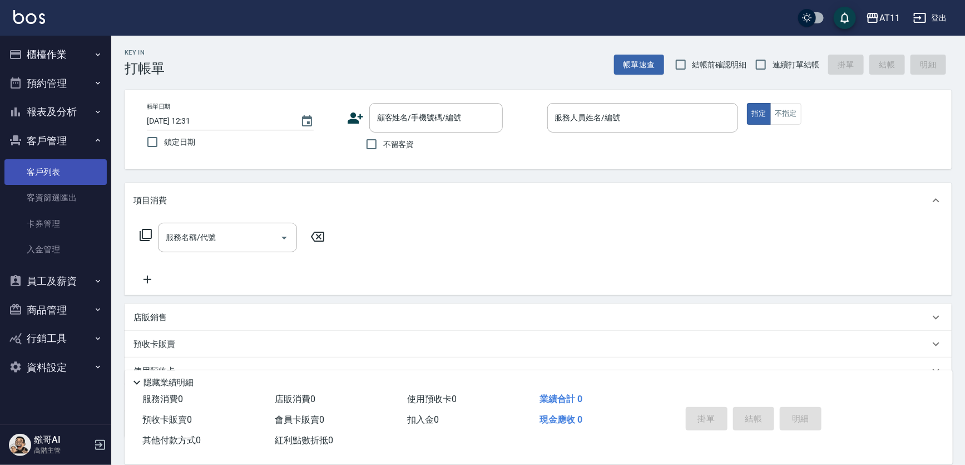
click at [31, 177] on link "客戶列表" at bounding box center [55, 172] width 102 height 26
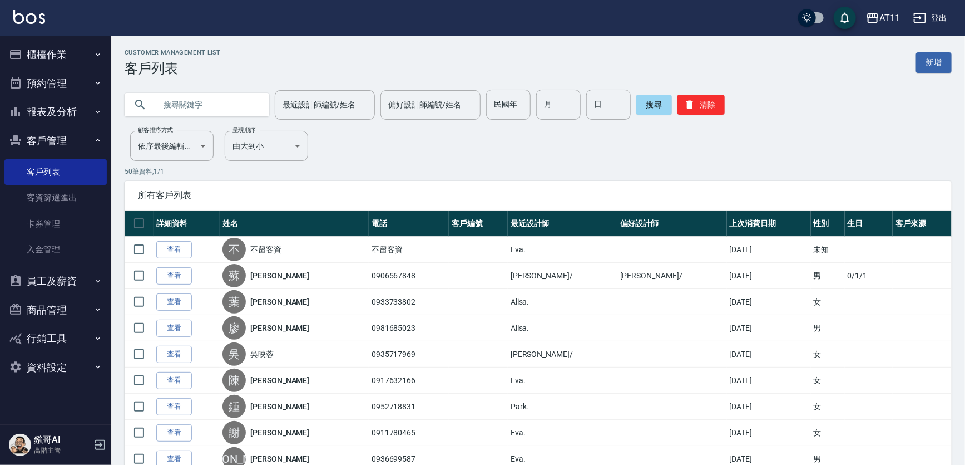
click at [225, 103] on input "text" at bounding box center [208, 105] width 105 height 30
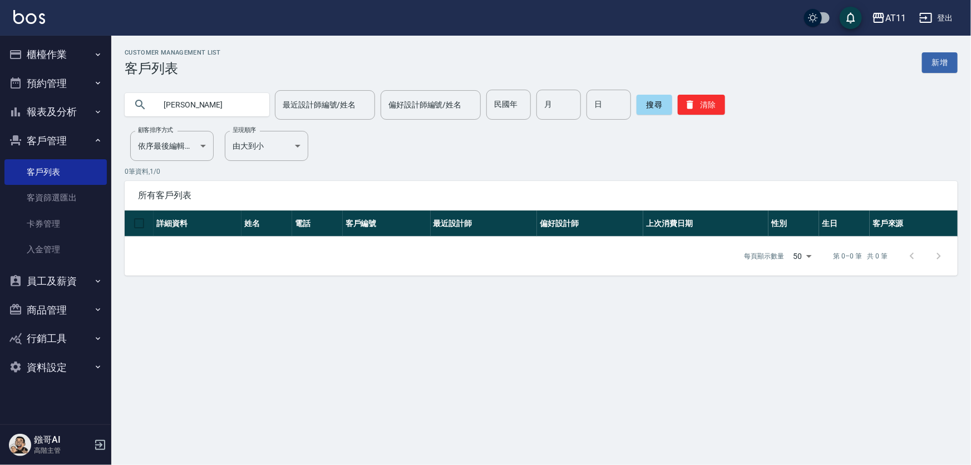
click at [200, 108] on input "林心珊" at bounding box center [208, 105] width 105 height 30
type input "林"
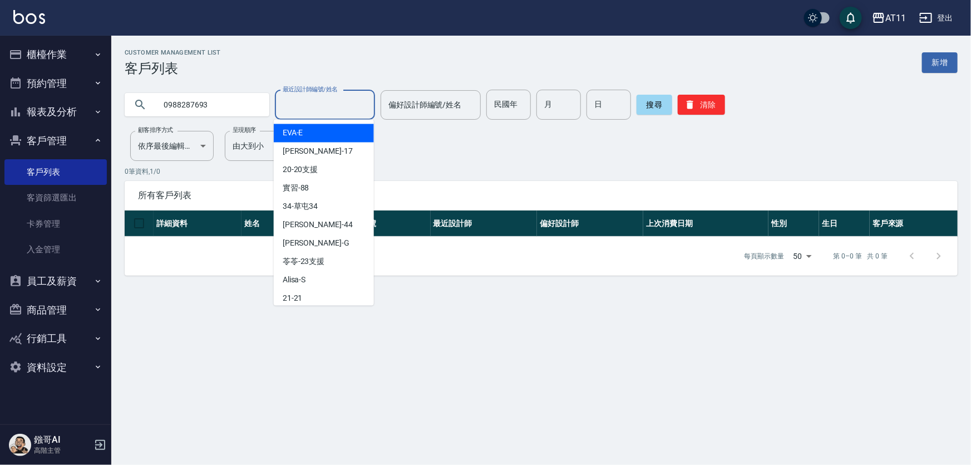
click at [323, 98] on input "最近設計師編號/姓名" at bounding box center [325, 104] width 90 height 19
click at [206, 102] on input "0988287693" at bounding box center [208, 105] width 105 height 30
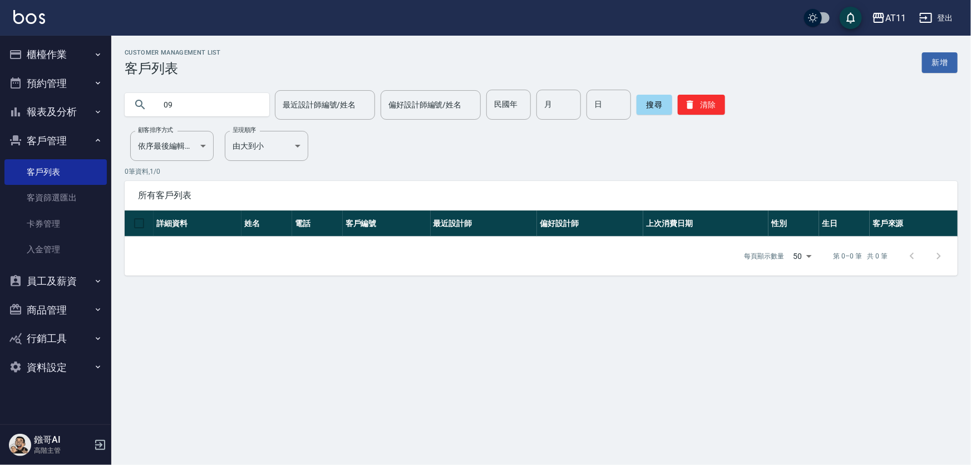
type input "0"
type input "許"
click at [63, 36] on ul "櫃檯作業 打帳單 帳單列表 掛單列表 座位開單 營業儀表板 現金收支登錄 高階收支登錄 材料自購登錄 每日結帳 排班表 現場電腦打卡 掃碼打卡 預約管理 預約…" at bounding box center [55, 211] width 102 height 350
click at [62, 46] on button "櫃檯作業" at bounding box center [55, 54] width 102 height 29
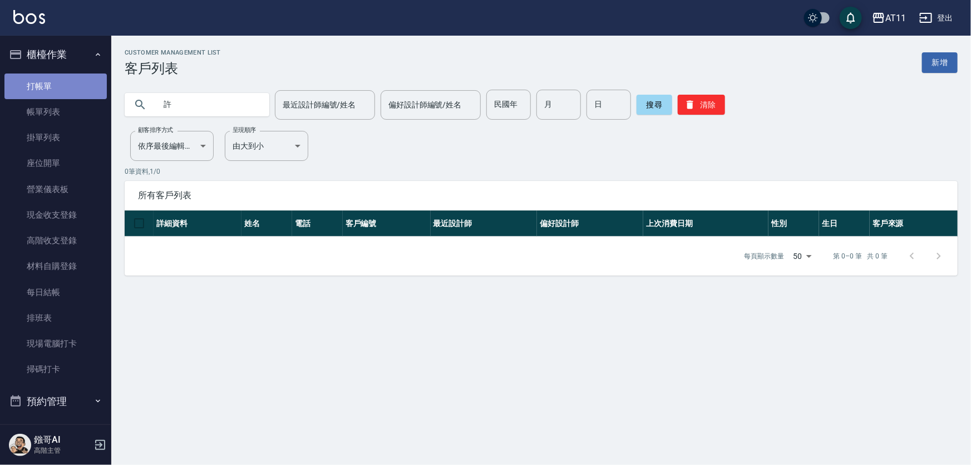
click at [57, 88] on link "打帳單" at bounding box center [55, 86] width 102 height 26
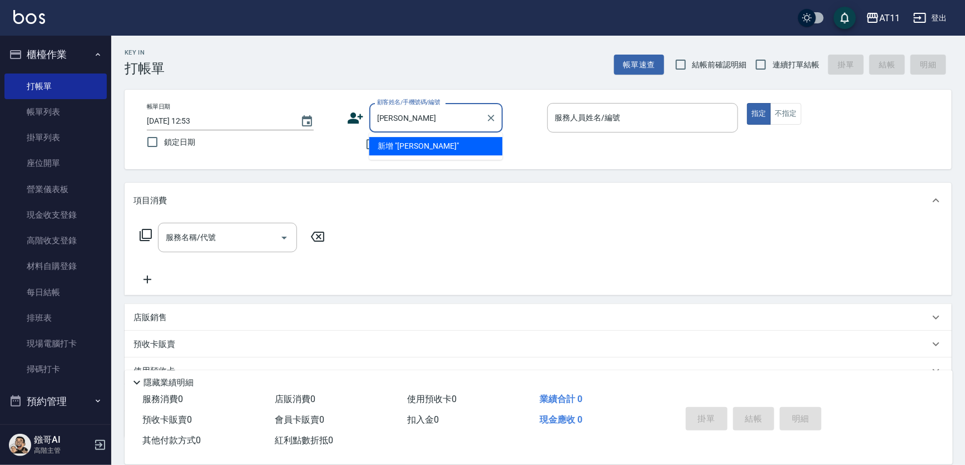
type input "許"
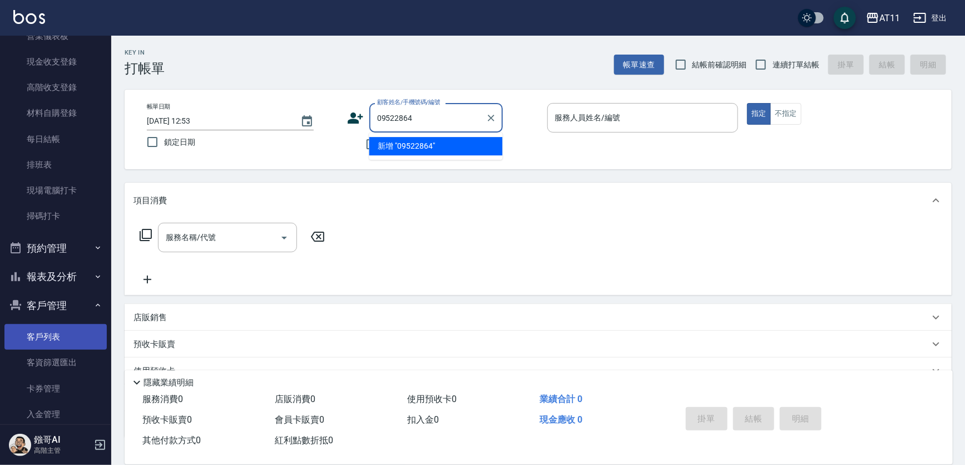
scroll to position [202, 0]
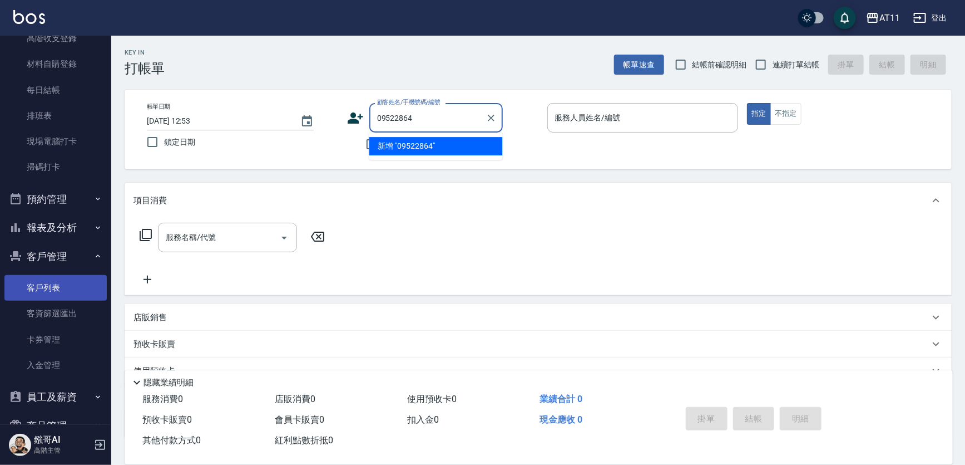
type input "09522864"
click at [84, 289] on link "客戶列表" at bounding box center [55, 288] width 102 height 26
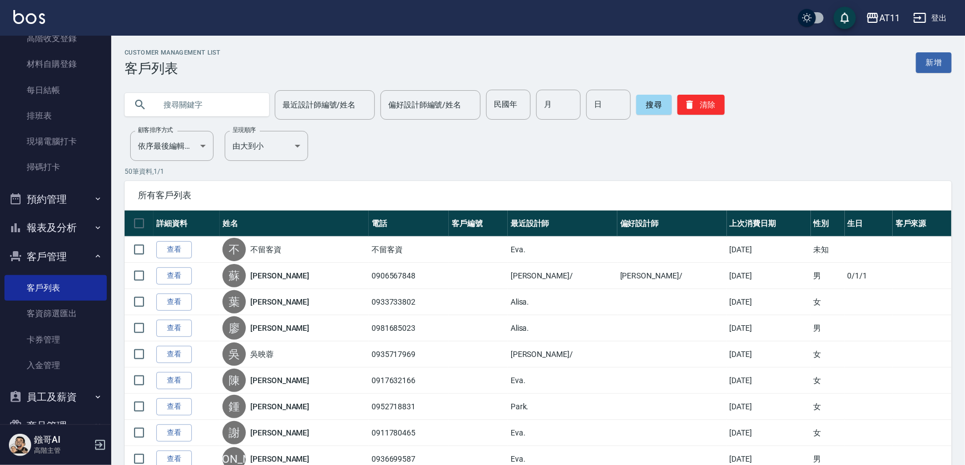
click at [198, 105] on input "text" at bounding box center [208, 105] width 105 height 30
click at [182, 107] on input "text" at bounding box center [208, 105] width 105 height 30
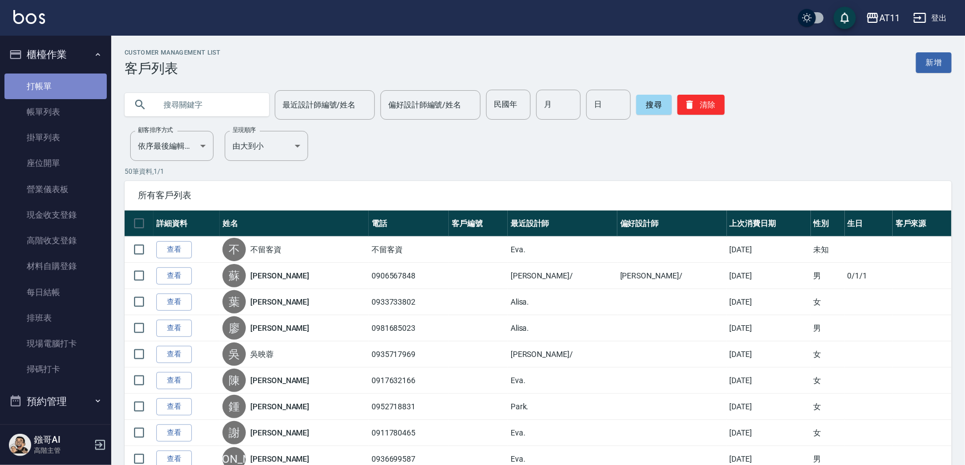
click at [75, 87] on link "打帳單" at bounding box center [55, 86] width 102 height 26
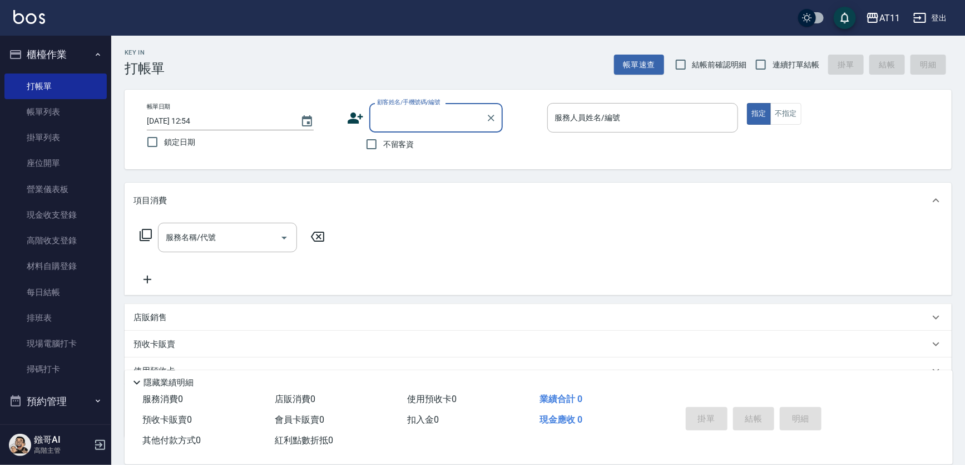
click at [415, 116] on input "顧客姓名/手機號碼/編號" at bounding box center [427, 117] width 107 height 19
type input "0952286487"
click at [888, 15] on div "AT11" at bounding box center [890, 18] width 21 height 14
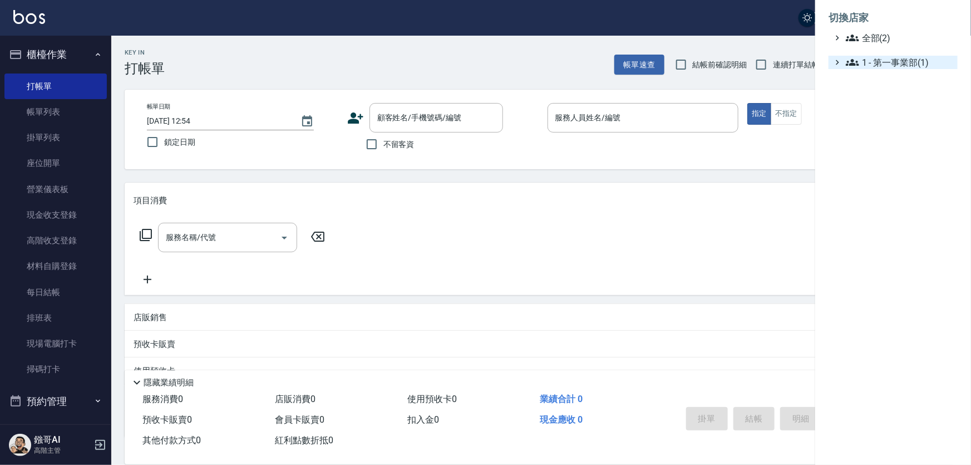
click at [895, 59] on span "1 - 第一事業部(1)" at bounding box center [899, 62] width 107 height 13
click at [895, 45] on ul "全部(2) 1 - 第一事業部(1) 1.08 - 張晉瑋(2)" at bounding box center [892, 56] width 129 height 51
click at [876, 42] on span "全部(2)" at bounding box center [899, 37] width 107 height 13
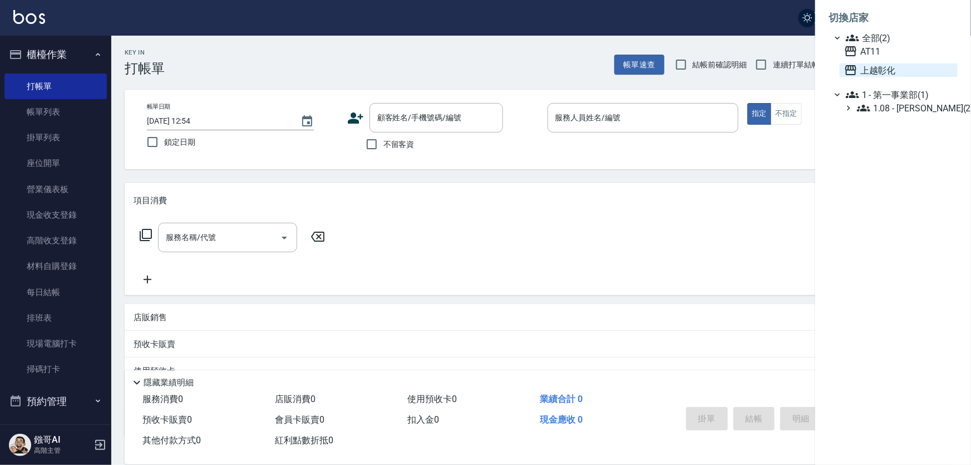
click at [877, 68] on span "上越彰化" at bounding box center [898, 69] width 109 height 13
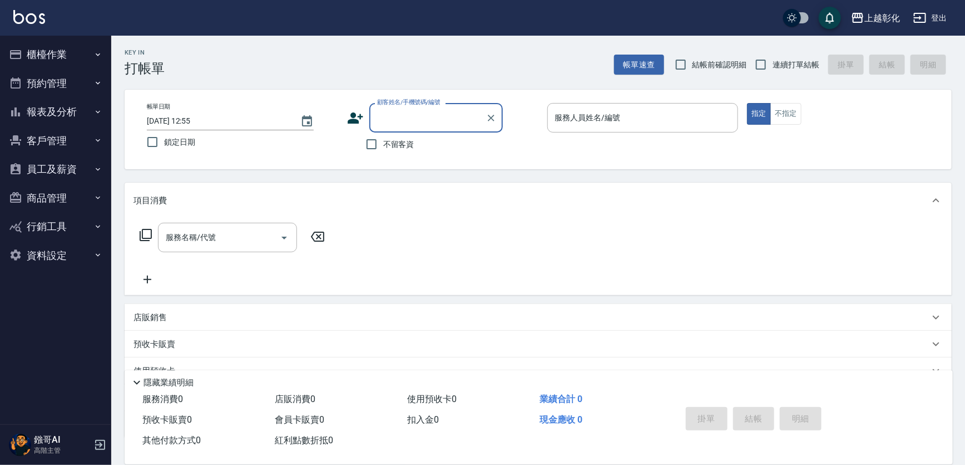
click at [431, 120] on input "顧客姓名/手機號碼/編號" at bounding box center [427, 117] width 107 height 19
type input "[PERSON_NAME]/0952286487/null"
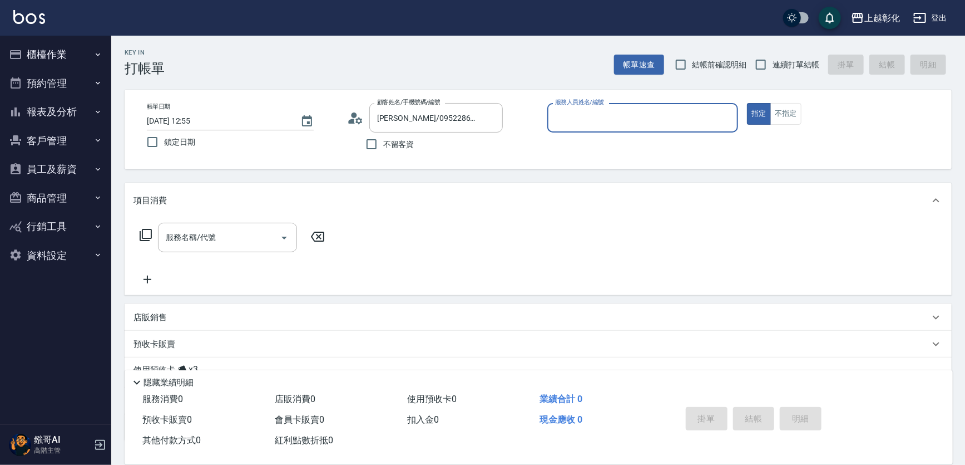
click at [654, 112] on input "服務人員姓名/編號" at bounding box center [643, 117] width 181 height 19
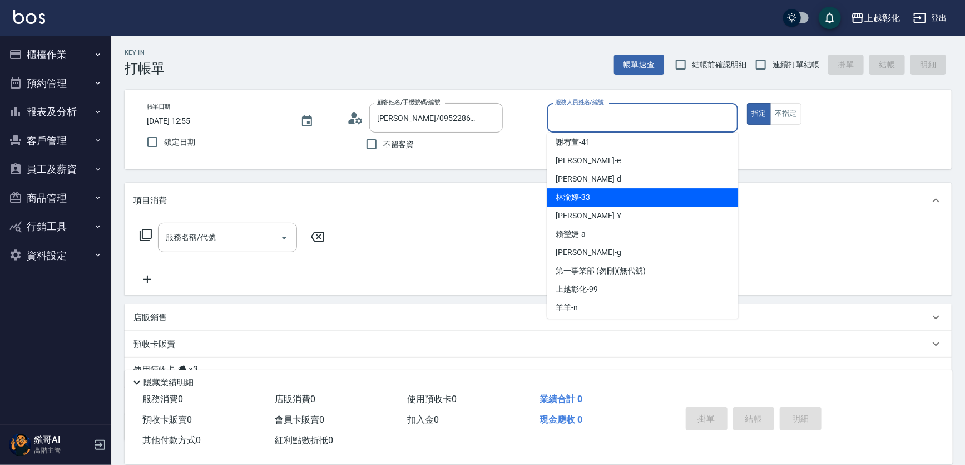
scroll to position [61, 0]
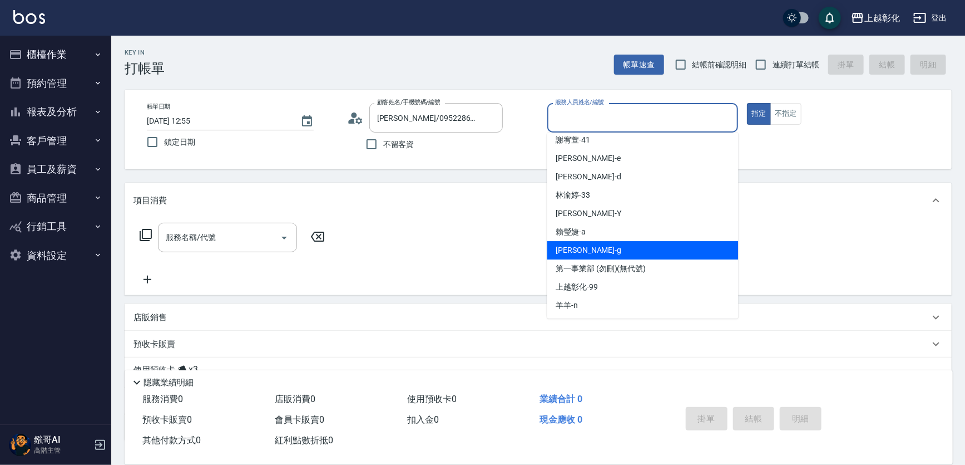
click at [582, 250] on div "[PERSON_NAME]" at bounding box center [642, 250] width 191 height 18
type input "[PERSON_NAME]"
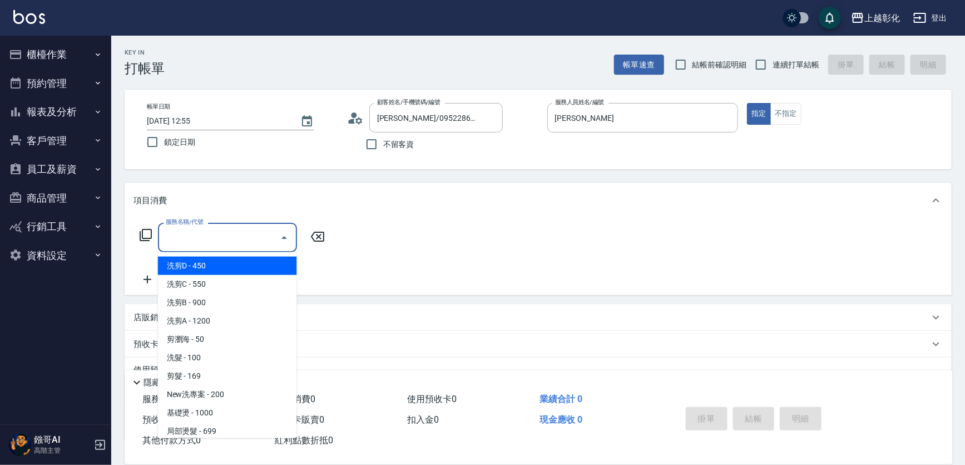
click at [228, 240] on input "服務名稱/代號" at bounding box center [219, 237] width 112 height 19
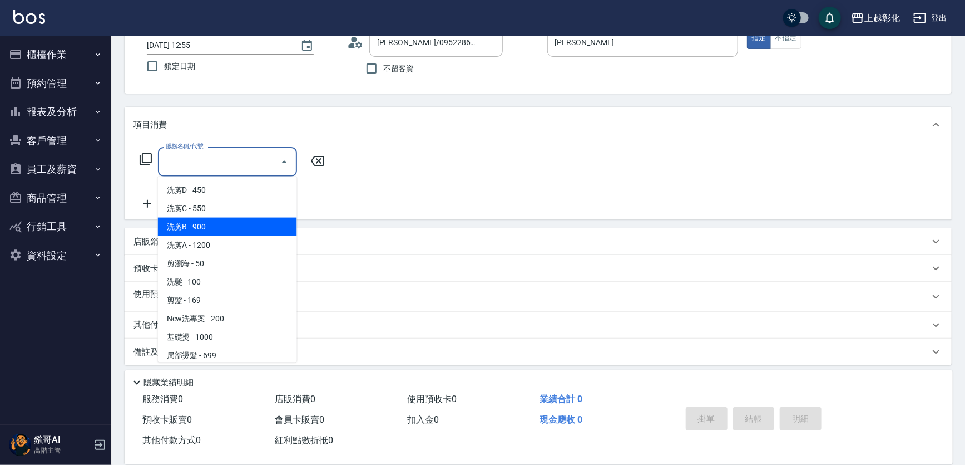
scroll to position [80, 0]
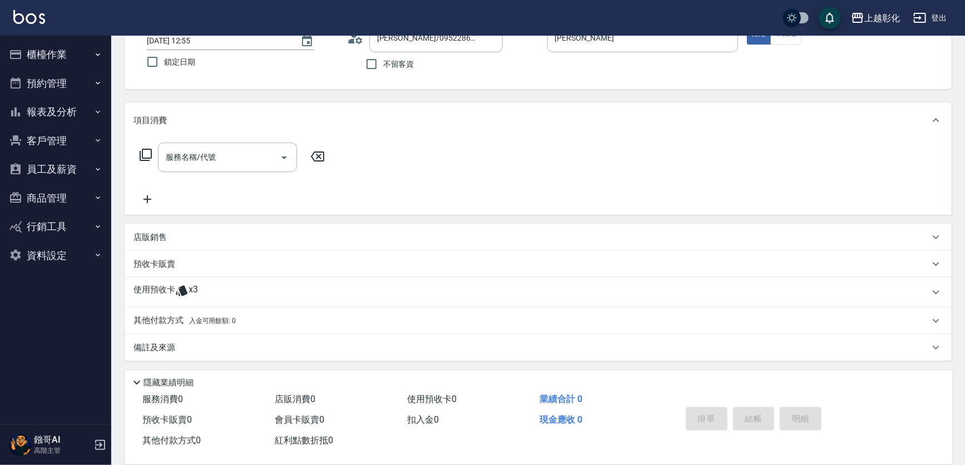
click at [432, 159] on div "服務名稱/代號 服務名稱/代號" at bounding box center [538, 176] width 827 height 77
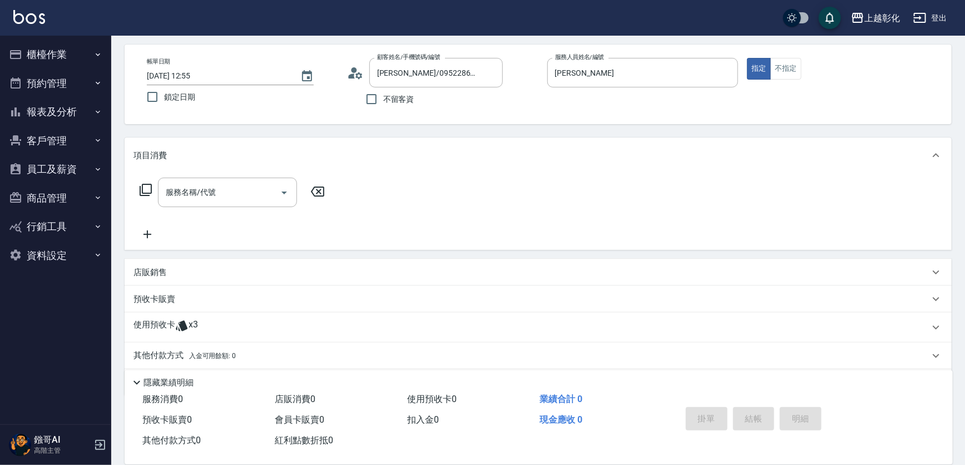
scroll to position [0, 0]
